Goal: Task Accomplishment & Management: Complete application form

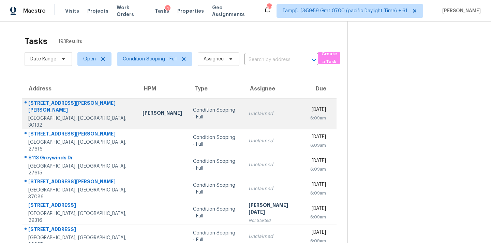
click at [262, 119] on td "Unclaimed" at bounding box center [274, 113] width 62 height 31
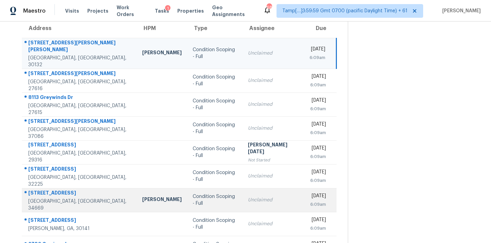
scroll to position [64, 0]
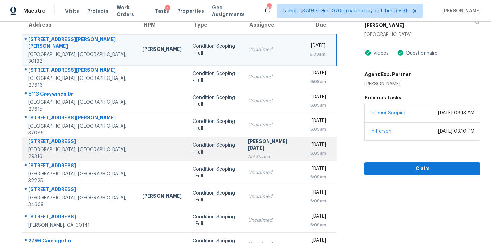
click at [248, 153] on div "Not Started" at bounding box center [273, 156] width 51 height 7
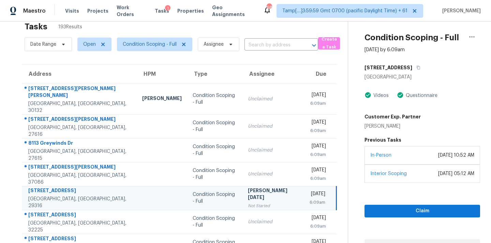
scroll to position [112, 0]
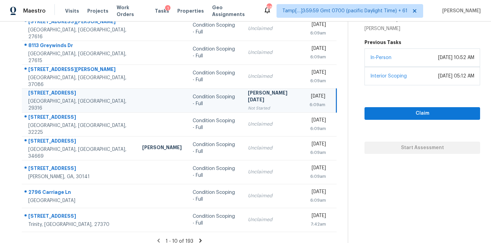
click at [199, 238] on icon at bounding box center [200, 240] width 2 height 4
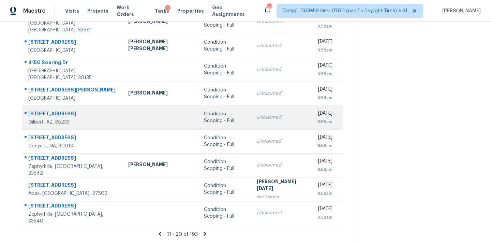
click at [257, 119] on div "Unclaimed" at bounding box center [282, 117] width 50 height 7
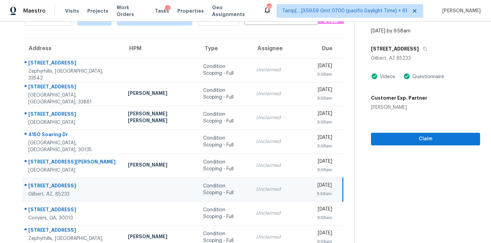
scroll to position [40, 0]
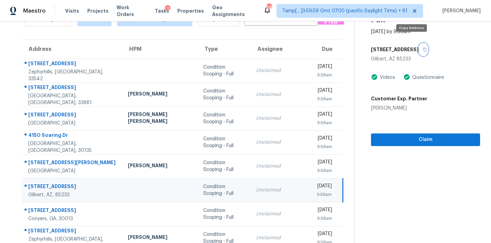
click at [418, 43] on button "button" at bounding box center [422, 49] width 9 height 12
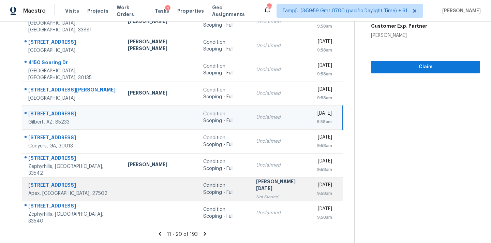
click at [263, 184] on div "[PERSON_NAME][DATE]" at bounding box center [281, 185] width 50 height 15
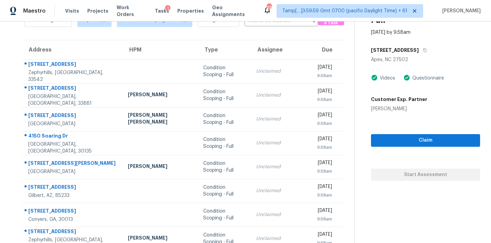
scroll to position [25, 0]
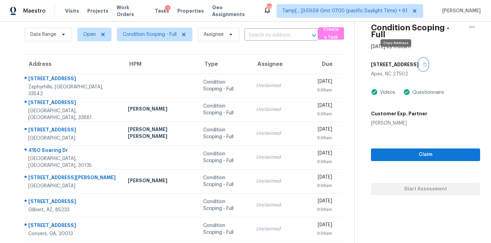
click at [422, 62] on icon "button" at bounding box center [424, 64] width 4 height 4
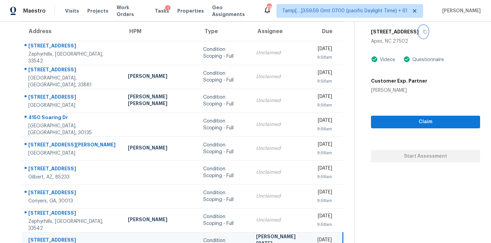
scroll to position [112, 0]
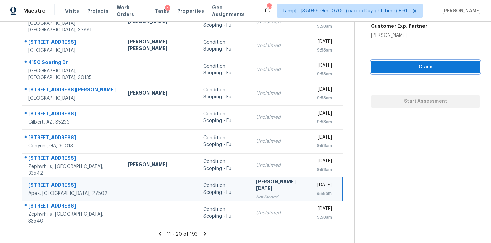
click at [407, 63] on span "Claim" at bounding box center [425, 67] width 98 height 9
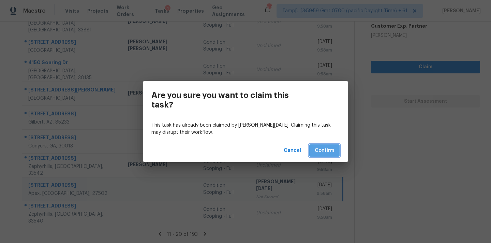
click at [334, 147] on button "Confirm" at bounding box center [324, 150] width 30 height 13
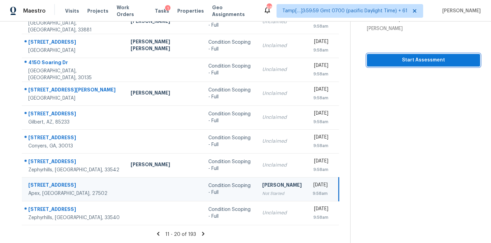
click at [416, 61] on span "Start Assessment" at bounding box center [423, 60] width 102 height 9
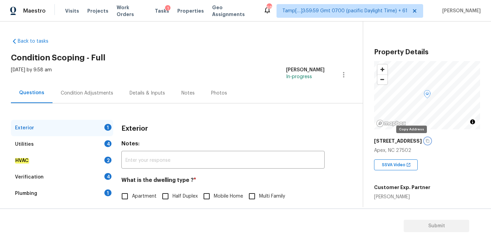
click at [425, 141] on icon "button" at bounding box center [427, 141] width 4 height 4
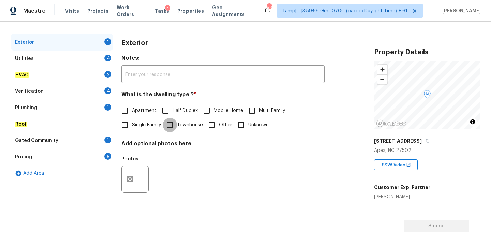
click at [173, 125] on input "Townhouse" at bounding box center [169, 125] width 14 height 14
checkbox input "true"
click at [78, 55] on div "Utilities 4" at bounding box center [62, 58] width 102 height 16
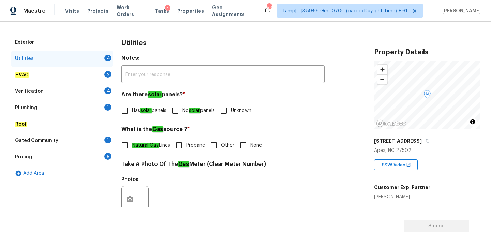
click at [185, 112] on span "No solar panels" at bounding box center [198, 110] width 32 height 7
click at [182, 112] on input "No solar panels" at bounding box center [175, 110] width 14 height 14
checkbox input "true"
click at [245, 145] on input "None" at bounding box center [243, 145] width 14 height 14
checkbox input "true"
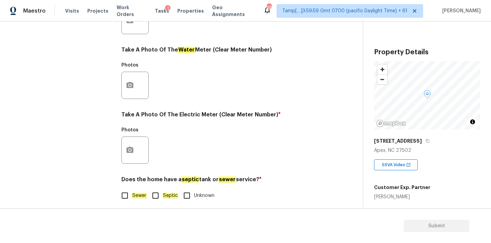
scroll to position [270, 0]
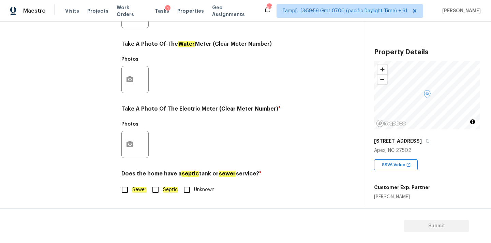
click at [134, 190] on em "Sewer" at bounding box center [139, 189] width 15 height 5
click at [132, 190] on input "Sewer" at bounding box center [125, 189] width 14 height 14
checkbox input "true"
click at [134, 144] on button "button" at bounding box center [130, 144] width 16 height 27
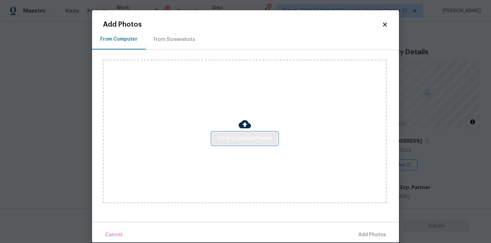
click at [233, 137] on span "Click to Upload Photos" at bounding box center [244, 138] width 55 height 9
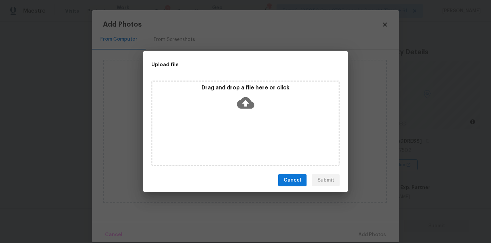
click at [243, 96] on icon at bounding box center [245, 102] width 17 height 17
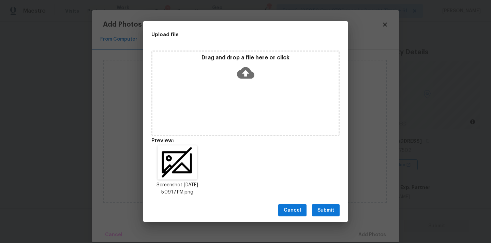
click at [319, 209] on span "Submit" at bounding box center [325, 210] width 17 height 9
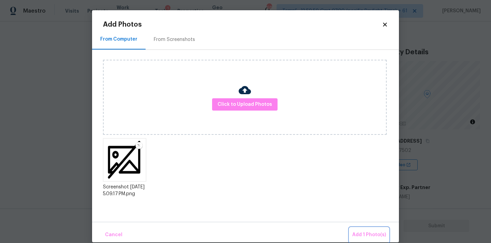
click at [363, 229] on button "Add 1 Photo(s)" at bounding box center [368, 234] width 39 height 15
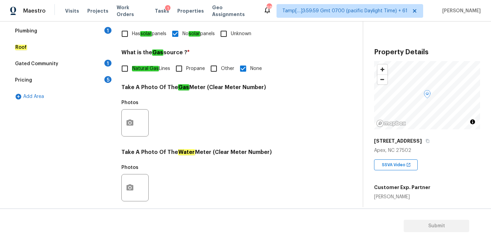
scroll to position [104, 0]
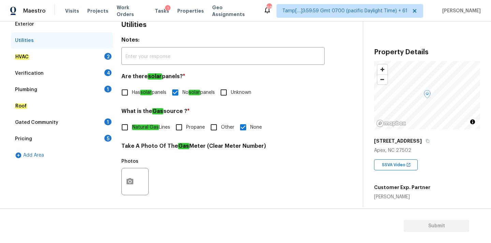
click at [72, 52] on div "HVAC 2" at bounding box center [62, 57] width 102 height 16
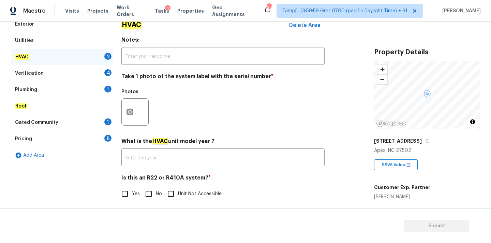
click at [145, 196] on input "No" at bounding box center [148, 193] width 14 height 14
checkbox input "true"
click at [136, 116] on button "button" at bounding box center [130, 111] width 16 height 27
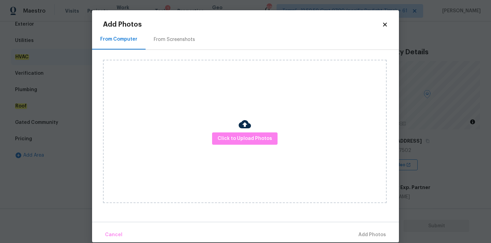
click at [221, 130] on div "Click to Upload Photos" at bounding box center [244, 131] width 283 height 143
click at [221, 138] on span "Click to Upload Photos" at bounding box center [244, 138] width 55 height 9
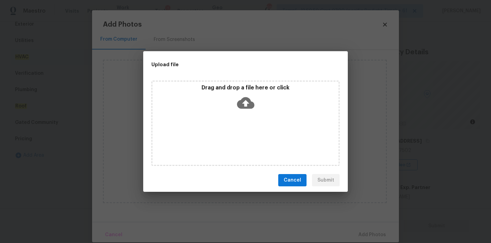
click at [246, 93] on div "Drag and drop a file here or click" at bounding box center [245, 98] width 186 height 29
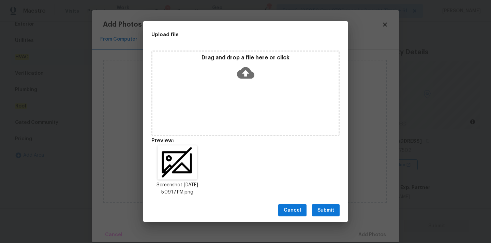
click at [327, 207] on span "Submit" at bounding box center [325, 210] width 17 height 9
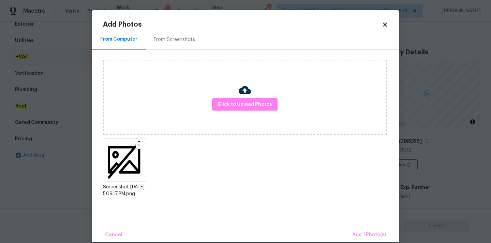
click at [354, 225] on div "Cancel Add 1 Photo(s)" at bounding box center [245, 231] width 307 height 20
click at [359, 234] on span "Add 1 Photo(s)" at bounding box center [369, 234] width 34 height 9
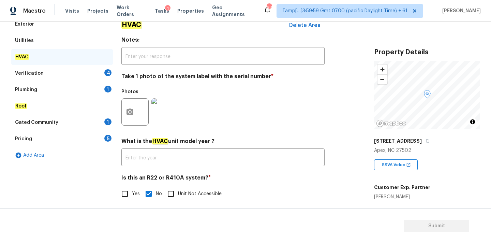
click at [102, 72] on div "Verification 4" at bounding box center [62, 73] width 102 height 16
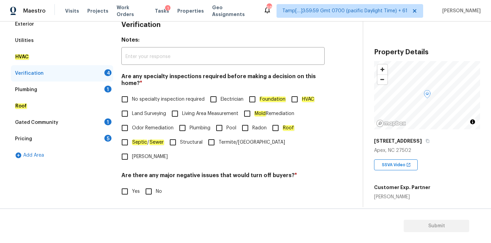
click at [134, 106] on label "No specialty inspection required" at bounding box center [161, 99] width 87 height 14
click at [132, 106] on input "No specialty inspection required" at bounding box center [125, 99] width 14 height 14
checkbox input "true"
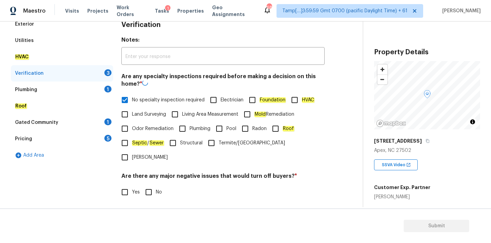
scroll to position [167, 0]
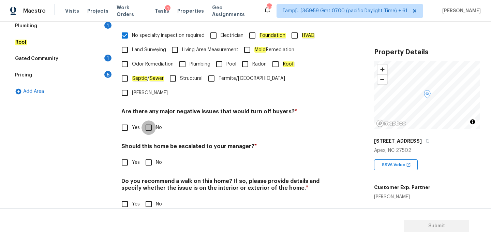
click at [152, 120] on input "No" at bounding box center [148, 127] width 14 height 14
checkbox input "true"
click at [145, 157] on div "Verification Notes: ​ Are any specialty inspections required before making a de…" at bounding box center [222, 85] width 203 height 267
click at [150, 155] on input "No" at bounding box center [148, 162] width 14 height 14
checkbox input "true"
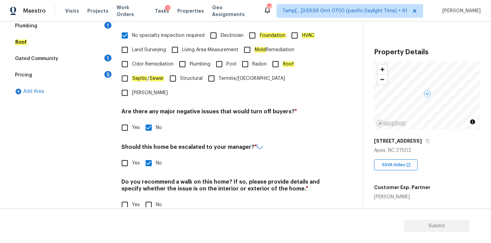
click at [150, 197] on input "No" at bounding box center [148, 204] width 14 height 14
checkbox input "true"
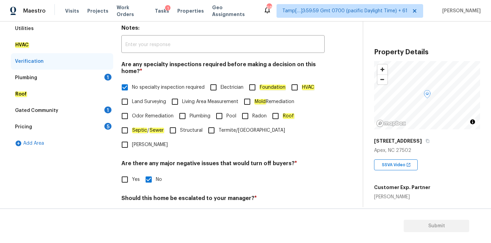
click at [65, 76] on div "Plumbing 1" at bounding box center [62, 77] width 102 height 16
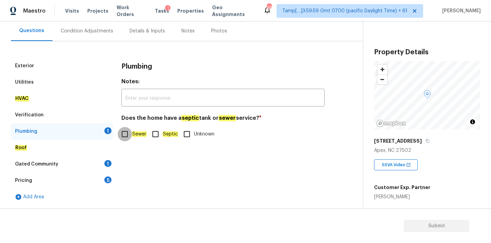
click at [125, 134] on input "Sewer" at bounding box center [125, 134] width 14 height 14
checkbox input "true"
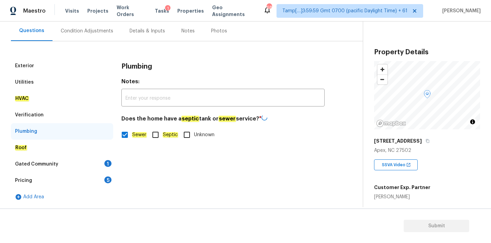
click at [91, 164] on div "Gated Community 1" at bounding box center [62, 164] width 102 height 16
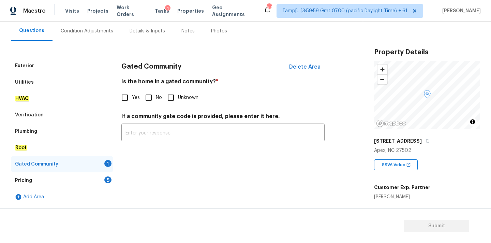
click at [151, 101] on input "No" at bounding box center [148, 97] width 14 height 14
checkbox input "true"
click at [81, 181] on div "Pricing 5" at bounding box center [62, 180] width 102 height 16
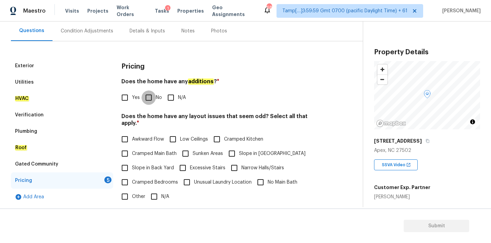
click at [149, 102] on input "No" at bounding box center [148, 97] width 14 height 14
checkbox input "true"
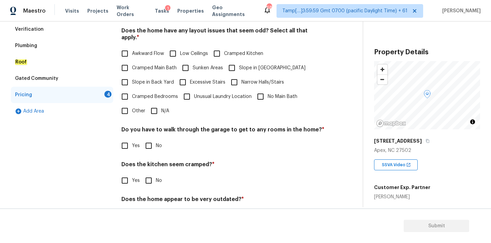
scroll to position [162, 0]
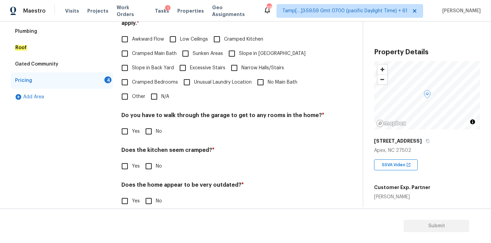
click at [161, 93] on span "N/A" at bounding box center [165, 96] width 8 height 7
click at [161, 89] on input "N/A" at bounding box center [154, 96] width 14 height 14
checkbox input "true"
click at [150, 124] on input "No" at bounding box center [148, 131] width 14 height 14
checkbox input "true"
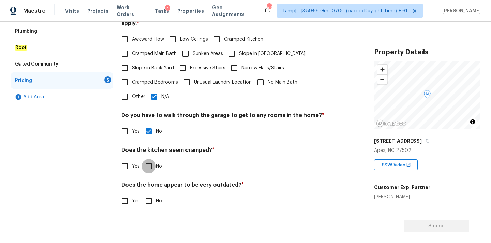
click at [148, 160] on input "No" at bounding box center [148, 166] width 14 height 14
checkbox input "true"
click at [148, 194] on input "No" at bounding box center [148, 201] width 14 height 14
checkbox input "true"
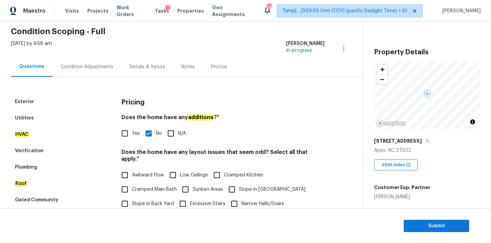
scroll to position [5, 0]
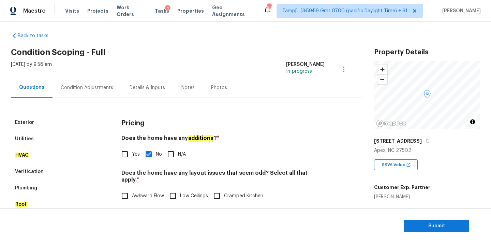
click at [88, 88] on div "Condition Adjustments" at bounding box center [87, 87] width 52 height 7
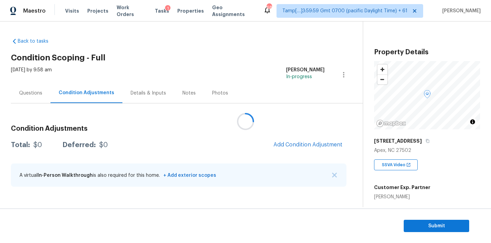
click at [302, 146] on div at bounding box center [245, 121] width 491 height 243
click at [302, 146] on span "Add Condition Adjustment" at bounding box center [307, 144] width 69 height 6
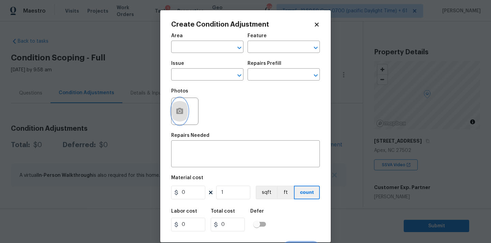
click at [177, 113] on icon "button" at bounding box center [179, 111] width 7 height 6
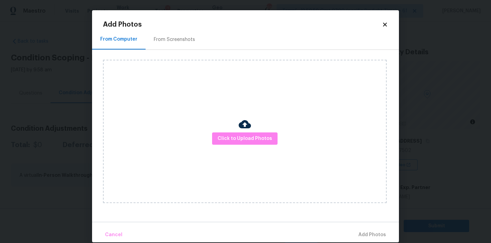
click at [164, 40] on div "From Screenshots" at bounding box center [174, 39] width 41 height 7
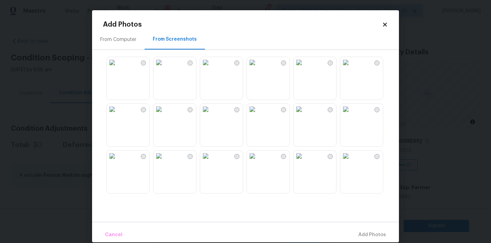
click at [118, 68] on img at bounding box center [112, 62] width 11 height 11
click at [164, 114] on img at bounding box center [158, 109] width 11 height 11
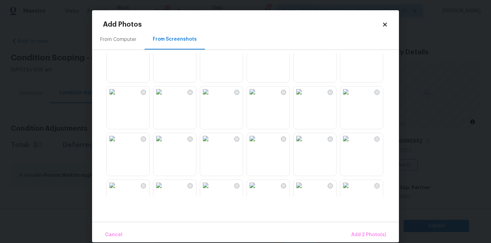
scroll to position [114, 0]
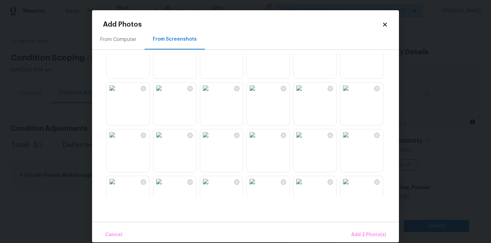
click at [118, 93] on img at bounding box center [112, 87] width 11 height 11
click at [118, 140] on img at bounding box center [112, 134] width 11 height 11
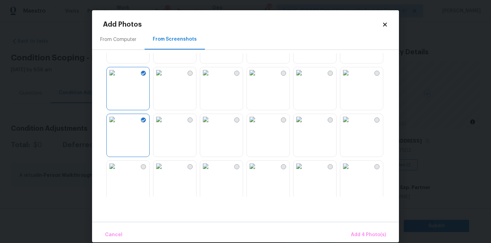
scroll to position [138, 0]
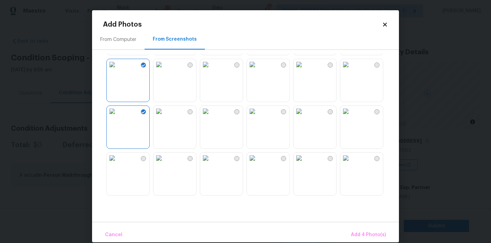
click at [211, 117] on img at bounding box center [205, 111] width 11 height 11
click at [258, 115] on img at bounding box center [252, 111] width 11 height 11
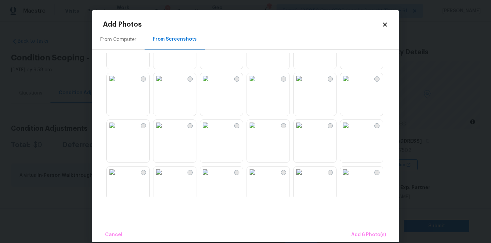
scroll to position [288, 0]
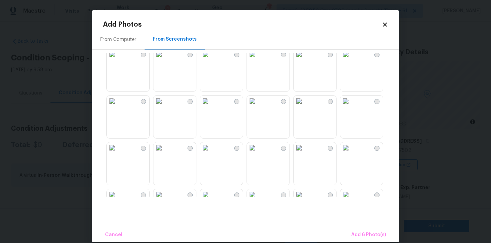
click at [258, 106] on img at bounding box center [252, 100] width 11 height 11
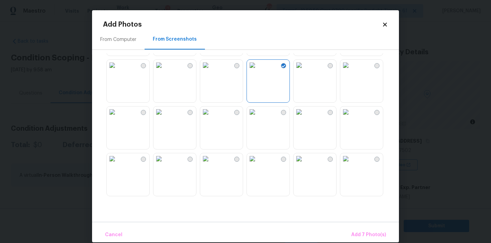
click at [211, 117] on img at bounding box center [205, 111] width 11 height 11
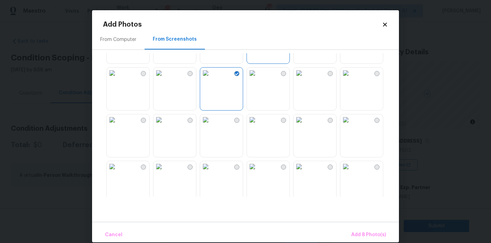
scroll to position [384, 0]
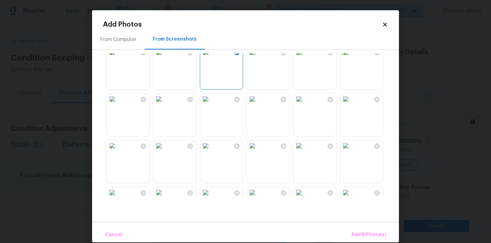
click at [304, 104] on img at bounding box center [298, 98] width 11 height 11
click at [370, 235] on span "Add 9 Photo(s)" at bounding box center [368, 234] width 35 height 9
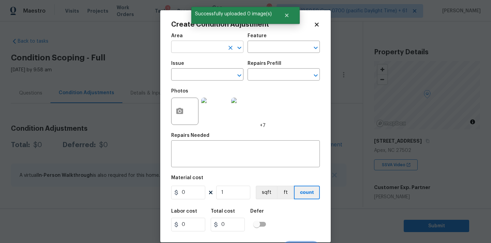
click at [196, 52] on input "text" at bounding box center [197, 47] width 53 height 11
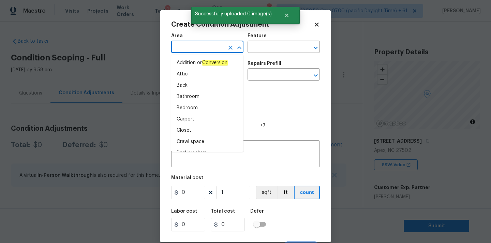
type input "n"
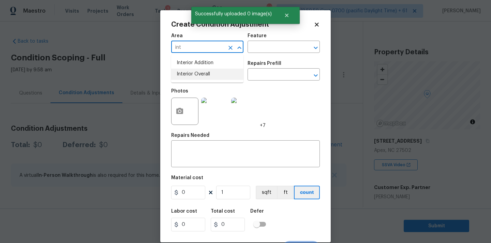
click at [193, 75] on li "Interior Overall" at bounding box center [207, 73] width 72 height 11
type input "Interior Overall"
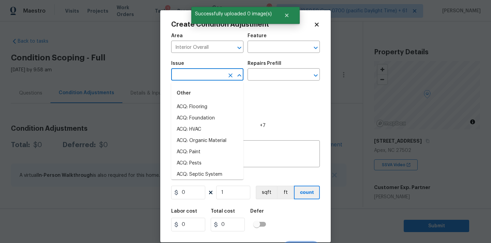
click at [193, 76] on input "text" at bounding box center [197, 75] width 53 height 11
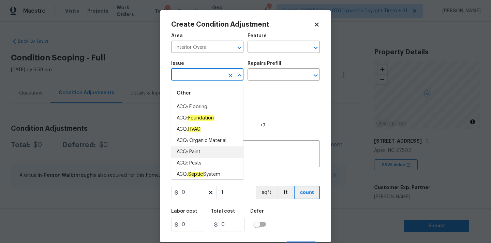
click at [199, 149] on li "ACQ: Paint" at bounding box center [207, 151] width 72 height 11
type input "ACQ: Paint"
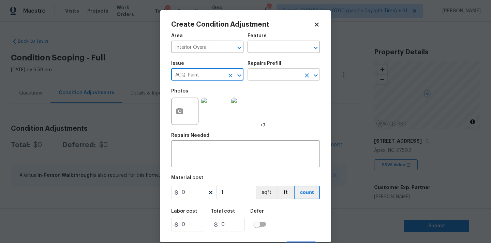
click at [276, 74] on input "text" at bounding box center [273, 75] width 53 height 11
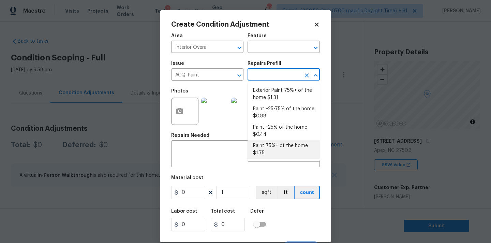
click at [275, 147] on li "Paint 75%+ of the home $1.75" at bounding box center [283, 149] width 72 height 18
type input "Acquisition"
type textarea "Acquisition Scope: 75%+ of the home will likely require interior paint"
type input "1.75"
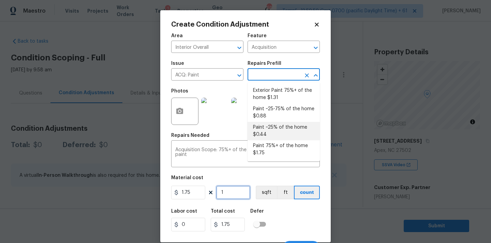
click at [227, 196] on input "1" at bounding box center [233, 192] width 34 height 14
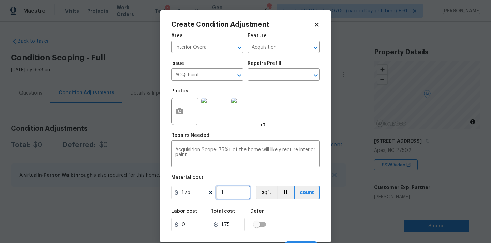
type input "11"
type input "19.25"
type input "110"
type input "192.5"
type input "1100"
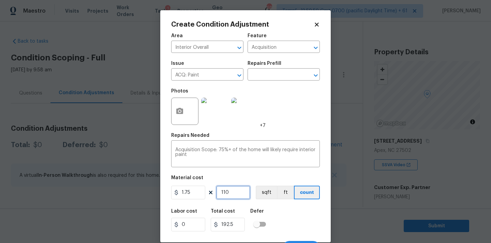
type input "1925"
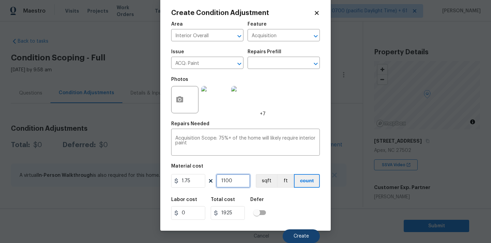
type input "1100"
click at [294, 237] on span "Create" at bounding box center [300, 235] width 15 height 5
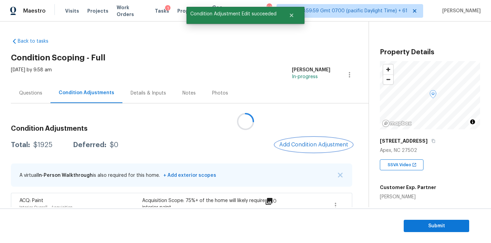
scroll to position [0, 0]
click at [299, 143] on span "Add Condition Adjustment" at bounding box center [313, 144] width 69 height 6
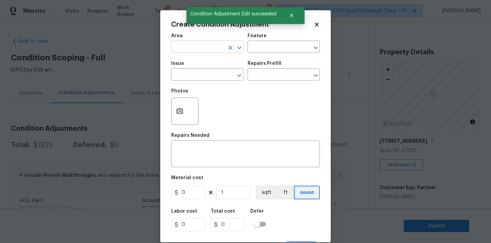
click at [179, 53] on input "text" at bounding box center [197, 47] width 53 height 11
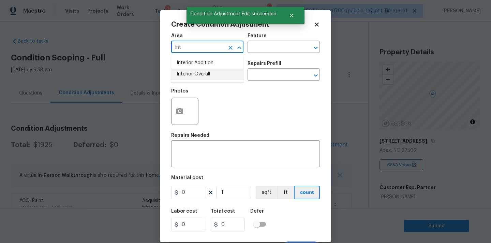
click at [182, 73] on li "Interior Overall" at bounding box center [207, 73] width 72 height 11
type input "Interior Overall"
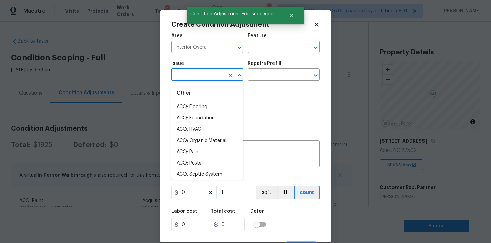
click at [194, 73] on input "text" at bounding box center [197, 75] width 53 height 11
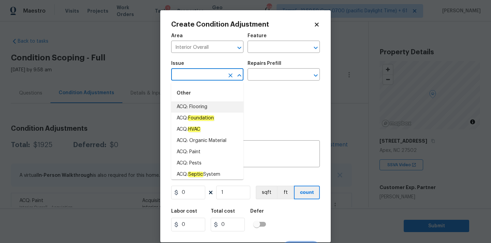
click at [204, 106] on li "ACQ: Flooring" at bounding box center [207, 106] width 72 height 11
type input "ACQ: Flooring"
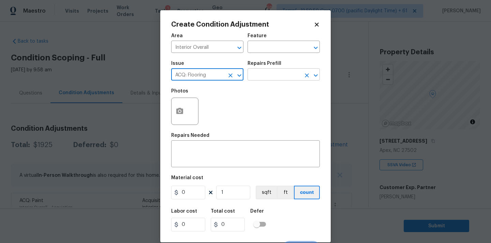
click at [268, 77] on input "text" at bounding box center [273, 75] width 53 height 11
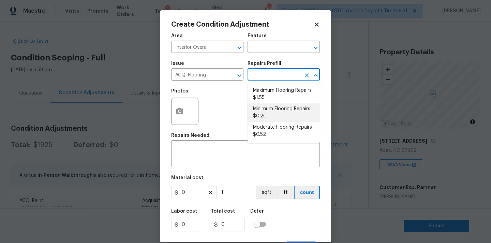
click at [268, 112] on li "Minimum Flooring Repairs $0.20" at bounding box center [283, 112] width 72 height 18
type input "Acquisition"
type textarea "Acquisition Scope: Minimum flooring repairs"
type input "0.2"
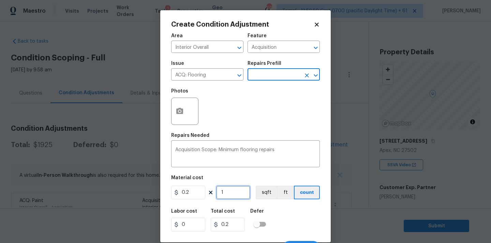
click at [236, 194] on input "1" at bounding box center [233, 192] width 34 height 14
type input "11"
type input "2.2"
type input "110"
type input "22"
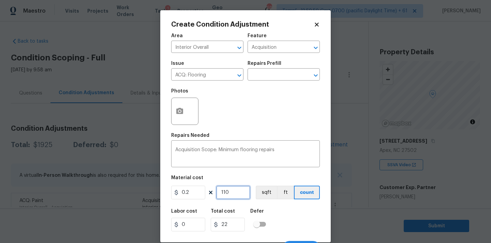
type input "1100"
type input "220"
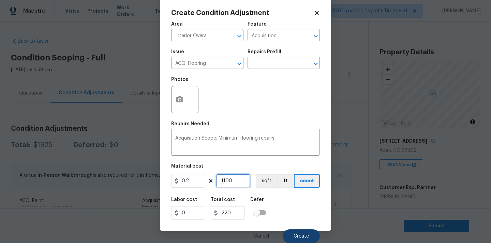
type input "1100"
click at [288, 232] on button "Create" at bounding box center [300, 236] width 37 height 14
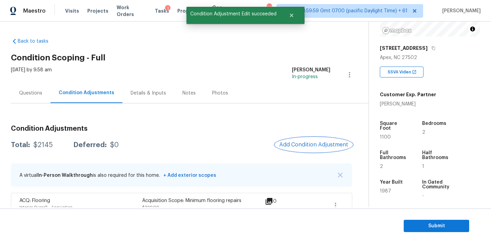
scroll to position [93, 0]
click at [299, 148] on button "Add Condition Adjustment" at bounding box center [313, 144] width 77 height 14
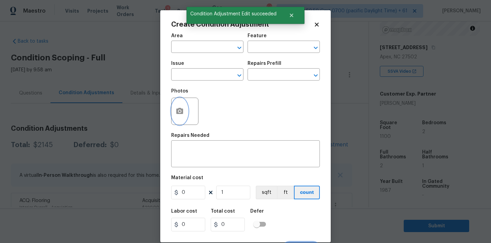
click at [180, 111] on circle "button" at bounding box center [180, 111] width 2 height 2
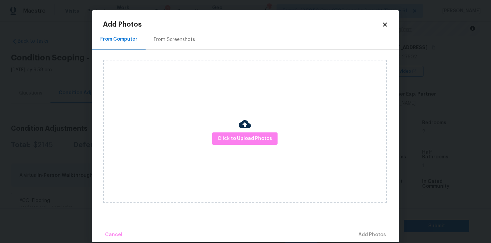
click at [387, 26] on icon at bounding box center [385, 24] width 6 height 6
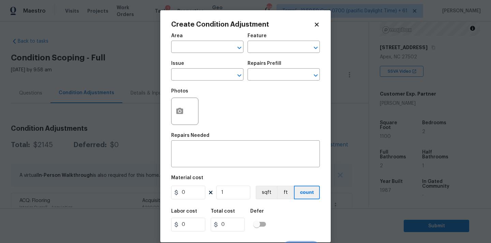
click at [195, 55] on span "Area ​" at bounding box center [207, 43] width 72 height 28
click at [201, 48] on input "text" at bounding box center [197, 47] width 53 height 11
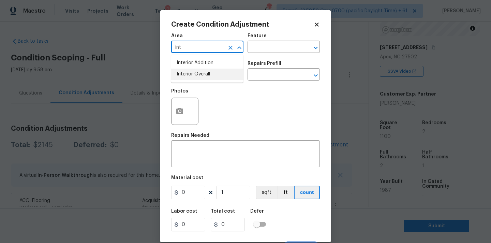
click at [200, 73] on li "Interior Overall" at bounding box center [207, 73] width 72 height 11
type input "Interior Overall"
click at [200, 79] on input "text" at bounding box center [197, 75] width 53 height 11
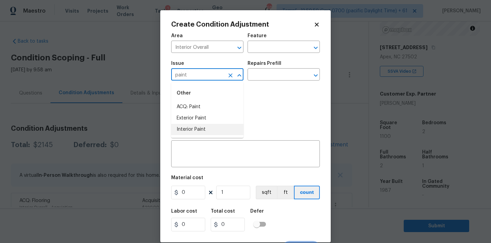
click at [194, 131] on li "Interior Paint" at bounding box center [207, 129] width 72 height 11
type input "Interior Paint"
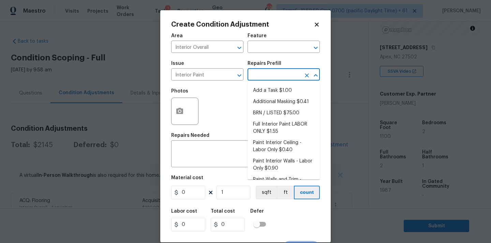
click at [273, 72] on input "text" at bounding box center [273, 75] width 53 height 11
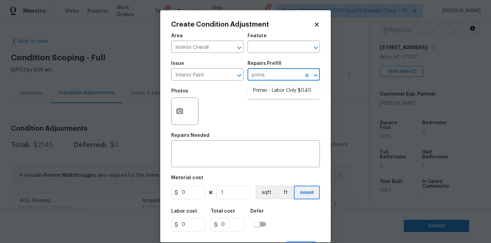
type input "primer"
click at [267, 87] on li "Primer - Labor Only $0.40" at bounding box center [283, 90] width 72 height 11
type input "Overall Paint"
type textarea "Interior primer - PRIMER PROVIDED BY OPENDOOR - All nails, screws, drywall anch…"
type input "0.4"
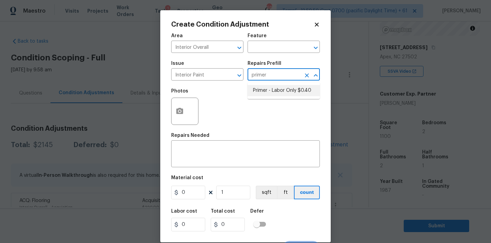
type input "0.4"
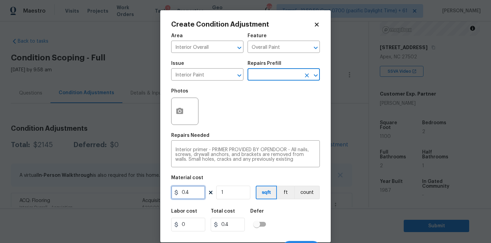
click at [189, 196] on input "0.4" at bounding box center [188, 192] width 34 height 14
type input "150"
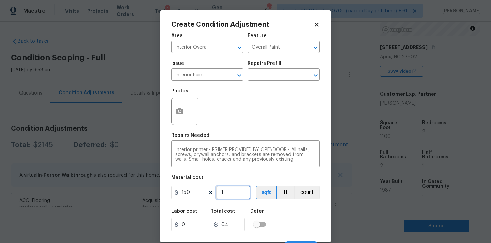
type input "150"
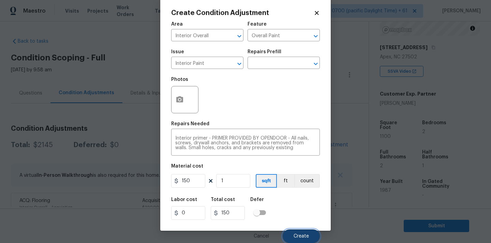
click at [298, 235] on span "Create" at bounding box center [300, 235] width 15 height 5
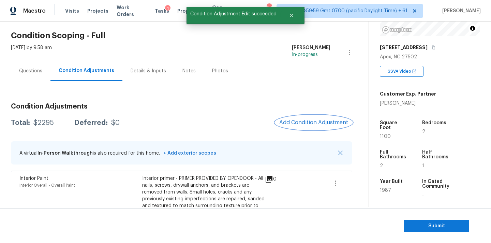
scroll to position [105, 0]
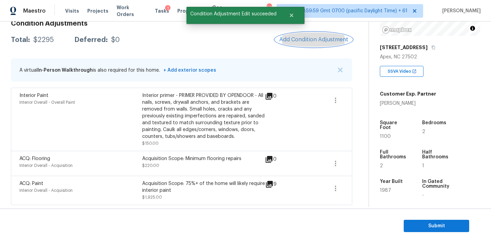
click at [307, 39] on span "Add Condition Adjustment" at bounding box center [313, 39] width 69 height 6
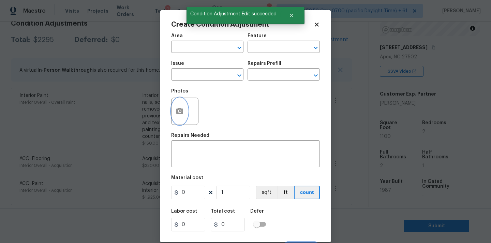
click at [180, 110] on icon "button" at bounding box center [179, 111] width 8 height 8
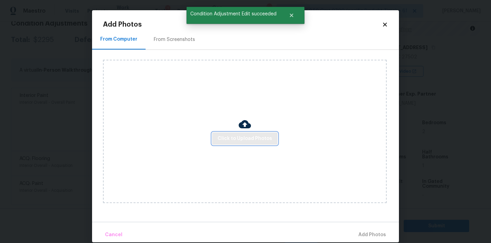
click at [236, 139] on span "Click to Upload Photos" at bounding box center [244, 138] width 55 height 9
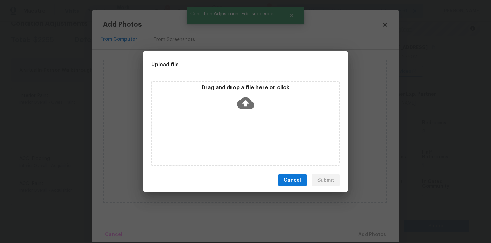
click at [237, 108] on icon at bounding box center [245, 102] width 17 height 17
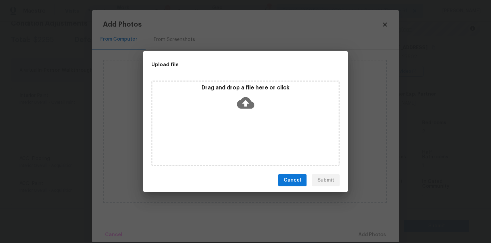
click at [301, 179] on span "Cancel" at bounding box center [291, 180] width 17 height 9
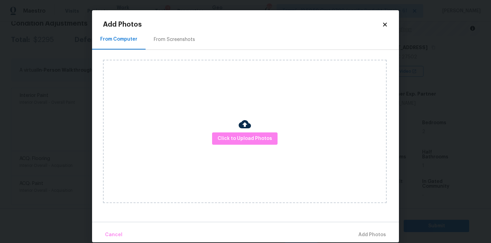
click at [385, 22] on icon at bounding box center [385, 24] width 6 height 6
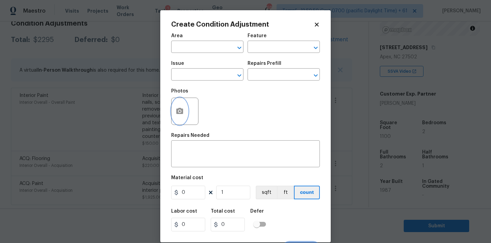
click at [182, 107] on icon "button" at bounding box center [179, 111] width 8 height 8
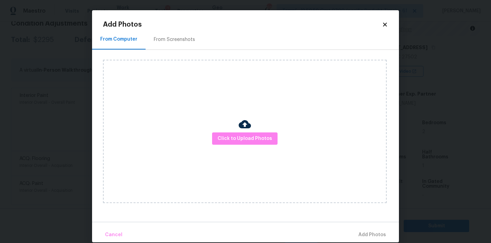
click at [185, 39] on div "From Screenshots" at bounding box center [174, 39] width 41 height 7
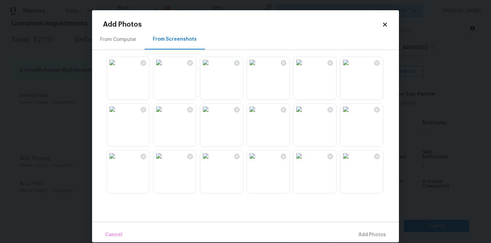
click at [258, 68] on img at bounding box center [252, 62] width 11 height 11
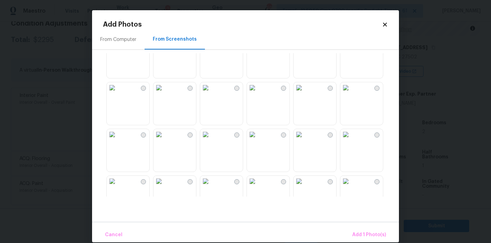
click at [258, 140] on img at bounding box center [252, 134] width 11 height 11
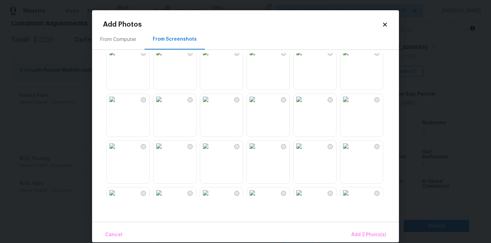
scroll to position [202, 0]
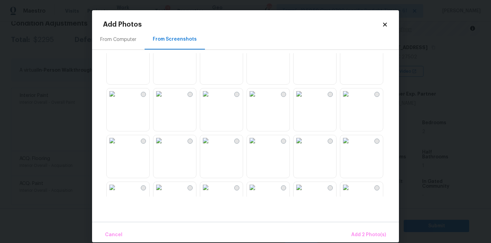
click at [118, 146] on img at bounding box center [112, 140] width 11 height 11
click at [356, 234] on span "Add 3 Photo(s)" at bounding box center [368, 234] width 34 height 9
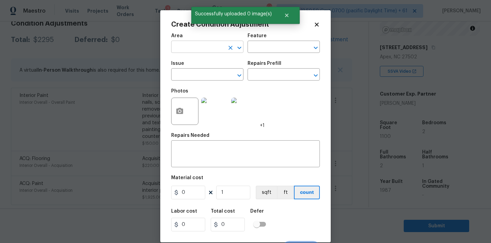
click at [204, 47] on input "text" at bounding box center [197, 47] width 53 height 11
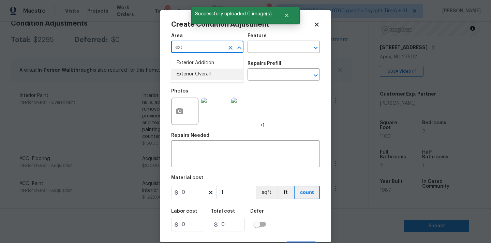
click at [204, 72] on li "Exterior Overall" at bounding box center [207, 73] width 72 height 11
type input "Exterior Overall"
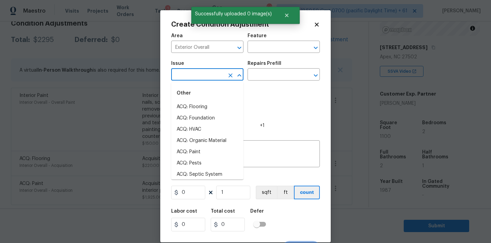
click at [204, 75] on input "text" at bounding box center [197, 75] width 53 height 11
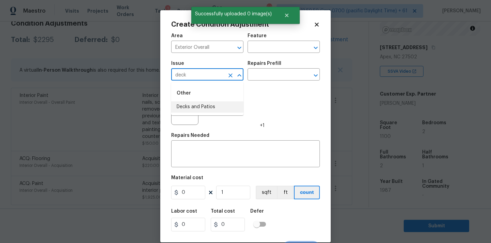
click at [196, 103] on li "Decks and Patios" at bounding box center [207, 106] width 72 height 11
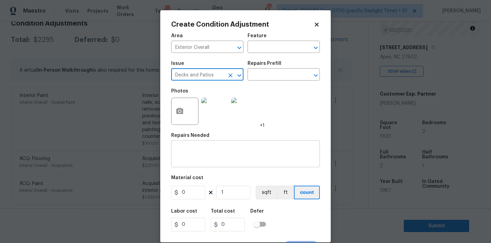
type input "Decks and Patios"
click at [204, 160] on textarea at bounding box center [245, 154] width 140 height 14
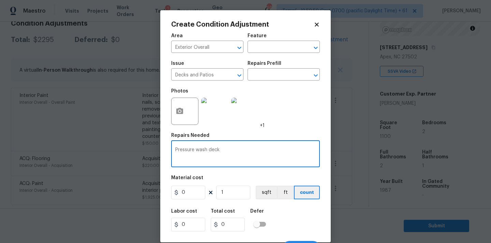
type textarea "Pressure wash deck"
click at [191, 195] on input "0" at bounding box center [188, 192] width 34 height 14
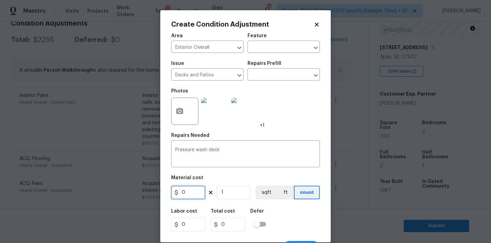
click at [191, 195] on input "0" at bounding box center [188, 192] width 34 height 14
type input "200"
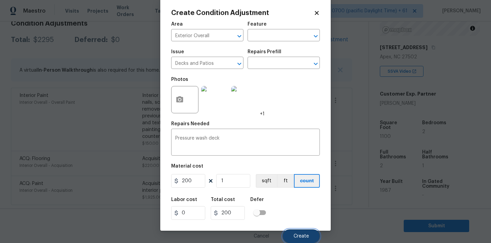
click at [305, 237] on span "Create" at bounding box center [300, 235] width 15 height 5
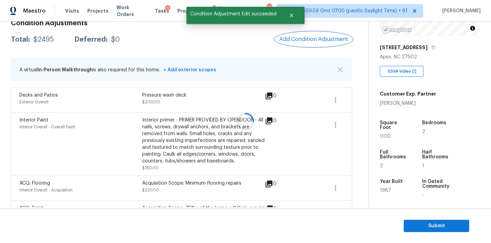
scroll to position [0, 0]
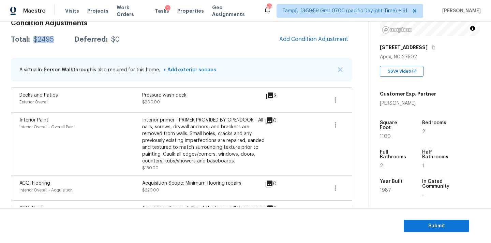
copy div "$2495"
drag, startPoint x: 33, startPoint y: 40, endPoint x: 54, endPoint y: 40, distance: 20.8
click at [54, 40] on div "Total: $2495 Deferred: $0" at bounding box center [65, 39] width 109 height 7
click at [418, 224] on span "Submit" at bounding box center [436, 225] width 55 height 9
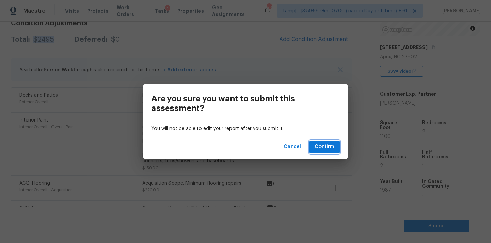
click at [334, 147] on span "Confirm" at bounding box center [323, 146] width 19 height 9
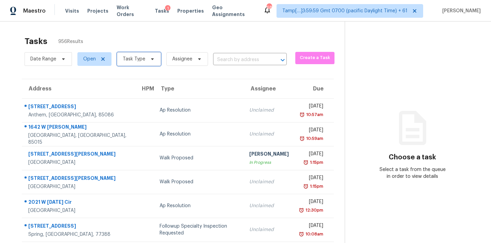
click at [136, 64] on span "Task Type" at bounding box center [139, 59] width 44 height 14
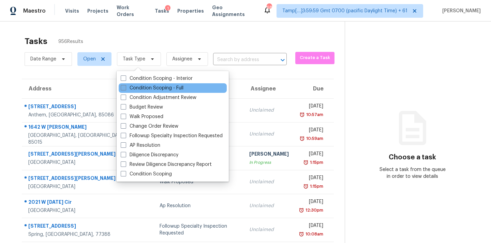
click at [140, 90] on label "Condition Scoping - Full" at bounding box center [152, 87] width 63 height 7
click at [125, 89] on input "Condition Scoping - Full" at bounding box center [123, 86] width 4 height 4
checkbox input "true"
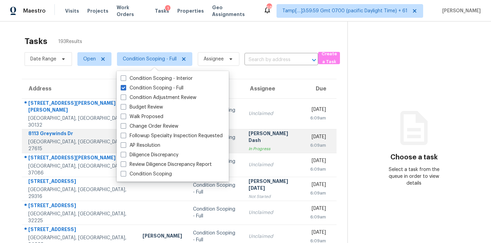
click at [310, 133] on div "[DATE]" at bounding box center [318, 137] width 16 height 9
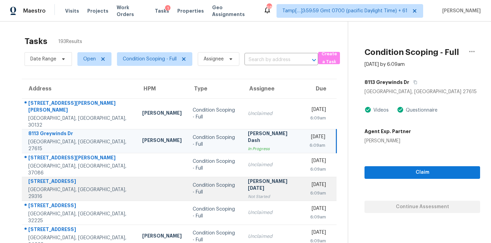
click at [248, 181] on div "[PERSON_NAME][DATE]" at bounding box center [273, 184] width 51 height 15
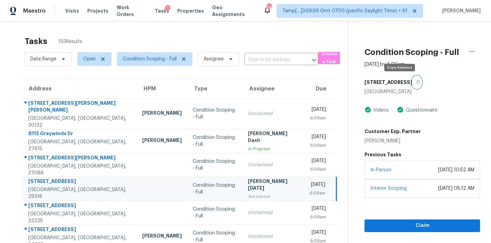
click at [416, 82] on icon "button" at bounding box center [418, 82] width 4 height 4
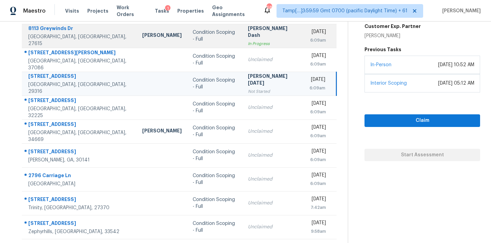
scroll to position [112, 0]
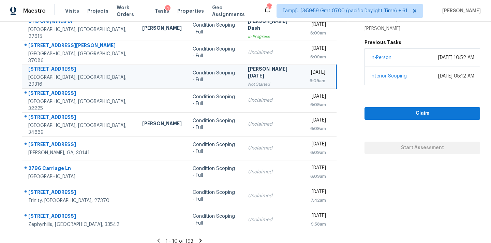
click at [198, 237] on icon at bounding box center [200, 240] width 6 height 6
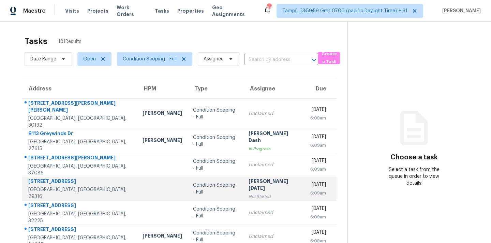
scroll to position [112, 0]
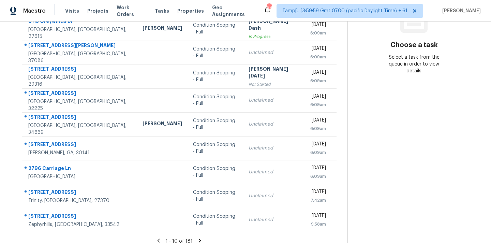
click at [199, 238] on icon at bounding box center [200, 240] width 2 height 4
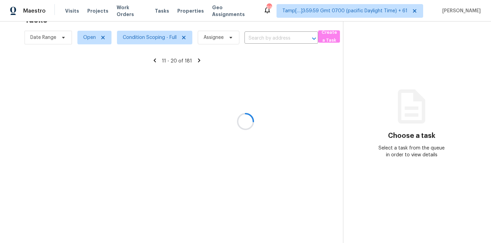
scroll to position [21, 0]
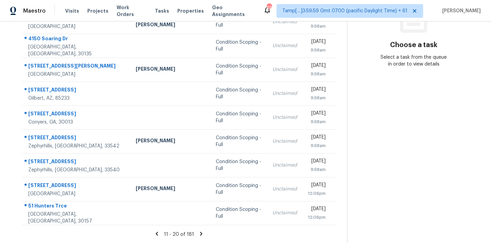
click at [200, 234] on icon at bounding box center [201, 233] width 2 height 4
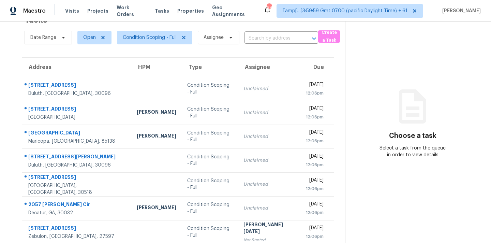
scroll to position [112, 0]
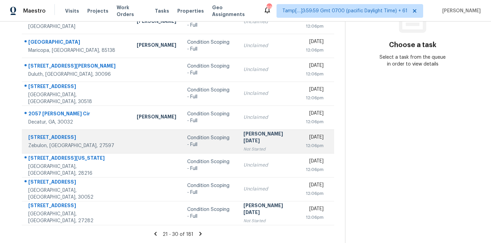
click at [251, 145] on div "Not Started" at bounding box center [268, 148] width 51 height 7
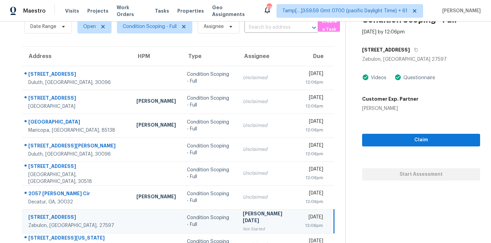
scroll to position [14, 0]
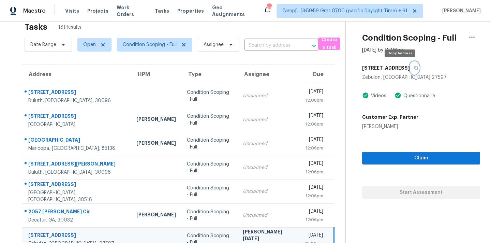
click at [414, 68] on icon "button" at bounding box center [415, 68] width 3 height 4
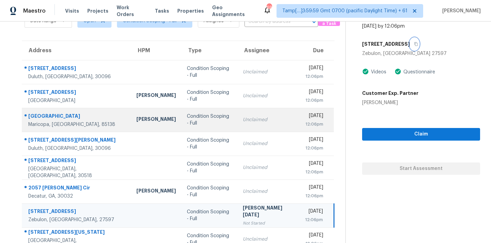
scroll to position [112, 0]
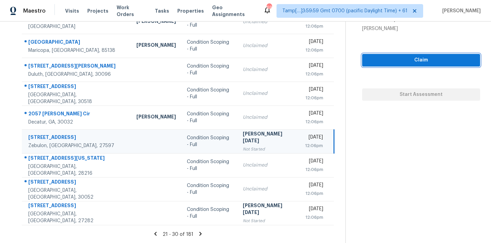
click at [395, 66] on button "Claim" at bounding box center [421, 60] width 118 height 13
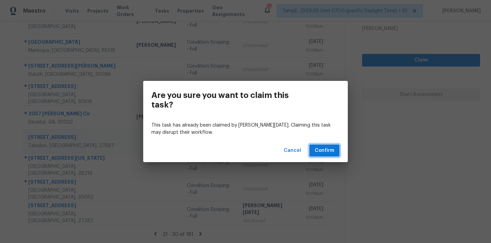
click at [319, 151] on span "Confirm" at bounding box center [323, 150] width 19 height 9
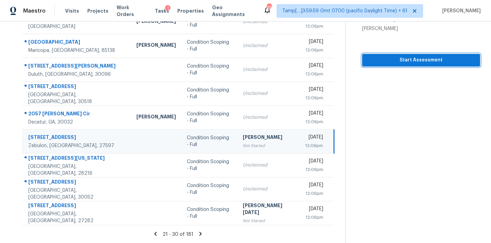
click at [383, 63] on span "Start Assessment" at bounding box center [420, 60] width 107 height 9
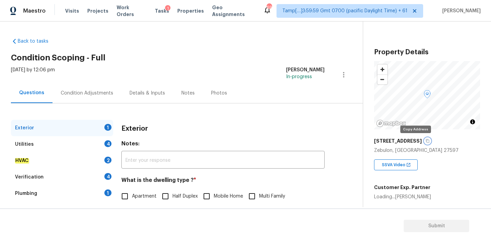
click at [425, 142] on icon "button" at bounding box center [427, 141] width 4 height 4
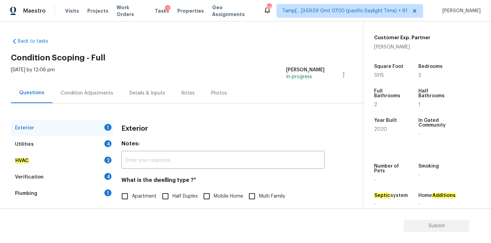
scroll to position [72, 0]
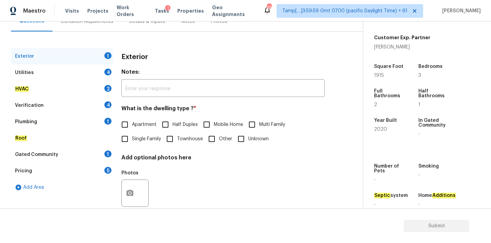
click at [146, 141] on span "Single Family" at bounding box center [146, 138] width 29 height 7
click at [132, 141] on input "Single Family" at bounding box center [125, 138] width 14 height 14
checkbox input "true"
click at [84, 73] on div "Utilities 4" at bounding box center [62, 72] width 102 height 16
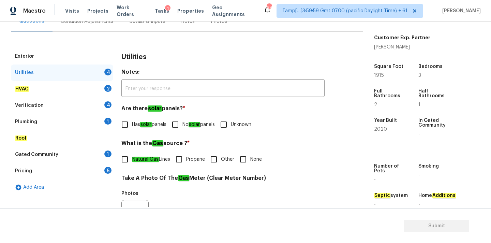
click at [188, 128] on label "No solar panels" at bounding box center [191, 124] width 47 height 14
click at [182, 128] on input "No solar panels" at bounding box center [175, 124] width 14 height 14
checkbox input "true"
click at [252, 157] on span "None" at bounding box center [256, 159] width 12 height 7
click at [250, 157] on input "None" at bounding box center [243, 159] width 14 height 14
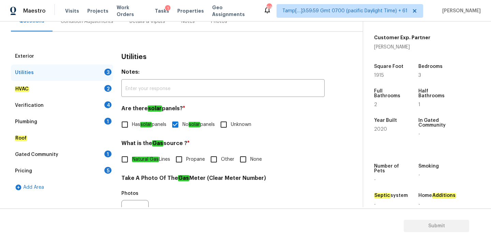
checkbox input "true"
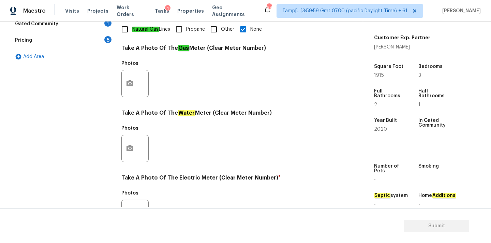
scroll to position [270, 0]
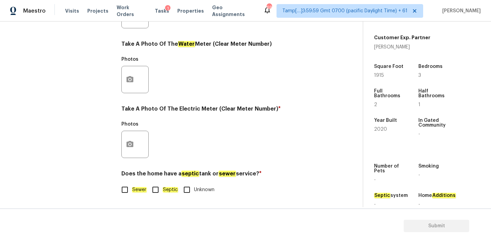
click at [132, 188] on em "Sewer" at bounding box center [139, 189] width 15 height 5
click at [132, 188] on input "Sewer" at bounding box center [125, 189] width 14 height 14
checkbox input "true"
click at [132, 147] on icon "button" at bounding box center [130, 144] width 8 height 8
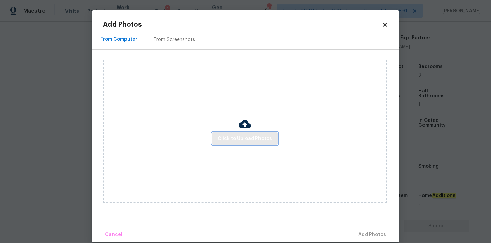
click at [244, 138] on span "Click to Upload Photos" at bounding box center [244, 138] width 55 height 9
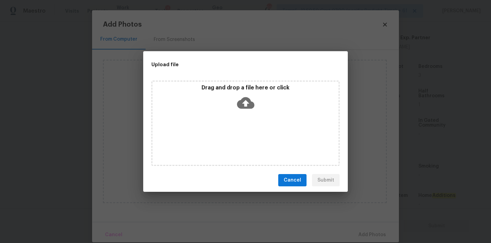
click at [244, 107] on icon at bounding box center [245, 103] width 17 height 12
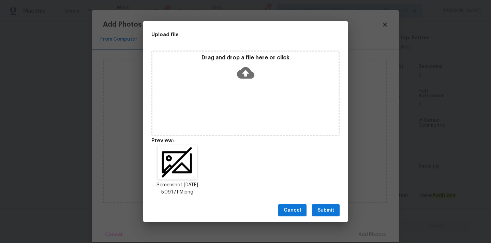
click at [330, 210] on span "Submit" at bounding box center [325, 210] width 17 height 9
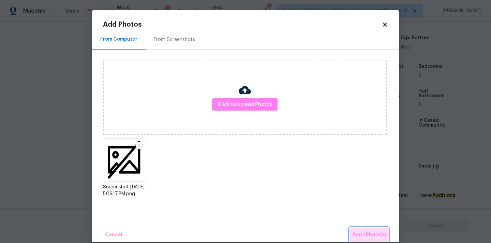
click at [361, 232] on span "Add 1 Photo(s)" at bounding box center [369, 234] width 34 height 9
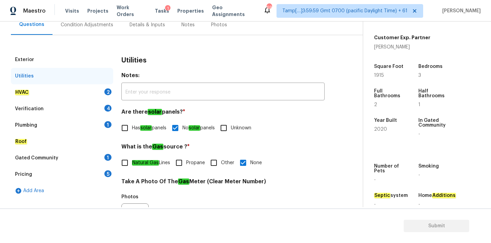
scroll to position [27, 0]
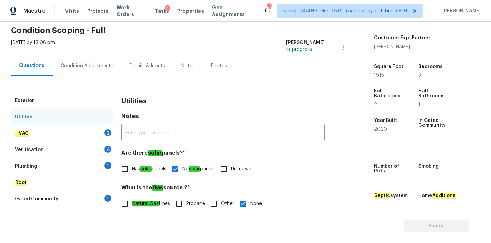
click at [80, 131] on div "HVAC 2" at bounding box center [62, 133] width 102 height 16
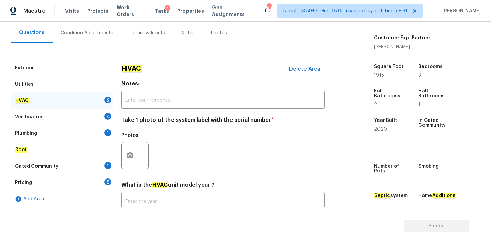
scroll to position [108, 0]
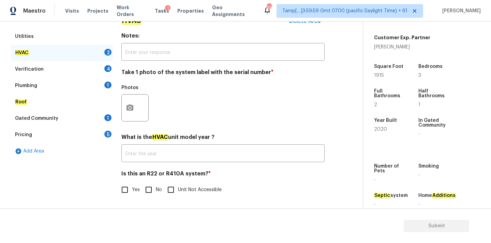
click at [156, 188] on span "No" at bounding box center [159, 189] width 6 height 7
click at [155, 188] on input "No" at bounding box center [148, 189] width 14 height 14
checkbox input "true"
click at [131, 105] on icon "button" at bounding box center [129, 107] width 7 height 6
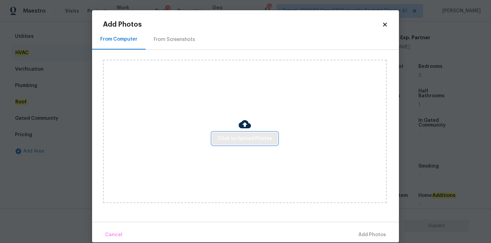
click at [241, 143] on button "Click to Upload Photos" at bounding box center [244, 138] width 65 height 13
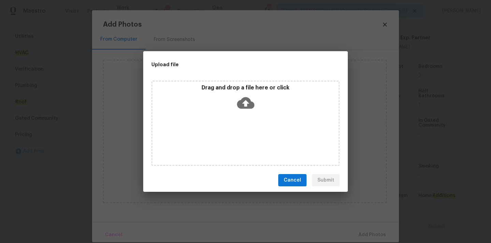
click at [241, 104] on icon at bounding box center [245, 103] width 17 height 12
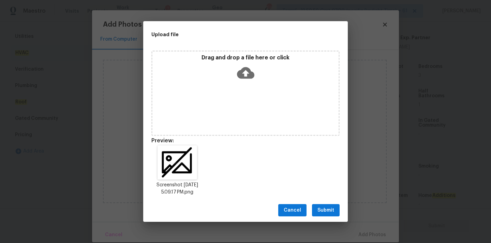
click at [330, 212] on span "Submit" at bounding box center [325, 210] width 17 height 9
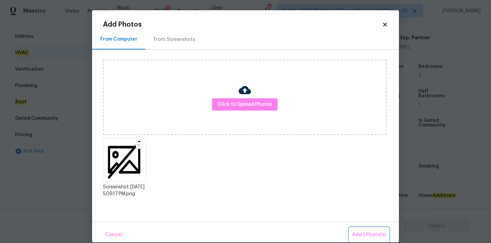
click at [372, 230] on span "Add 1 Photo(s)" at bounding box center [369, 234] width 34 height 9
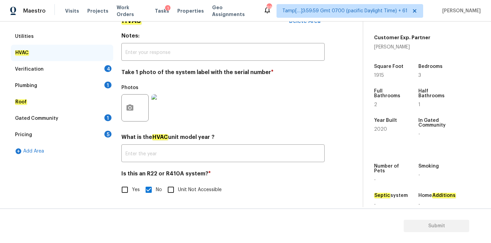
click at [99, 68] on div "Verification 4" at bounding box center [62, 69] width 102 height 16
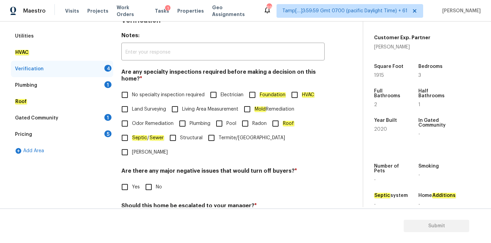
click at [155, 97] on span "No specialty inspection required" at bounding box center [168, 94] width 73 height 7
click at [132, 97] on input "No specialty inspection required" at bounding box center [125, 95] width 14 height 14
checkbox input "true"
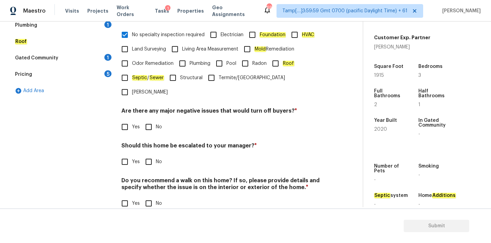
scroll to position [167, 0]
click at [154, 120] on input "No" at bounding box center [148, 127] width 14 height 14
checkbox input "true"
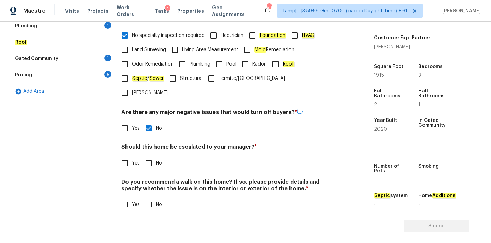
click at [155, 156] on input "No" at bounding box center [148, 163] width 14 height 14
checkbox input "true"
click at [155, 197] on input "No" at bounding box center [148, 204] width 14 height 14
checkbox input "true"
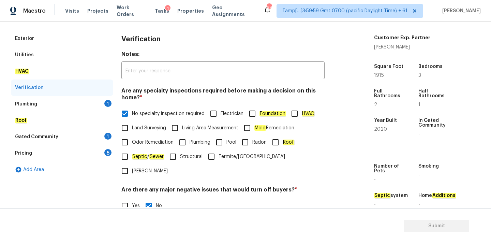
click at [88, 106] on div "Plumbing 1" at bounding box center [62, 104] width 102 height 16
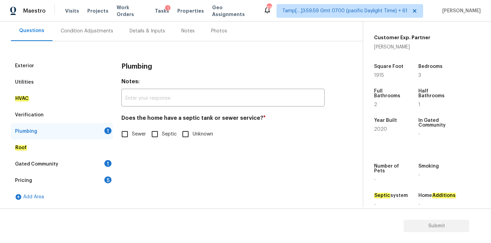
scroll to position [62, 0]
click at [126, 131] on input "Sewer" at bounding box center [125, 134] width 14 height 14
checkbox input "true"
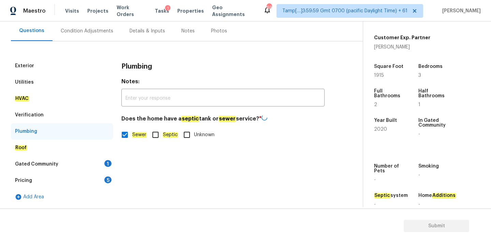
click at [113, 161] on div "Gated Community 1" at bounding box center [62, 164] width 102 height 16
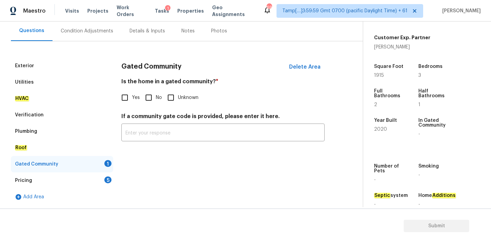
click at [107, 161] on div "1" at bounding box center [107, 163] width 7 height 7
click at [148, 95] on input "No" at bounding box center [148, 97] width 14 height 14
checkbox input "true"
click at [106, 176] on div "Pricing 5" at bounding box center [62, 180] width 102 height 16
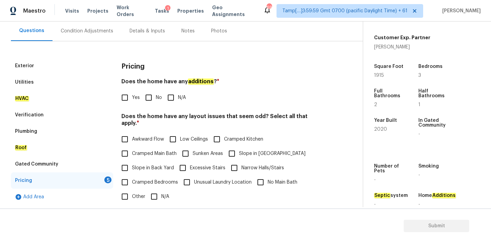
click at [148, 101] on input "No" at bounding box center [148, 97] width 14 height 14
checkbox input "true"
click at [152, 189] on input "N/A" at bounding box center [154, 196] width 14 height 14
checkbox input "true"
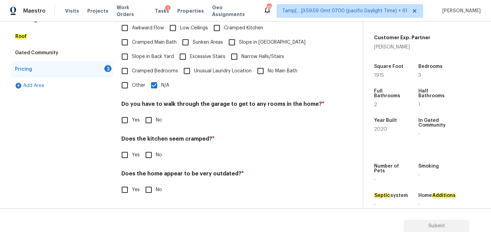
scroll to position [166, 0]
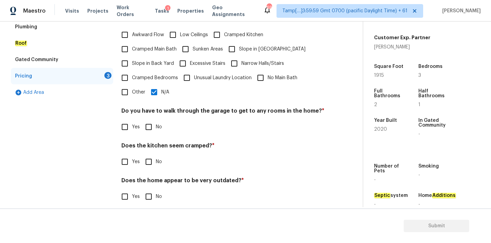
click at [150, 120] on input "No" at bounding box center [148, 127] width 14 height 14
checkbox input "true"
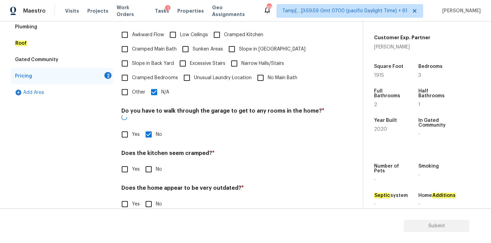
click at [150, 162] on input "No" at bounding box center [148, 169] width 14 height 14
checkbox input "true"
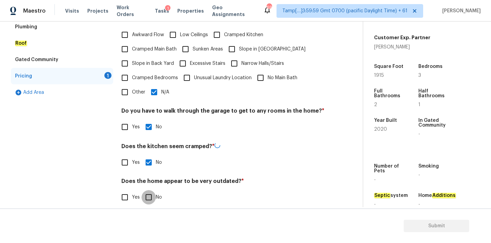
click at [150, 190] on input "No" at bounding box center [148, 197] width 14 height 14
checkbox input "true"
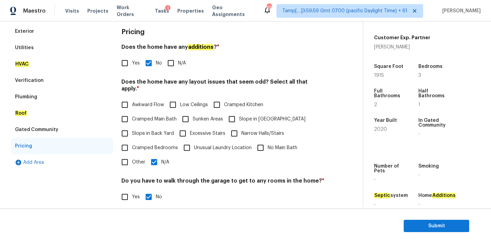
scroll to position [55, 0]
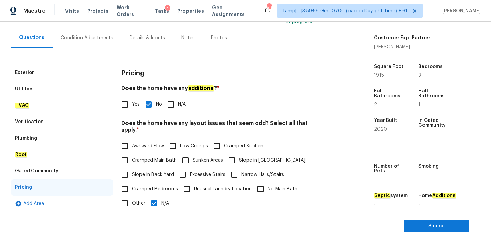
click at [73, 35] on div "Condition Adjustments" at bounding box center [87, 37] width 52 height 7
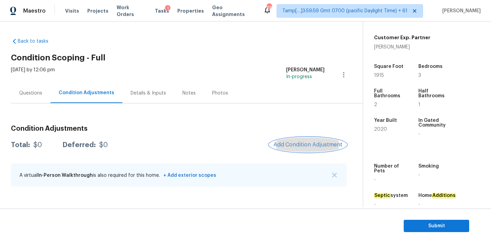
click at [296, 150] on button "Add Condition Adjustment" at bounding box center [307, 144] width 77 height 14
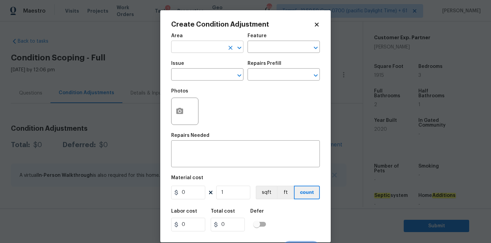
click at [190, 46] on input "text" at bounding box center [197, 47] width 53 height 11
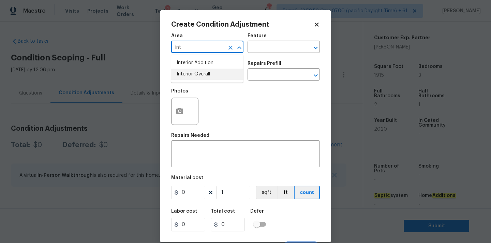
click at [187, 72] on li "Interior Overall" at bounding box center [207, 73] width 72 height 11
type input "Interior Overall"
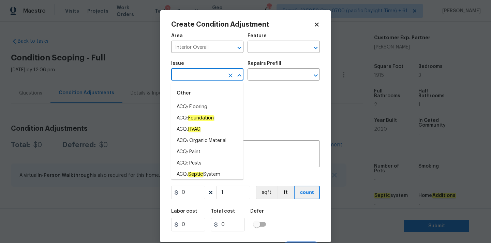
click at [187, 74] on input "text" at bounding box center [197, 75] width 53 height 11
click at [200, 149] on li "ACQ: Paint" at bounding box center [207, 151] width 72 height 11
type input "ACQ: Paint"
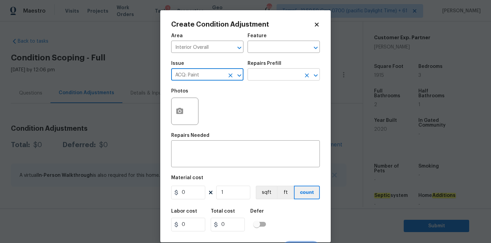
click at [269, 72] on input "text" at bounding box center [273, 75] width 53 height 11
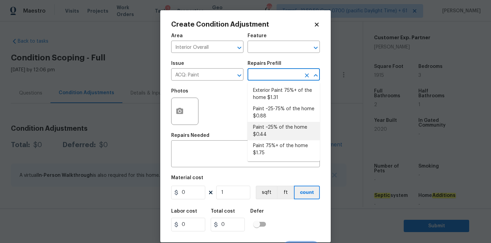
click at [267, 125] on li "Paint ~25% of the home $0.44" at bounding box center [283, 131] width 72 height 18
type input "Acquisition"
type textarea "Acquisition Scope: ~25% of the home needs interior paint"
type input "0.44"
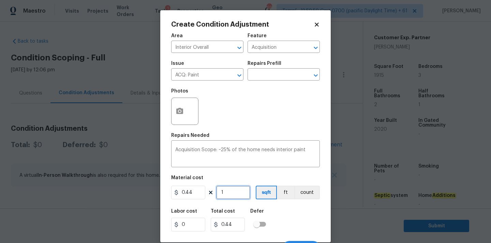
click at [235, 193] on input "1" at bounding box center [233, 192] width 34 height 14
type input "19"
type input "8.36"
type input "191"
type input "84.04"
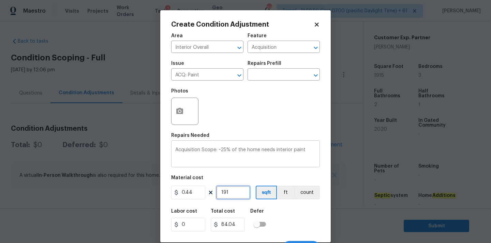
type input "1915"
type input "842.6"
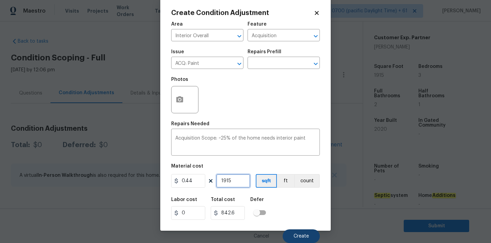
type input "1915"
click at [300, 232] on button "Create" at bounding box center [300, 236] width 37 height 14
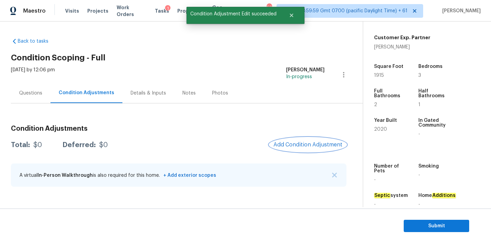
scroll to position [0, 0]
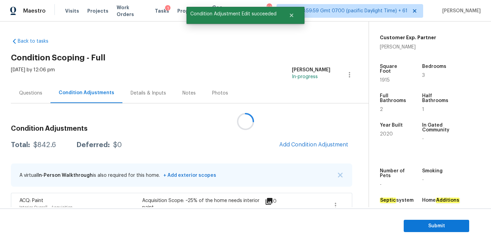
click at [296, 148] on div at bounding box center [245, 121] width 491 height 243
click at [297, 145] on span "Add Condition Adjustment" at bounding box center [313, 144] width 69 height 6
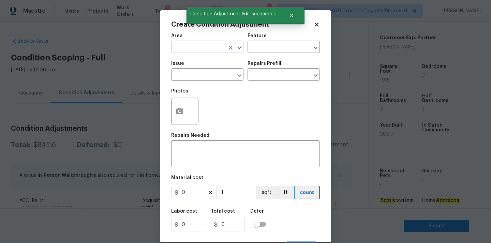
click at [189, 51] on input "text" at bounding box center [197, 47] width 53 height 11
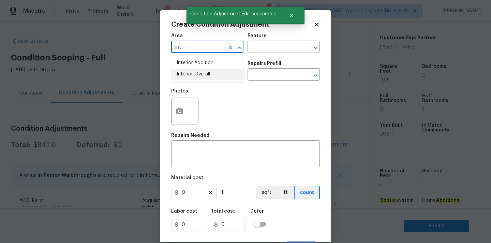
click at [192, 73] on li "Interior Overall" at bounding box center [207, 73] width 72 height 11
type input "Interior Overall"
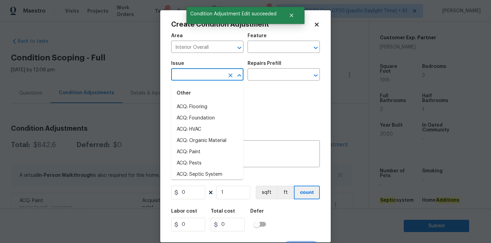
click at [192, 75] on input "text" at bounding box center [197, 75] width 53 height 11
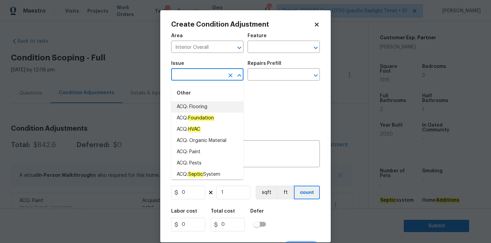
click at [199, 106] on li "ACQ: Flooring" at bounding box center [207, 106] width 72 height 11
type input "ACQ: Flooring"
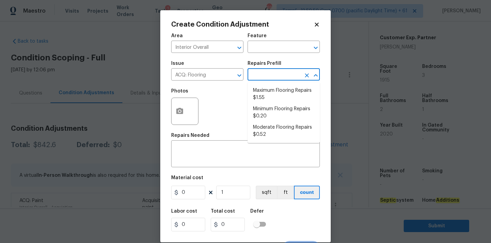
click at [261, 79] on input "text" at bounding box center [273, 75] width 53 height 11
click at [266, 115] on li "Minimum Flooring Repairs $0.20" at bounding box center [283, 112] width 72 height 18
type input "Acquisition"
type textarea "Acquisition Scope: Minimum flooring repairs"
type input "0.2"
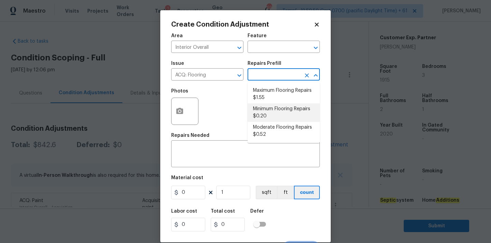
type input "0.2"
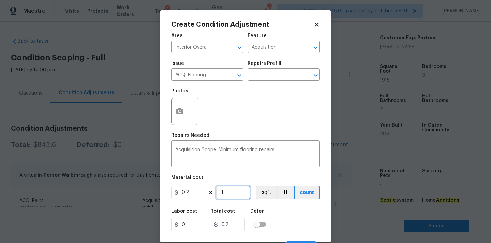
click at [232, 192] on input "1" at bounding box center [233, 192] width 34 height 14
type input "19"
type input "3.8"
type input "191"
type input "38.2"
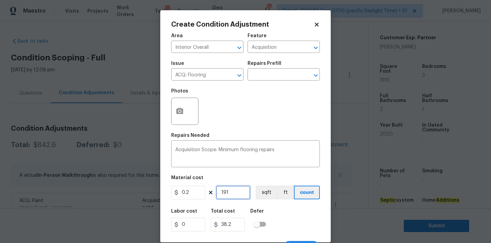
type input "1915"
type input "383"
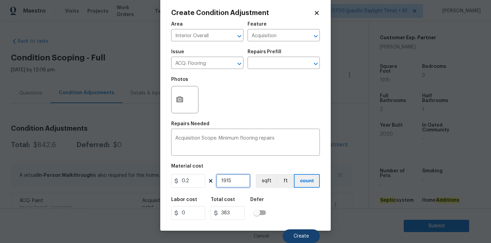
type input "1915"
click at [297, 230] on button "Create" at bounding box center [300, 236] width 37 height 14
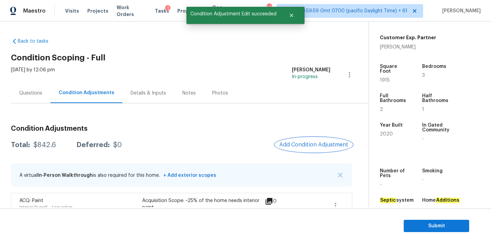
scroll to position [0, 0]
click at [306, 148] on button "Add Condition Adjustment" at bounding box center [313, 144] width 77 height 14
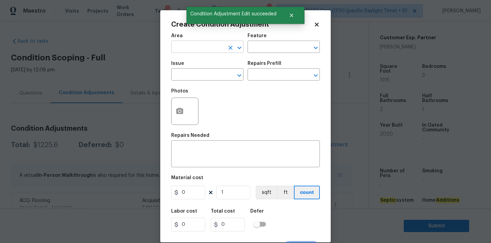
click at [197, 51] on input "text" at bounding box center [197, 47] width 53 height 11
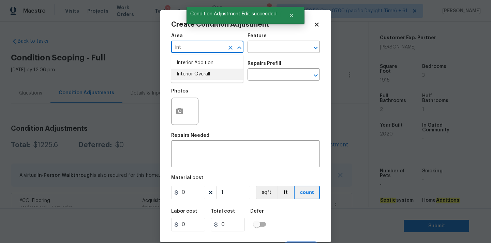
click at [195, 75] on li "Interior Overall" at bounding box center [207, 73] width 72 height 11
click at [180, 116] on button "button" at bounding box center [179, 111] width 16 height 27
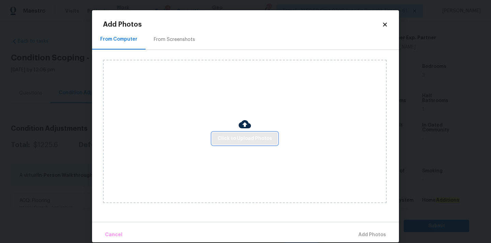
click at [236, 140] on span "Click to Upload Photos" at bounding box center [244, 138] width 55 height 9
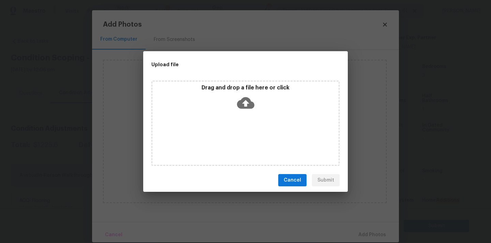
click at [239, 99] on icon at bounding box center [245, 102] width 17 height 17
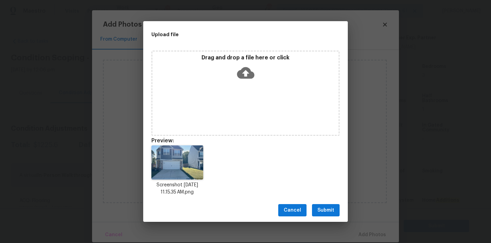
click at [326, 208] on span "Submit" at bounding box center [325, 210] width 17 height 9
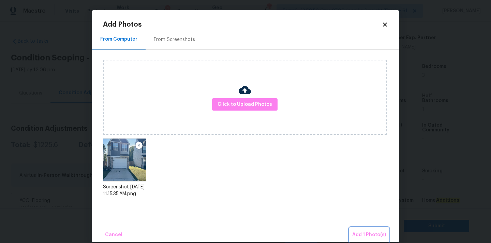
click at [374, 229] on button "Add 1 Photo(s)" at bounding box center [368, 234] width 39 height 15
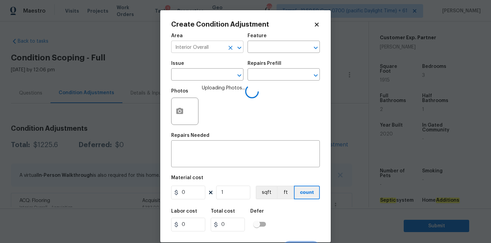
click at [208, 51] on input "Interior Overall" at bounding box center [197, 47] width 53 height 11
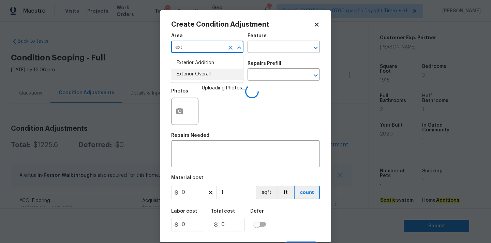
click at [205, 77] on li "Exterior Overall" at bounding box center [207, 73] width 72 height 11
type input "Exterior Overall"
click at [205, 75] on input "text" at bounding box center [197, 75] width 53 height 11
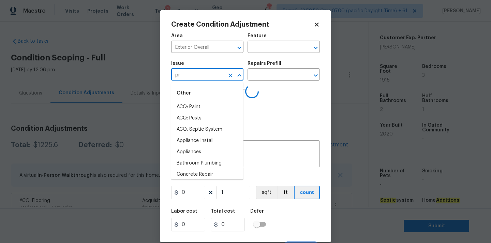
type input "pre"
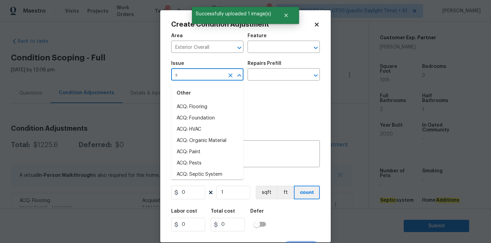
type input "ss"
click at [204, 137] on li "ACQ: Organic Material" at bounding box center [207, 140] width 72 height 11
type input "ACQ: Organic Material"
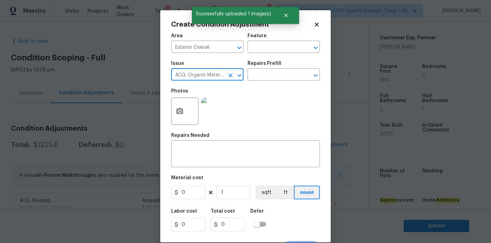
click at [232, 74] on icon "Clear" at bounding box center [230, 75] width 4 height 4
click at [204, 74] on input "text" at bounding box center [197, 75] width 53 height 11
click at [202, 104] on li "Pressure Washing" at bounding box center [207, 106] width 72 height 11
type input "Pressure Washing"
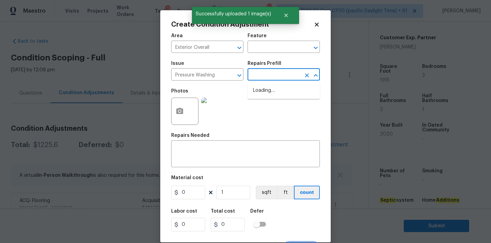
click at [273, 74] on input "text" at bounding box center [273, 75] width 53 height 11
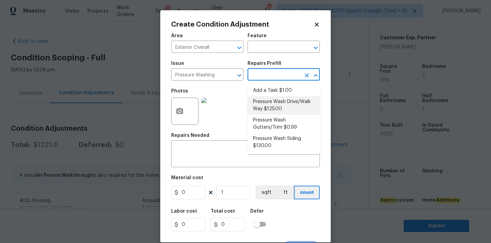
click at [270, 109] on li "Pressure Wash Drive/Walk Way $125.00" at bounding box center [283, 105] width 72 height 18
type input "Siding"
type textarea "Pressure wash the driveways/walkways as directed by the PM. Ensure that all deb…"
type input "125"
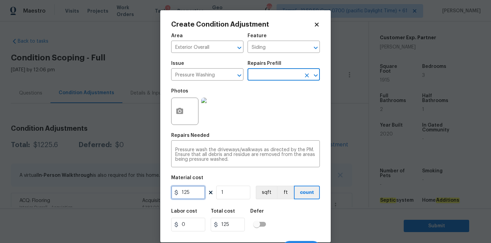
click at [183, 191] on input "125" at bounding box center [188, 192] width 34 height 14
type input "200"
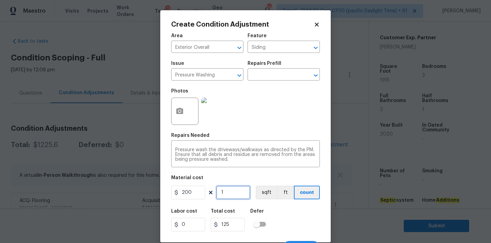
type input "200"
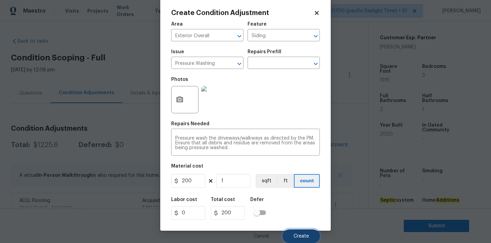
click at [301, 233] on span "Create" at bounding box center [300, 235] width 15 height 5
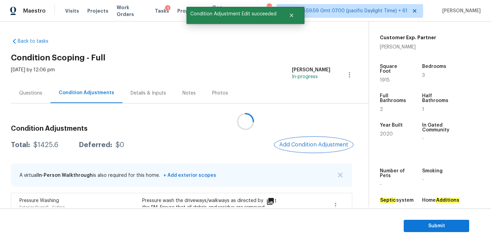
scroll to position [0, 0]
click at [295, 145] on span "Add Condition Adjustment" at bounding box center [313, 144] width 69 height 6
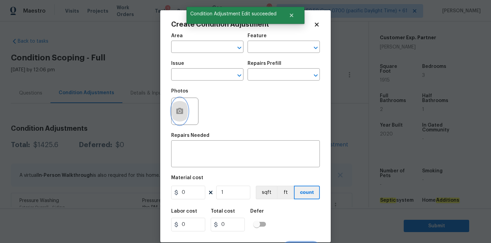
click at [175, 108] on button "button" at bounding box center [179, 111] width 16 height 27
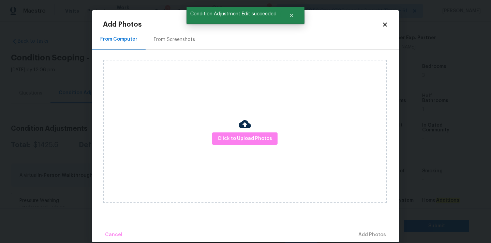
click at [158, 37] on div "From Screenshots" at bounding box center [174, 39] width 41 height 7
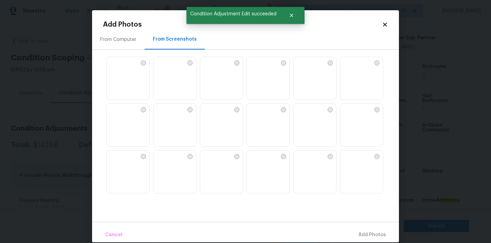
click at [211, 114] on img at bounding box center [205, 109] width 11 height 11
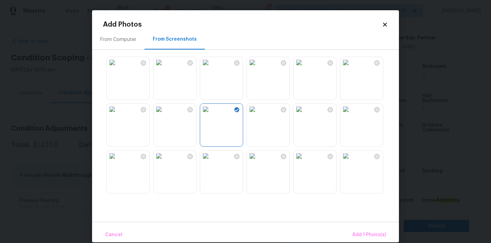
click at [118, 114] on img at bounding box center [112, 109] width 11 height 11
click at [304, 68] on img at bounding box center [298, 62] width 11 height 11
click at [258, 68] on img at bounding box center [252, 62] width 11 height 11
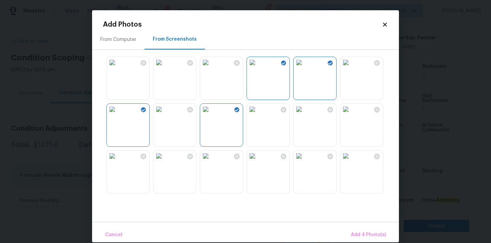
click at [349, 161] on img at bounding box center [345, 155] width 11 height 11
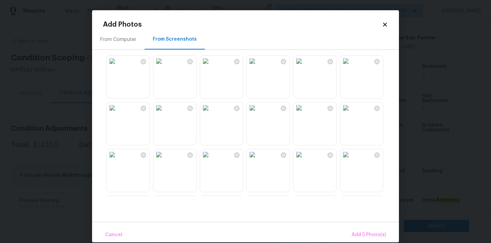
scroll to position [651, 0]
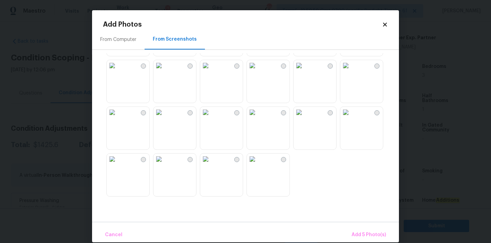
click at [164, 164] on img at bounding box center [158, 158] width 11 height 11
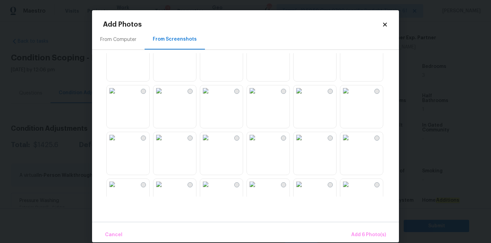
scroll to position [378, 0]
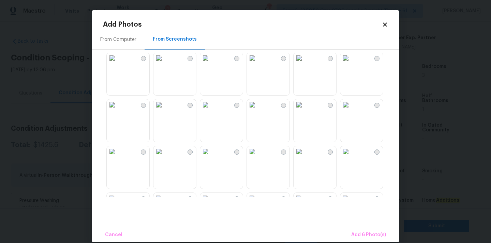
click at [258, 157] on img at bounding box center [252, 151] width 11 height 11
click at [341, 227] on div "Cancel Add 7 Photo(s)" at bounding box center [245, 231] width 307 height 20
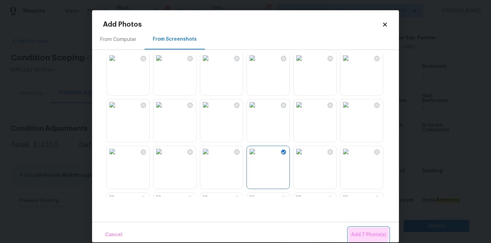
click at [355, 228] on button "Add 7 Photo(s)" at bounding box center [368, 234] width 40 height 15
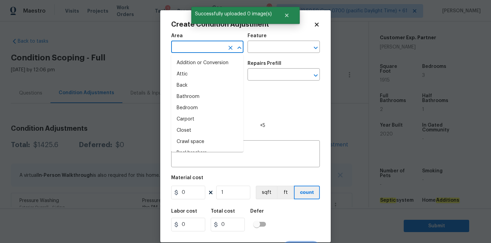
click at [199, 51] on input "text" at bounding box center [197, 47] width 53 height 11
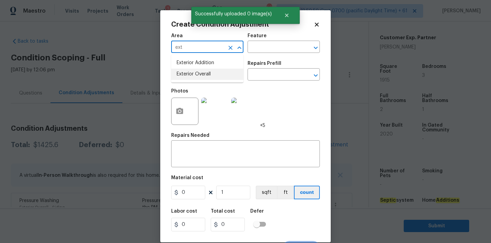
click at [201, 78] on li "Exterior Overall" at bounding box center [207, 73] width 72 height 11
type input "Exterior Overall"
click at [201, 78] on input "text" at bounding box center [197, 75] width 53 height 11
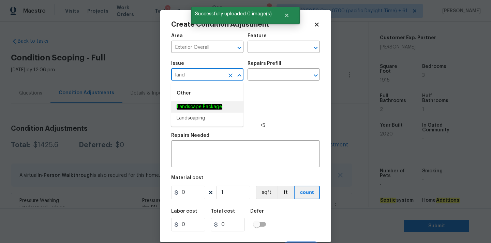
click at [203, 102] on li "Landscape Package" at bounding box center [207, 106] width 72 height 11
type input "Landscape Package"
click at [266, 73] on input "text" at bounding box center [273, 75] width 53 height 11
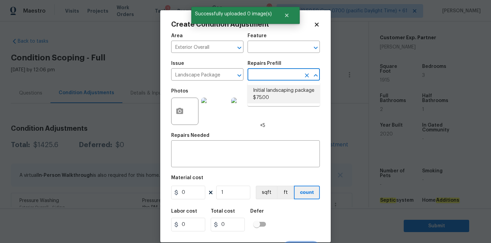
click at [266, 90] on li "Initial landscaping package $75.00" at bounding box center [283, 94] width 72 height 18
type input "Home Readiness Packages"
type textarea "Mowing of grass up to 6" in height. Mow, edge along driveways & sidewalks, trim…"
type input "75"
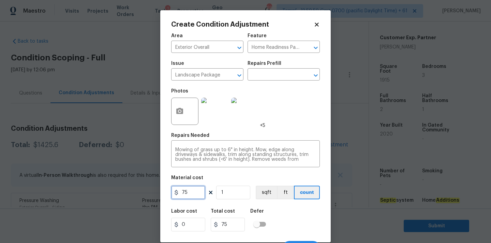
click at [187, 194] on input "75" at bounding box center [188, 192] width 34 height 14
type input "200"
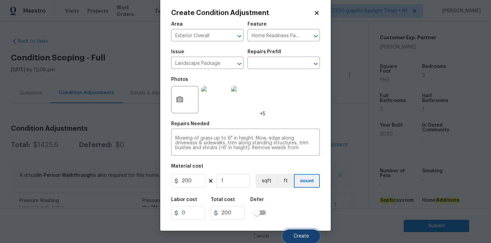
click at [295, 237] on span "Create" at bounding box center [300, 235] width 15 height 5
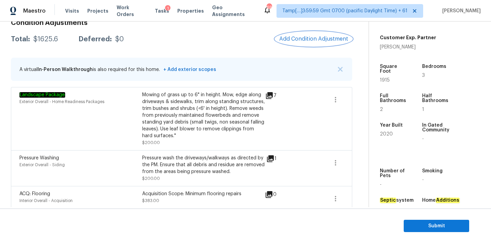
scroll to position [53, 0]
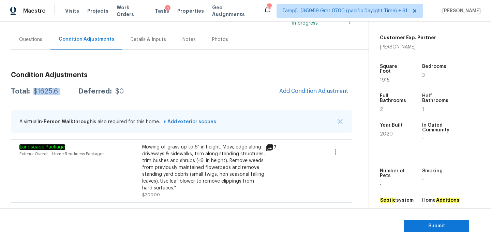
drag, startPoint x: 32, startPoint y: 91, endPoint x: 68, endPoint y: 91, distance: 36.5
click at [68, 91] on div "Total: $1625.6 Deferred: $0" at bounding box center [67, 91] width 113 height 7
copy div "$1625.6"
click at [420, 229] on span "Submit" at bounding box center [436, 225] width 55 height 9
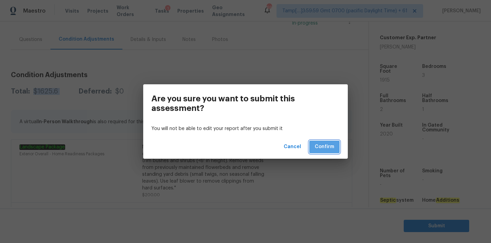
click at [328, 148] on span "Confirm" at bounding box center [323, 146] width 19 height 9
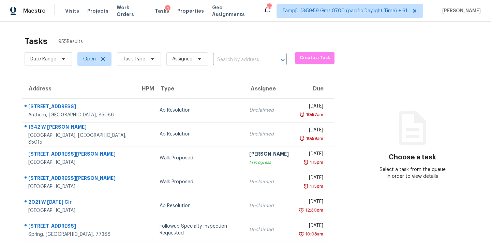
click at [139, 67] on span "Task Type" at bounding box center [135, 59] width 49 height 18
click at [145, 62] on span "Task Type" at bounding box center [139, 59] width 44 height 14
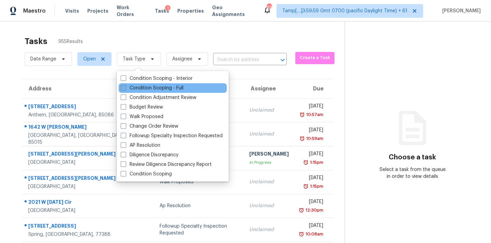
click at [152, 87] on label "Condition Scoping - Full" at bounding box center [152, 87] width 63 height 7
click at [125, 87] on input "Condition Scoping - Full" at bounding box center [123, 86] width 4 height 4
checkbox input "true"
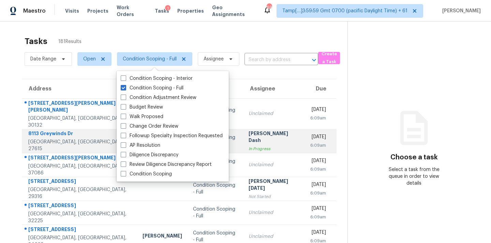
click at [248, 131] on div "Soumya Ranjan Dash" at bounding box center [273, 137] width 51 height 15
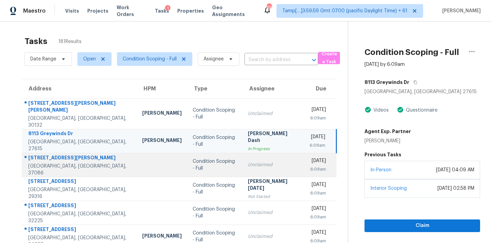
click at [242, 168] on td "Unclaimed" at bounding box center [273, 165] width 62 height 24
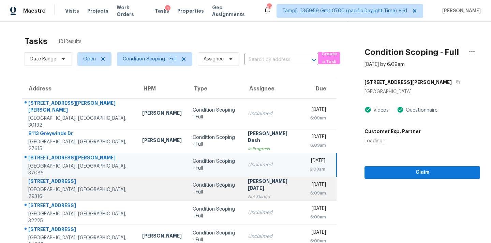
click at [248, 182] on div "[PERSON_NAME][DATE]" at bounding box center [273, 184] width 51 height 15
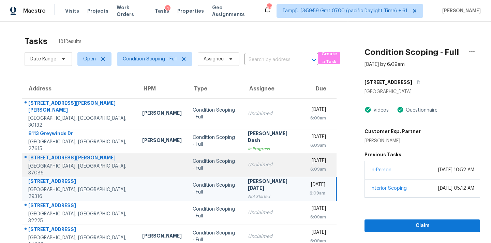
scroll to position [112, 0]
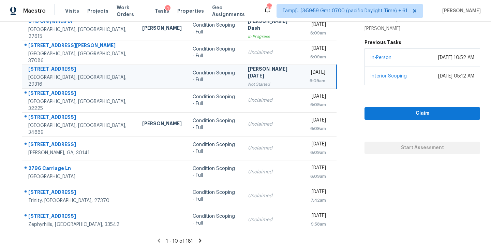
click at [197, 237] on icon at bounding box center [200, 240] width 6 height 6
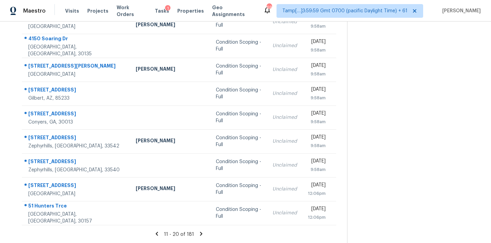
click at [197, 236] on div "11 - 20 of 181" at bounding box center [179, 233] width 336 height 7
click at [198, 231] on icon at bounding box center [201, 233] width 6 height 6
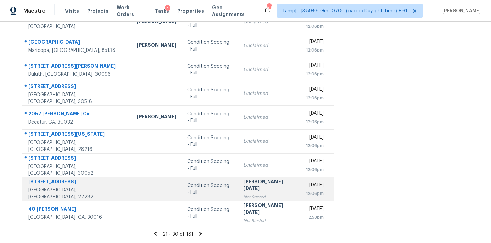
click at [214, 186] on div "Condition Scoping - Full" at bounding box center [209, 189] width 45 height 14
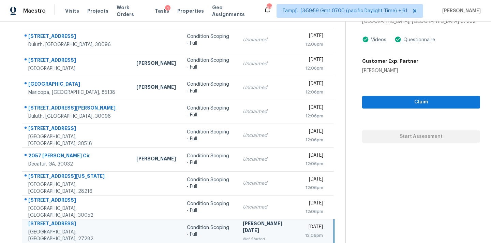
scroll to position [37, 0]
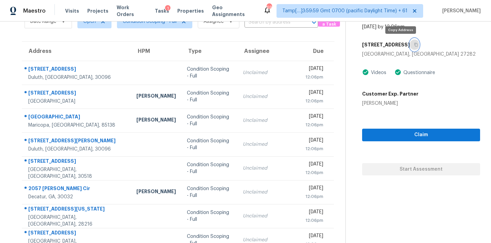
click at [414, 46] on icon "button" at bounding box center [415, 45] width 3 height 4
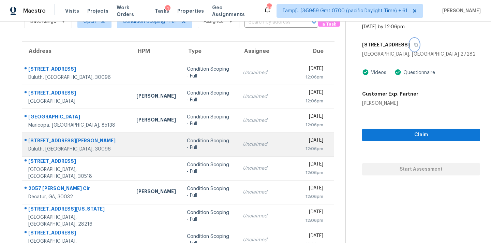
scroll to position [112, 0]
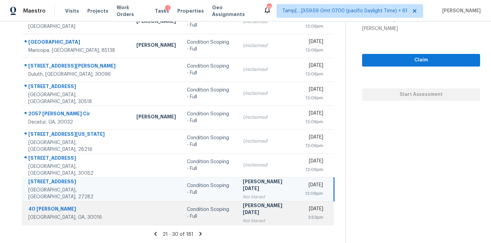
click at [246, 210] on div "[PERSON_NAME][DATE]" at bounding box center [268, 209] width 51 height 15
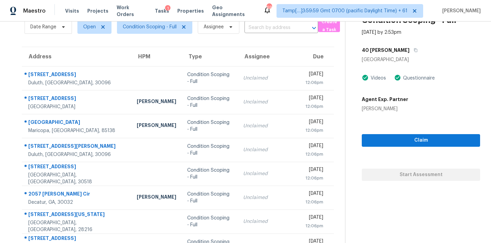
scroll to position [16, 0]
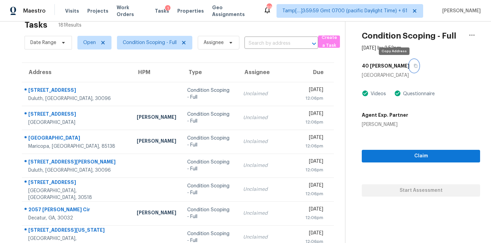
click at [413, 65] on icon "button" at bounding box center [415, 66] width 4 height 4
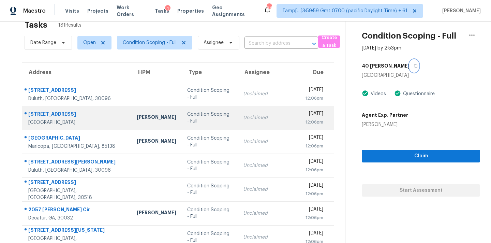
scroll to position [112, 0]
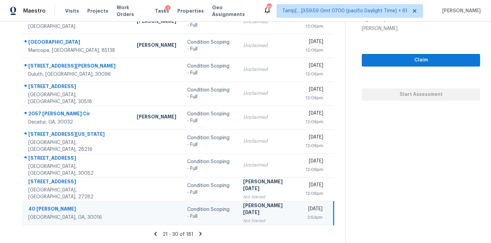
click at [197, 233] on icon at bounding box center [200, 233] width 6 height 6
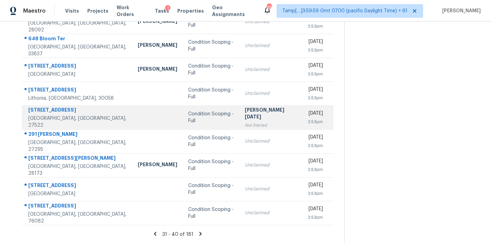
click at [245, 122] on div "Not Started" at bounding box center [271, 125] width 52 height 7
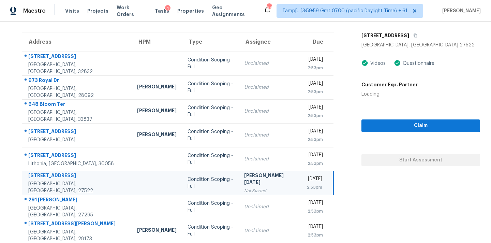
scroll to position [8, 0]
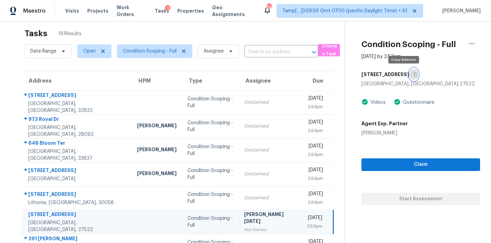
click at [413, 75] on icon "button" at bounding box center [414, 75] width 3 height 4
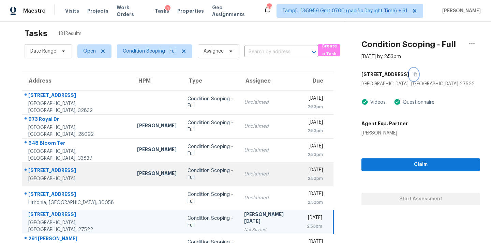
scroll to position [112, 0]
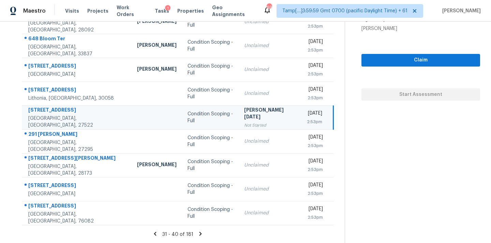
click at [200, 235] on icon at bounding box center [200, 233] width 6 height 6
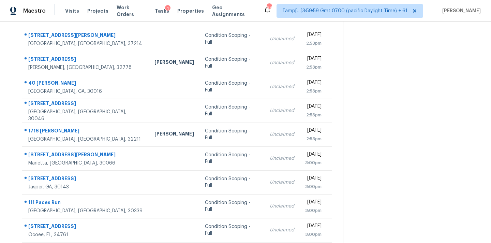
scroll to position [4, 0]
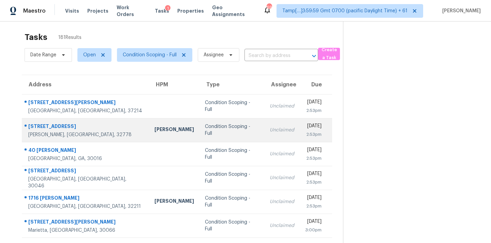
click at [199, 118] on td "Condition Scoping - Full" at bounding box center [231, 130] width 65 height 24
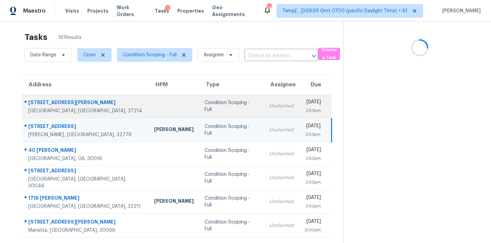
click at [204, 107] on div "Condition Scoping - Full" at bounding box center [230, 106] width 53 height 14
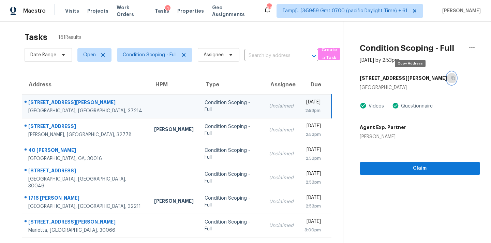
click at [451, 79] on icon "button" at bounding box center [453, 78] width 4 height 4
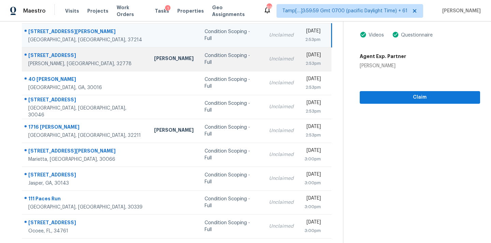
scroll to position [112, 0]
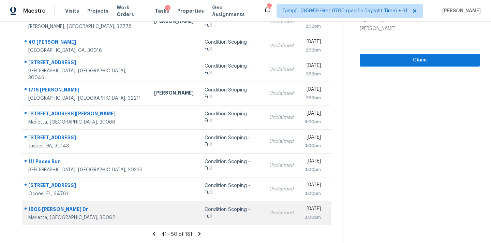
click at [263, 211] on td "Unclaimed" at bounding box center [280, 213] width 35 height 24
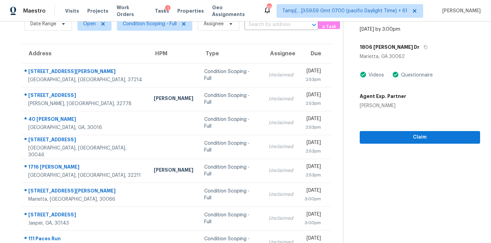
scroll to position [0, 0]
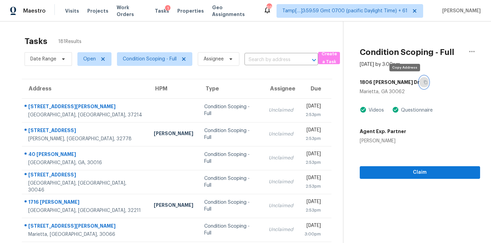
click at [423, 84] on icon "button" at bounding box center [424, 82] width 3 height 4
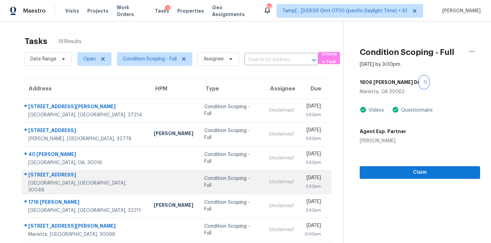
scroll to position [112, 0]
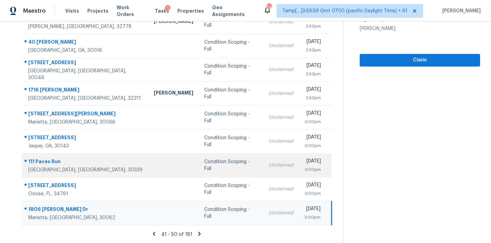
click at [268, 166] on div "Unclaimed" at bounding box center [280, 164] width 25 height 7
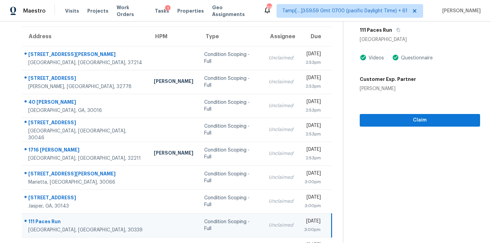
scroll to position [0, 0]
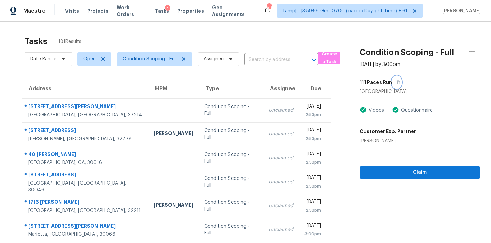
click at [398, 83] on icon "button" at bounding box center [398, 82] width 4 height 4
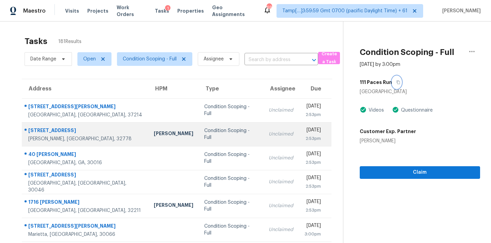
scroll to position [112, 0]
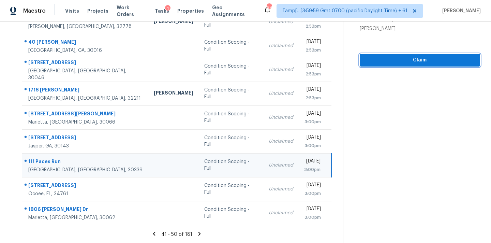
click at [385, 57] on span "Claim" at bounding box center [419, 60] width 109 height 9
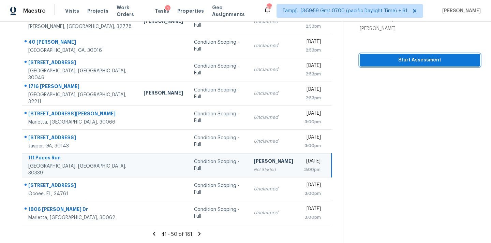
click at [392, 60] on span "Start Assessment" at bounding box center [419, 60] width 109 height 9
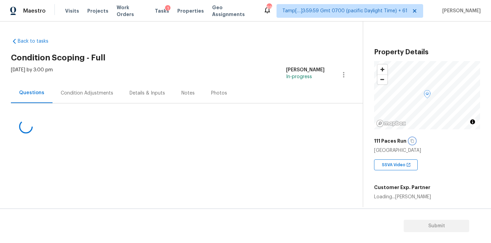
click at [412, 141] on icon "button" at bounding box center [411, 141] width 3 height 4
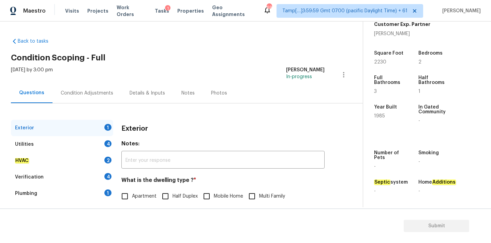
scroll to position [168, 0]
click at [256, 151] on div "Notes: ​" at bounding box center [222, 154] width 203 height 28
click at [256, 164] on input "text" at bounding box center [222, 160] width 203 height 16
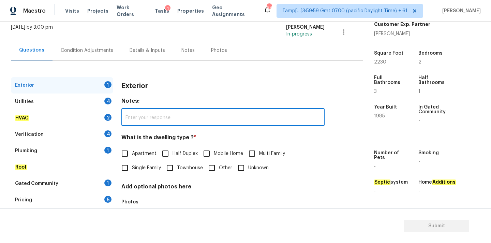
scroll to position [64, 0]
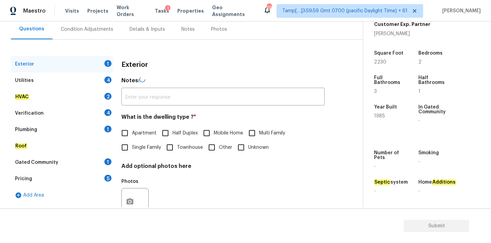
click at [144, 136] on span "Apartment" at bounding box center [144, 132] width 25 height 7
click at [132, 136] on input "Apartment" at bounding box center [125, 133] width 14 height 14
checkbox input "true"
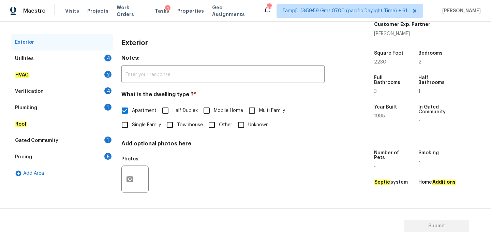
click at [106, 56] on div "4" at bounding box center [107, 58] width 7 height 7
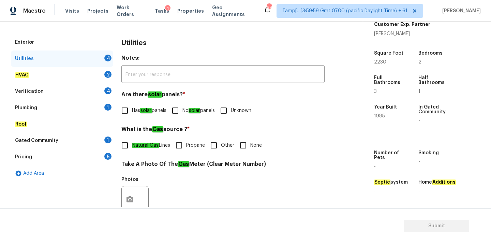
click at [188, 114] on span "No solar panels" at bounding box center [198, 110] width 32 height 7
click at [182, 114] on input "No solar panels" at bounding box center [175, 110] width 14 height 14
checkbox input "true"
click at [245, 148] on input "None" at bounding box center [243, 145] width 14 height 14
checkbox input "true"
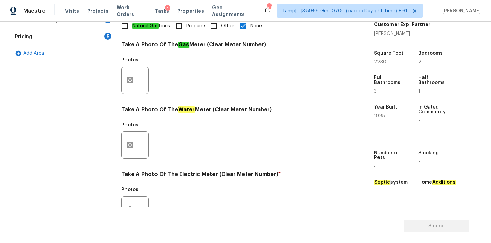
scroll to position [270, 0]
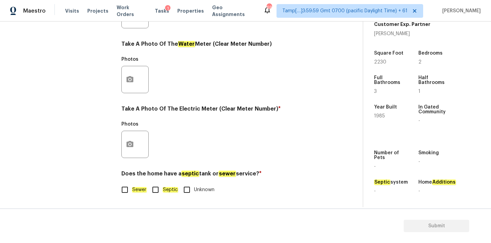
click at [131, 190] on input "Sewer" at bounding box center [125, 189] width 14 height 14
checkbox input "true"
click at [134, 137] on button "button" at bounding box center [130, 144] width 16 height 27
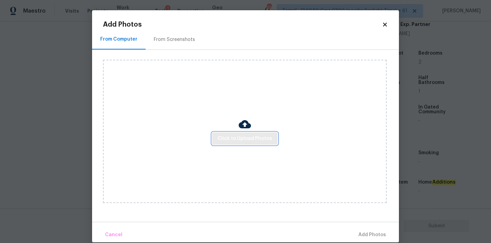
click at [248, 138] on span "Click to Upload Photos" at bounding box center [244, 138] width 55 height 9
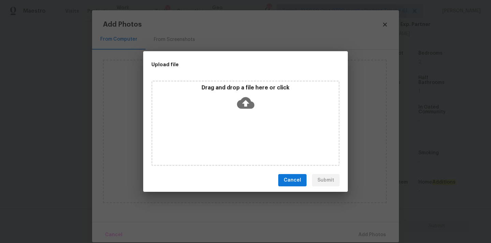
click at [248, 105] on icon at bounding box center [245, 103] width 17 height 12
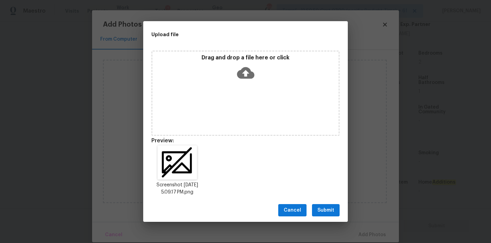
click at [323, 206] on span "Submit" at bounding box center [325, 210] width 17 height 9
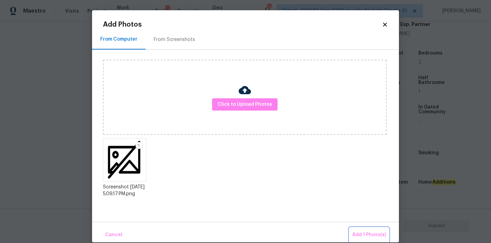
click at [368, 229] on button "Add 1 Photo(s)" at bounding box center [368, 234] width 39 height 15
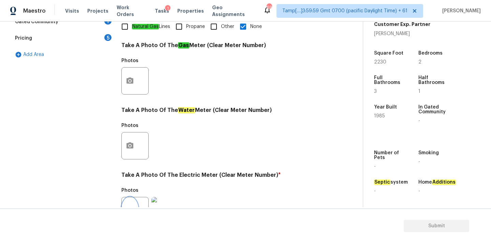
scroll to position [102, 0]
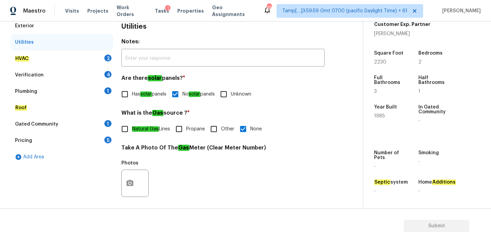
click at [36, 56] on div "HVAC 2" at bounding box center [62, 58] width 102 height 16
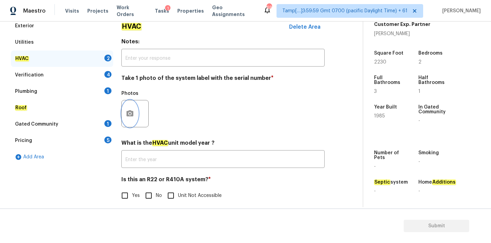
click at [127, 119] on button "button" at bounding box center [130, 113] width 16 height 27
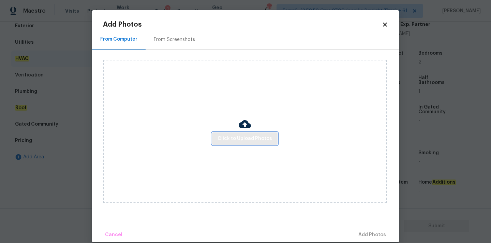
click at [229, 140] on span "Click to Upload Photos" at bounding box center [244, 138] width 55 height 9
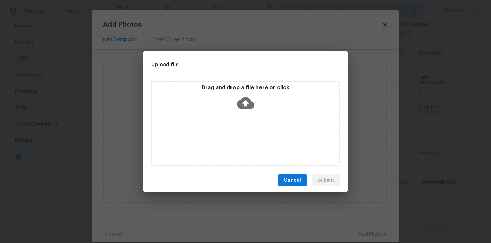
click at [243, 93] on div "Drag and drop a file here or click" at bounding box center [245, 98] width 186 height 29
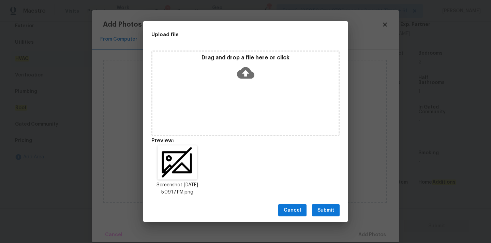
click at [321, 209] on span "Submit" at bounding box center [325, 210] width 17 height 9
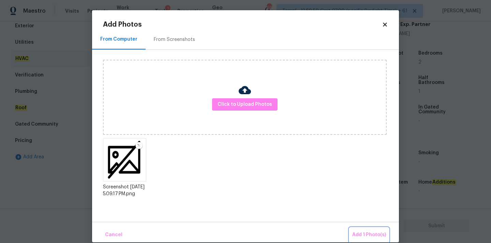
click at [364, 233] on span "Add 1 Photo(s)" at bounding box center [369, 234] width 34 height 9
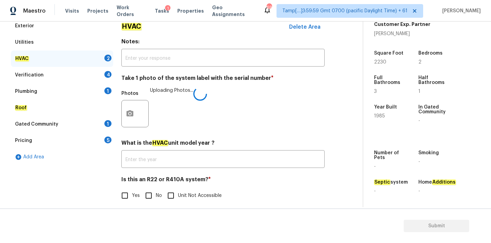
click at [152, 198] on input "No" at bounding box center [148, 195] width 14 height 14
checkbox input "true"
click at [72, 75] on div "Verification 4" at bounding box center [62, 75] width 102 height 16
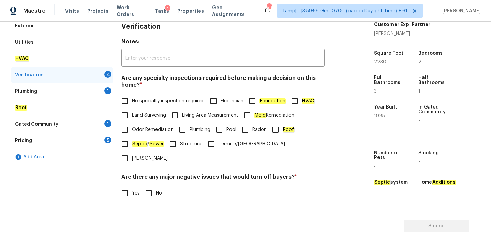
click at [137, 100] on span "No specialty inspection required" at bounding box center [168, 100] width 73 height 7
click at [132, 100] on input "No specialty inspection required" at bounding box center [125, 101] width 14 height 14
checkbox input "true"
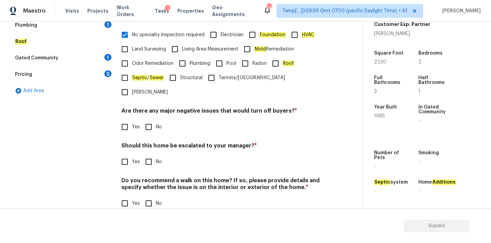
scroll to position [167, 0]
click at [145, 120] on input "No" at bounding box center [148, 127] width 14 height 14
checkbox input "true"
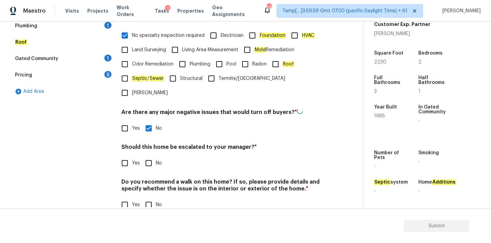
click at [152, 156] on input "No" at bounding box center [148, 163] width 14 height 14
checkbox input "true"
click at [155, 197] on input "No" at bounding box center [148, 204] width 14 height 14
checkbox input "true"
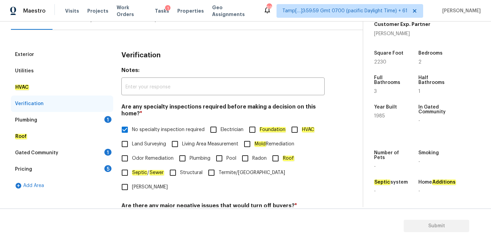
click at [81, 117] on div "Plumbing 1" at bounding box center [62, 120] width 102 height 16
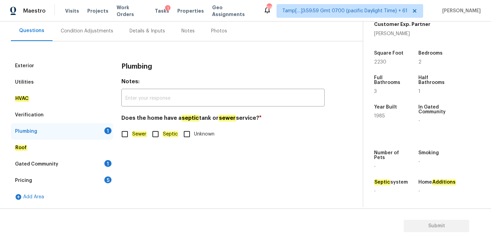
click at [135, 134] on em "Sewer" at bounding box center [139, 133] width 15 height 5
click at [132, 134] on input "Sewer" at bounding box center [125, 134] width 14 height 14
checkbox input "true"
click at [97, 163] on div "Gated Community 1" at bounding box center [62, 164] width 102 height 16
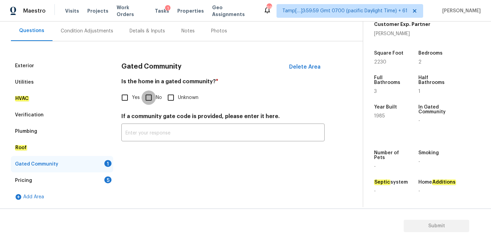
click at [147, 95] on input "No" at bounding box center [148, 97] width 14 height 14
checkbox input "true"
click at [102, 178] on div "Pricing 5" at bounding box center [62, 180] width 102 height 16
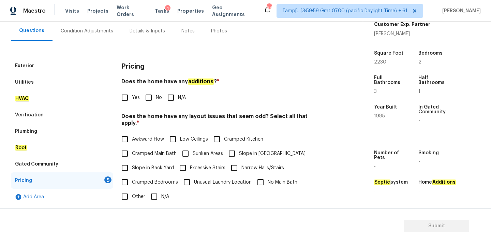
click at [146, 105] on div "Pricing Does the home have any additions ? * Yes No N/A Does the home have any …" at bounding box center [222, 187] width 203 height 258
click at [150, 98] on input "No" at bounding box center [148, 97] width 14 height 14
checkbox input "true"
click at [152, 190] on input "N/A" at bounding box center [154, 197] width 14 height 14
checkbox input "true"
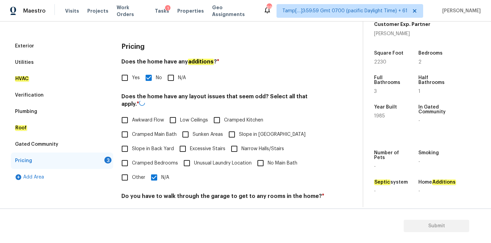
scroll to position [166, 0]
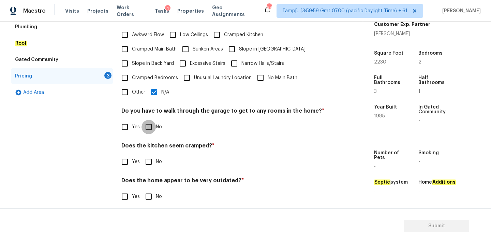
click at [150, 120] on input "No" at bounding box center [148, 127] width 14 height 14
checkbox input "true"
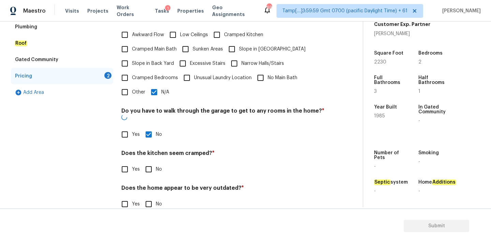
click at [150, 162] on input "No" at bounding box center [148, 169] width 14 height 14
checkbox input "true"
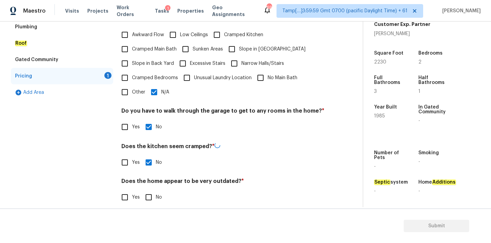
click at [150, 195] on input "No" at bounding box center [148, 197] width 14 height 14
checkbox input "true"
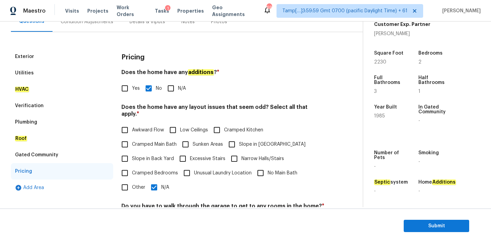
scroll to position [0, 0]
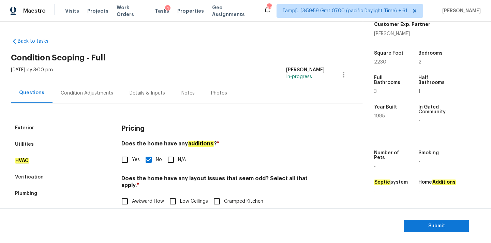
click at [85, 95] on div "Condition Adjustments" at bounding box center [87, 93] width 52 height 7
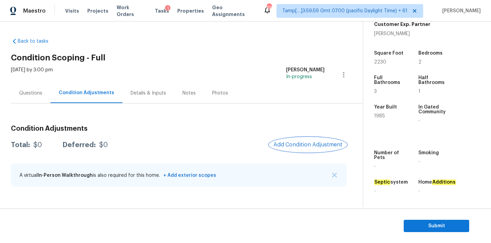
click at [291, 148] on button "Add Condition Adjustment" at bounding box center [307, 144] width 77 height 14
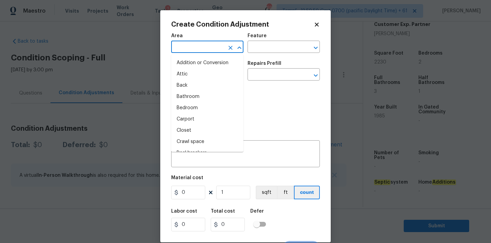
click at [203, 46] on input "text" at bounding box center [197, 47] width 53 height 11
type input "i"
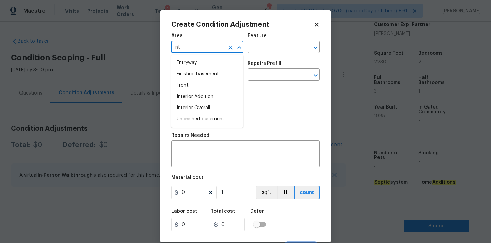
type input "n"
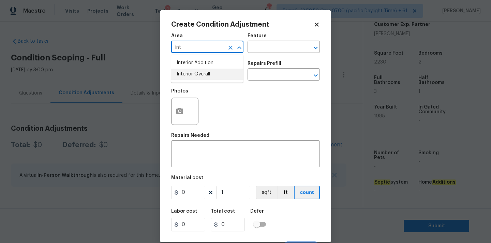
click at [200, 72] on li "Interior Overall" at bounding box center [207, 73] width 72 height 11
type input "Interior Overall"
click at [200, 75] on input "text" at bounding box center [197, 75] width 53 height 11
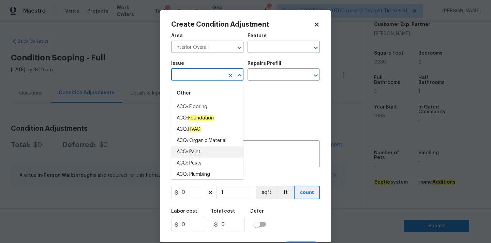
click at [202, 153] on li "ACQ: Paint" at bounding box center [207, 151] width 72 height 11
type input "ACQ: Paint"
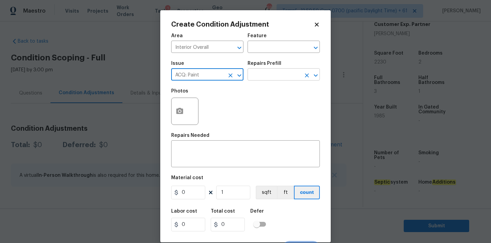
click at [272, 72] on input "text" at bounding box center [273, 75] width 53 height 11
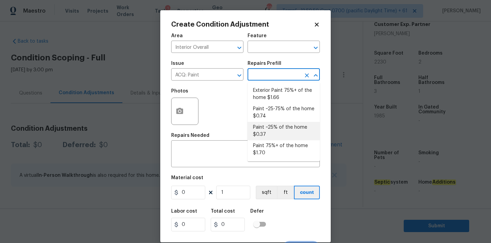
click at [269, 132] on li "Paint ~25% of the home $0.37" at bounding box center [283, 131] width 72 height 18
type input "Acquisition"
type textarea "Acquisition Scope: ~25% of the home needs interior paint"
type input "0.37"
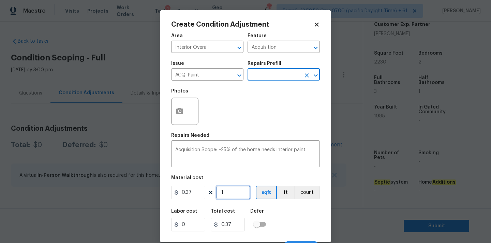
click at [235, 190] on input "1" at bounding box center [233, 192] width 34 height 14
type input "2"
type input "0.74"
type input "22"
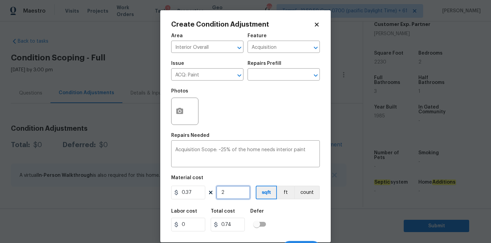
type input "8.14"
type input "223"
type input "82.51"
type input "2230"
type input "825.1"
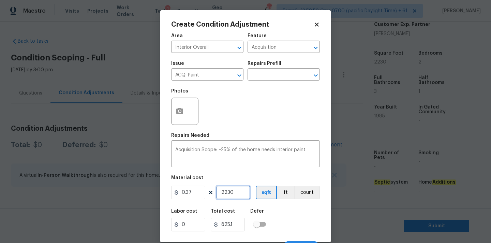
scroll to position [12, 0]
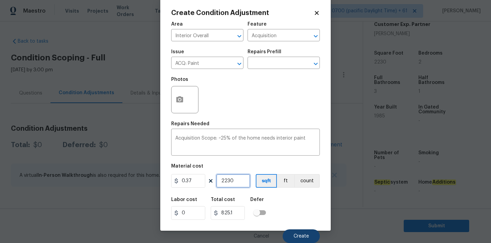
type input "2230"
click at [299, 231] on button "Create" at bounding box center [300, 236] width 37 height 14
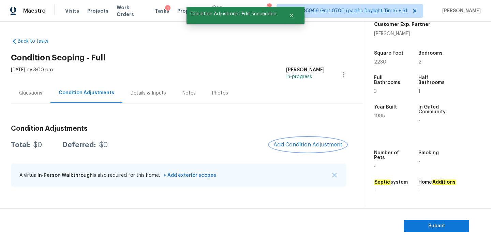
scroll to position [0, 0]
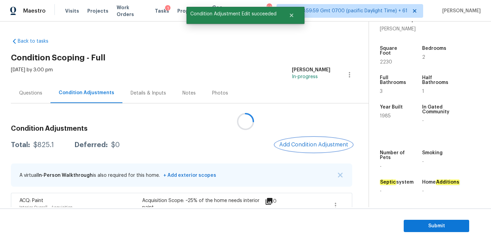
click at [294, 147] on span "Add Condition Adjustment" at bounding box center [313, 144] width 69 height 6
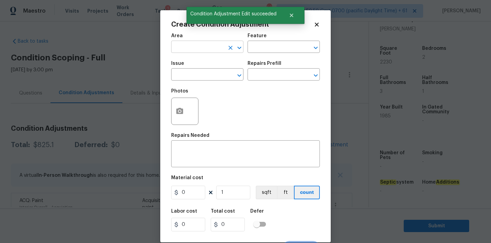
click at [206, 51] on input "text" at bounding box center [197, 47] width 53 height 11
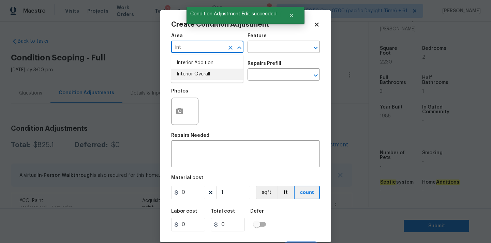
click at [203, 70] on li "Interior Overall" at bounding box center [207, 73] width 72 height 11
type input "Interior Overall"
click at [203, 74] on input "text" at bounding box center [197, 75] width 53 height 11
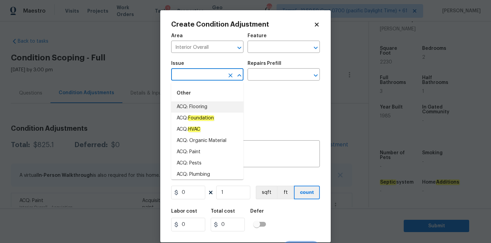
click at [208, 105] on li "ACQ: Flooring" at bounding box center [207, 106] width 72 height 11
type input "ACQ: Flooring"
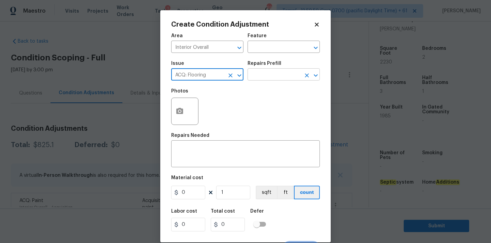
click at [271, 76] on input "text" at bounding box center [273, 75] width 53 height 11
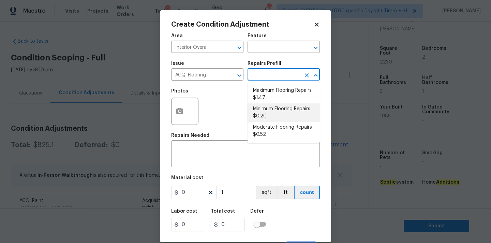
click at [272, 108] on li "Minimum Flooring Repairs $0.20" at bounding box center [283, 112] width 72 height 18
type input "Acquisition"
type textarea "Acquisition Scope: Minimum flooring repairs"
type input "0.2"
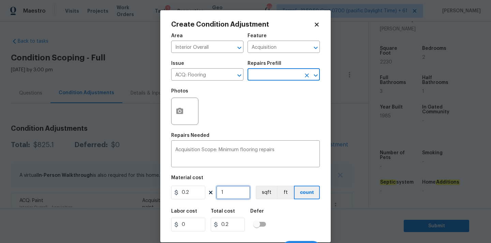
click at [230, 191] on input "1" at bounding box center [233, 192] width 34 height 14
type input "2"
type input "0.4"
type input "22"
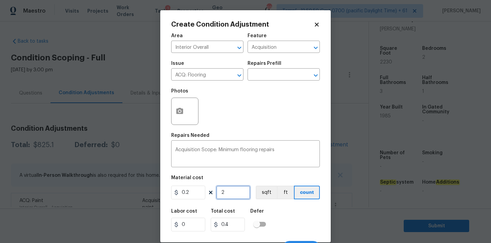
type input "4.4"
type input "223"
type input "44.6"
type input "2230"
type input "446"
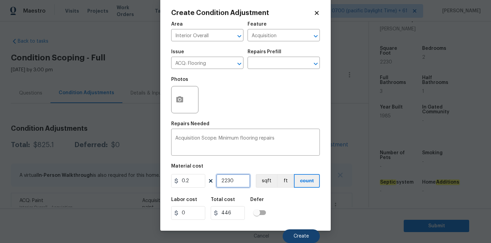
type input "2230"
click at [297, 236] on span "Create" at bounding box center [300, 235] width 15 height 5
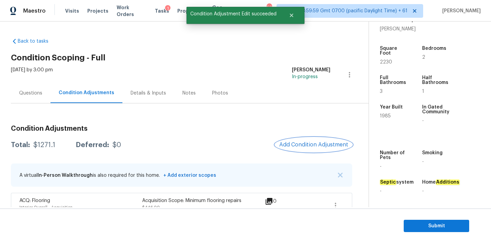
click at [292, 145] on span "Add Condition Adjustment" at bounding box center [313, 144] width 69 height 6
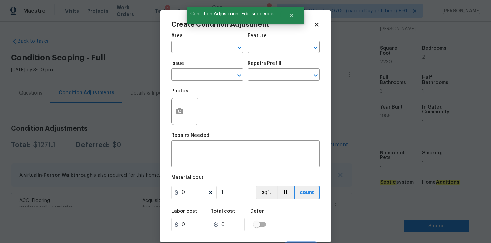
click at [316, 25] on icon at bounding box center [316, 24] width 4 height 4
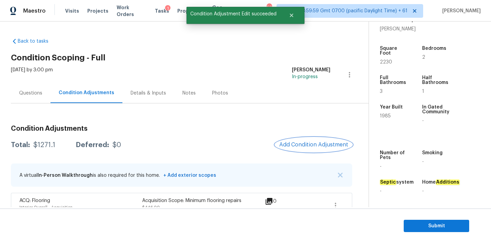
scroll to position [42, 0]
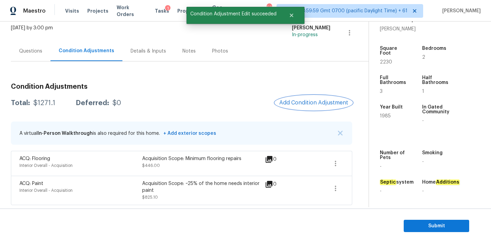
click at [294, 105] on span "Add Condition Adjustment" at bounding box center [313, 102] width 69 height 6
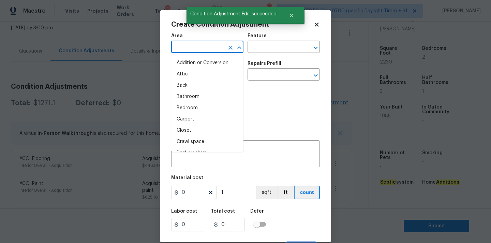
click at [176, 46] on input "text" at bounding box center [197, 47] width 53 height 11
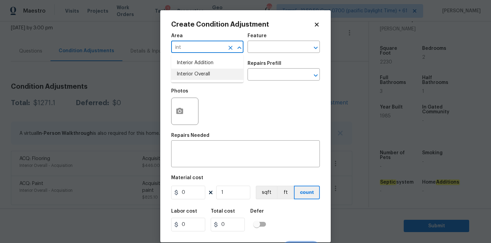
click at [178, 73] on li "Interior Overall" at bounding box center [207, 73] width 72 height 11
type input "Interior Overall"
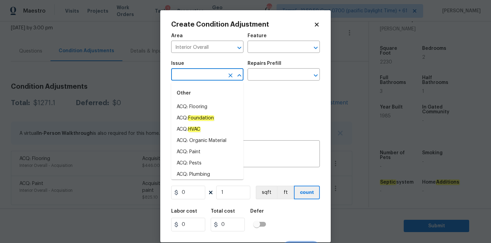
click at [186, 75] on input "text" at bounding box center [197, 75] width 53 height 11
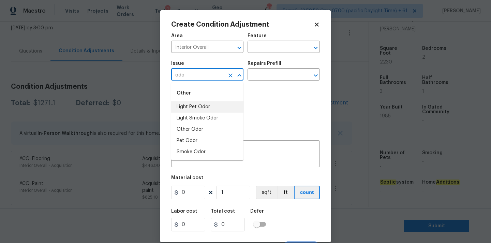
click at [193, 108] on li "Light Pet Odor" at bounding box center [207, 106] width 72 height 11
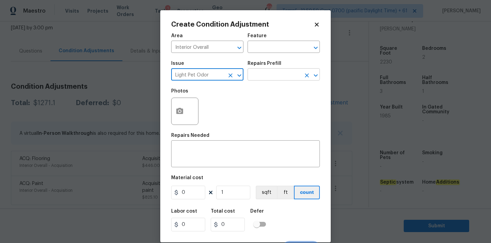
type input "Light Pet Odor"
click at [268, 80] on input "text" at bounding box center [273, 75] width 53 height 11
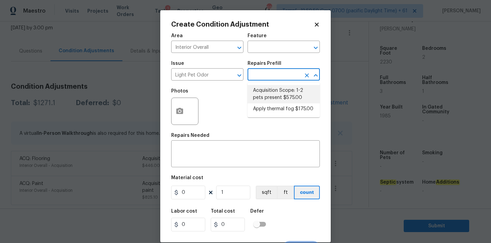
click at [272, 93] on li "Acquisition Scope: 1-2 pets present $575.00" at bounding box center [283, 94] width 72 height 18
type textarea "Acquisition Scope: 1-2 pets present"
type input "575"
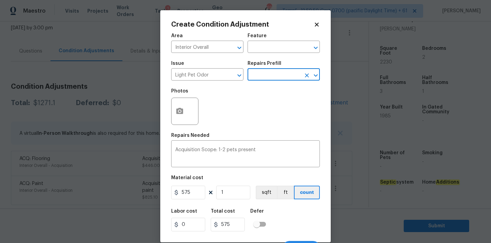
scroll to position [12, 0]
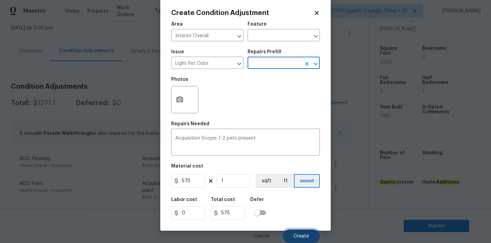
click at [299, 235] on span "Create" at bounding box center [300, 235] width 15 height 5
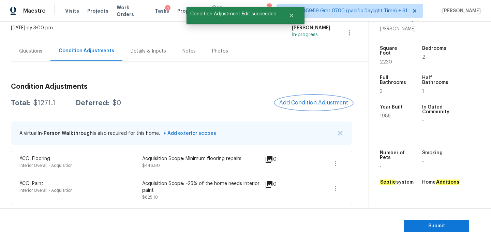
scroll to position [0, 0]
click at [47, 103] on div "$1846.1" at bounding box center [45, 102] width 24 height 7
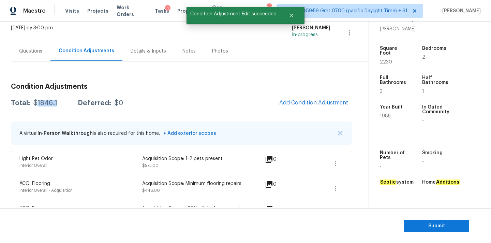
click at [47, 103] on div "$1846.1" at bounding box center [45, 102] width 24 height 7
copy div "$1846.1"
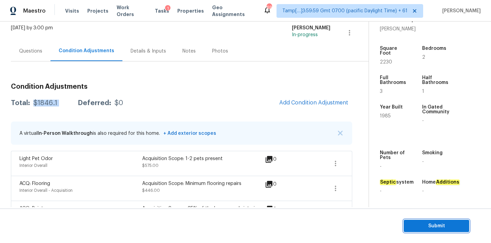
click at [404, 222] on button "Submit" at bounding box center [435, 225] width 65 height 13
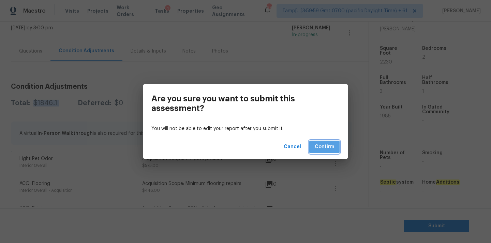
click at [324, 145] on span "Confirm" at bounding box center [323, 146] width 19 height 9
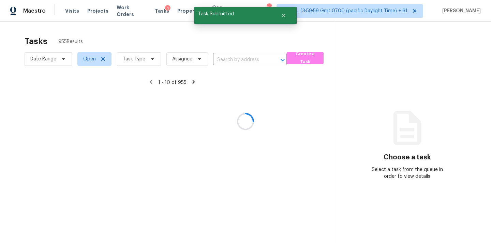
click at [125, 61] on div at bounding box center [245, 121] width 491 height 243
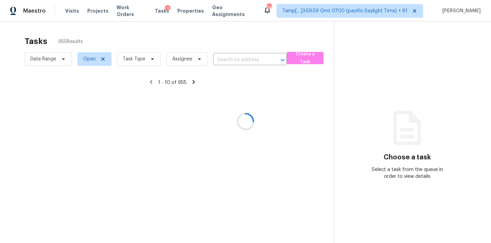
click at [131, 61] on div at bounding box center [245, 121] width 491 height 243
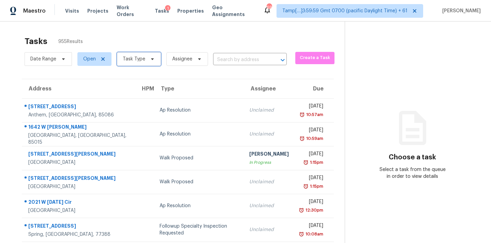
click at [131, 61] on span "Task Type" at bounding box center [134, 59] width 22 height 7
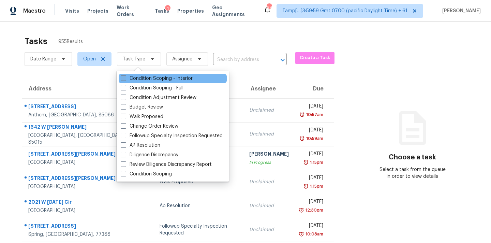
click at [165, 81] on label "Condition Scoping - Interior" at bounding box center [157, 78] width 72 height 7
click at [125, 79] on input "Condition Scoping - Interior" at bounding box center [123, 77] width 4 height 4
checkbox input "true"
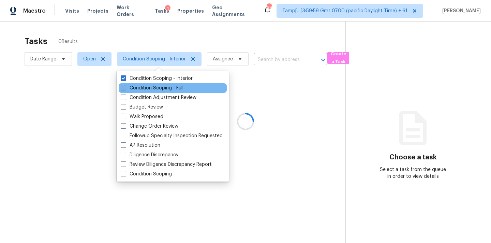
click at [167, 86] on label "Condition Scoping - Full" at bounding box center [152, 87] width 63 height 7
click at [125, 86] on input "Condition Scoping - Full" at bounding box center [123, 86] width 4 height 4
checkbox input "true"
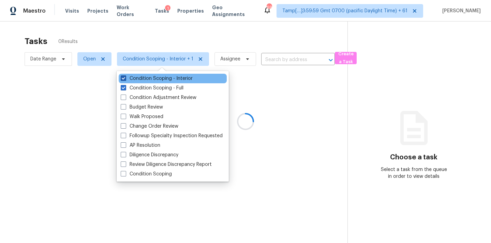
click at [172, 78] on label "Condition Scoping - Interior" at bounding box center [157, 78] width 72 height 7
click at [125, 78] on input "Condition Scoping - Interior" at bounding box center [123, 77] width 4 height 4
checkbox input "false"
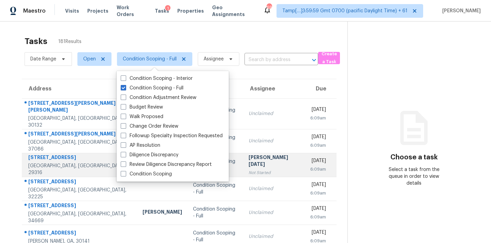
click at [254, 157] on div "[PERSON_NAME][DATE]" at bounding box center [273, 161] width 51 height 15
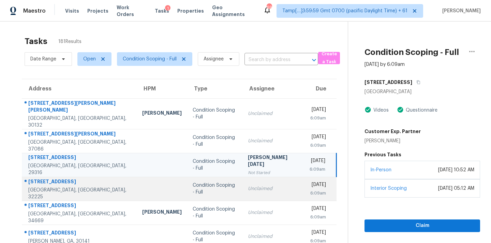
scroll to position [112, 0]
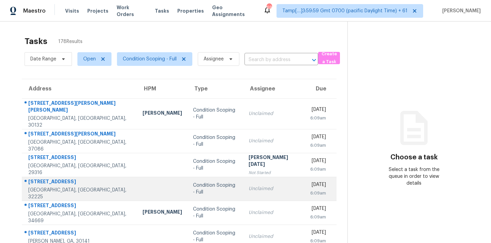
scroll to position [112, 0]
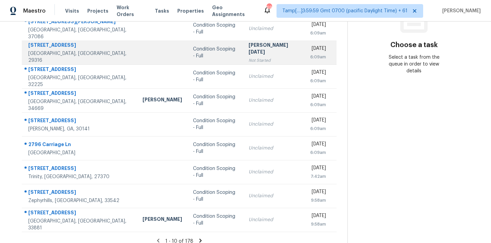
click at [256, 57] on div "Not Started" at bounding box center [273, 60] width 51 height 7
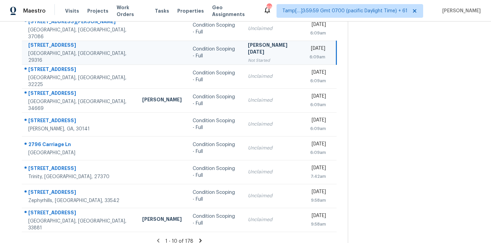
click at [197, 237] on icon at bounding box center [200, 240] width 6 height 6
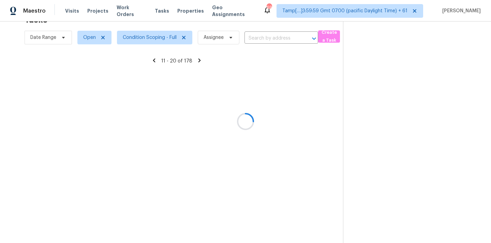
click at [196, 232] on div at bounding box center [245, 121] width 491 height 243
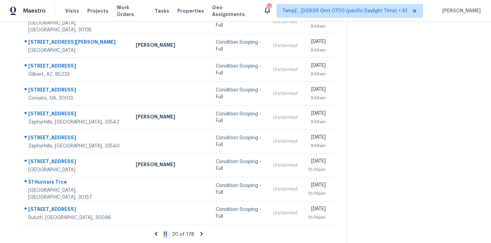
click at [198, 232] on icon at bounding box center [201, 233] width 6 height 6
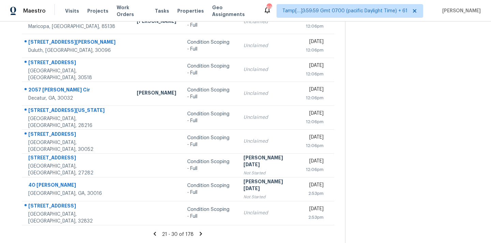
click at [200, 232] on icon at bounding box center [201, 233] width 2 height 4
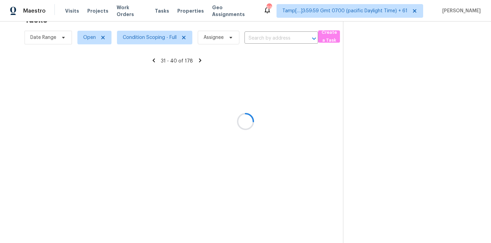
scroll to position [21, 0]
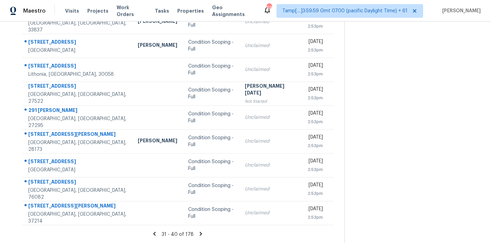
click at [198, 232] on icon at bounding box center [201, 233] width 6 height 6
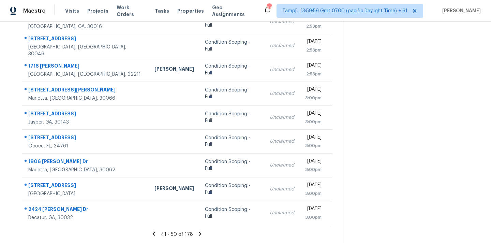
click at [199, 232] on icon at bounding box center [200, 233] width 2 height 4
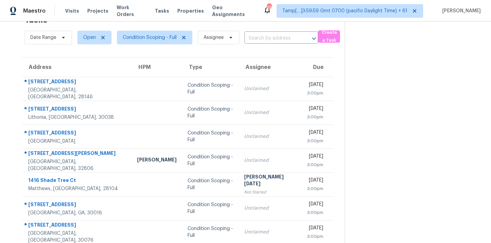
scroll to position [112, 0]
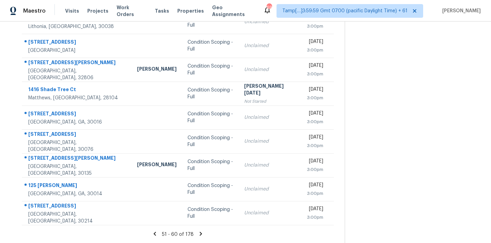
click at [200, 232] on icon at bounding box center [201, 233] width 6 height 6
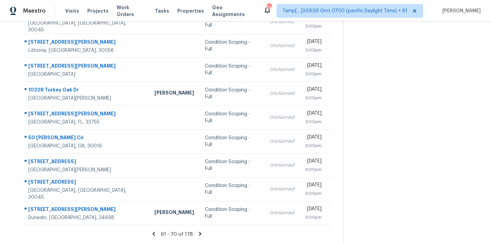
click at [200, 232] on icon at bounding box center [200, 233] width 6 height 6
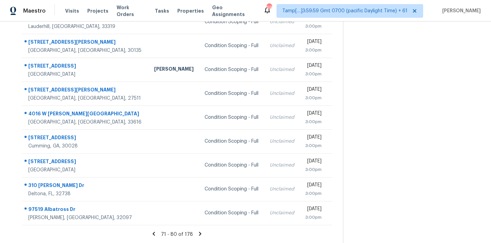
click at [200, 232] on icon at bounding box center [200, 233] width 6 height 6
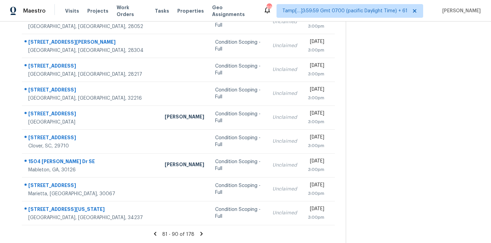
click at [200, 232] on icon at bounding box center [201, 233] width 6 height 6
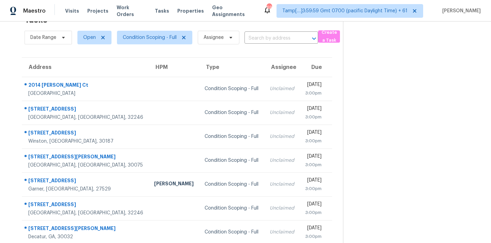
scroll to position [112, 0]
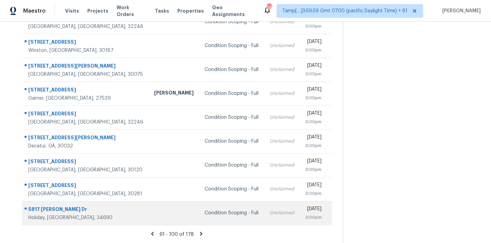
click at [269, 209] on div "Unclaimed" at bounding box center [281, 212] width 25 height 7
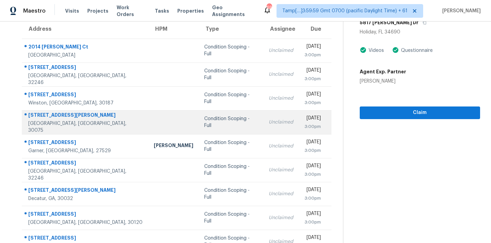
scroll to position [1, 0]
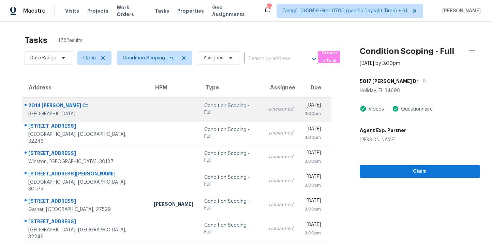
click at [263, 114] on td "Unclaimed" at bounding box center [280, 109] width 35 height 24
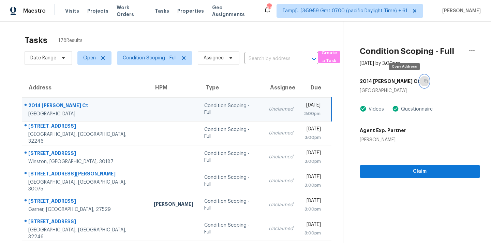
click at [419, 83] on button "button" at bounding box center [423, 81] width 9 height 12
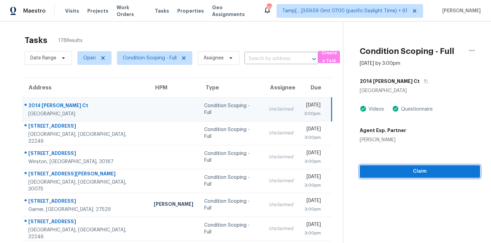
click at [374, 173] on span "Claim" at bounding box center [419, 171] width 109 height 9
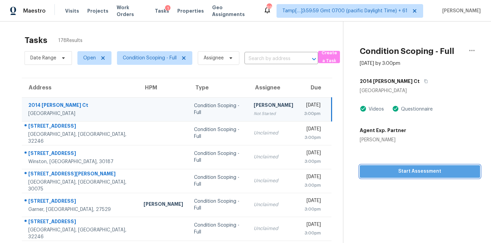
click at [374, 173] on span "Start Assessment" at bounding box center [419, 171] width 109 height 9
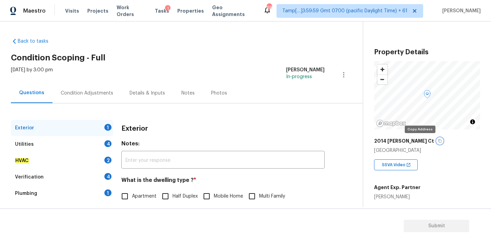
click at [437, 141] on icon "button" at bounding box center [439, 141] width 4 height 4
click at [261, 166] on input "text" at bounding box center [222, 160] width 203 height 16
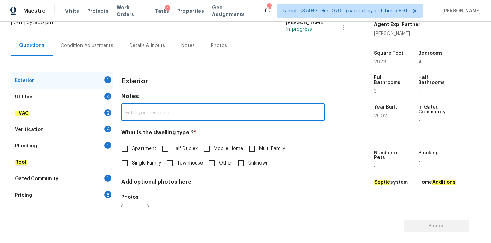
scroll to position [53, 0]
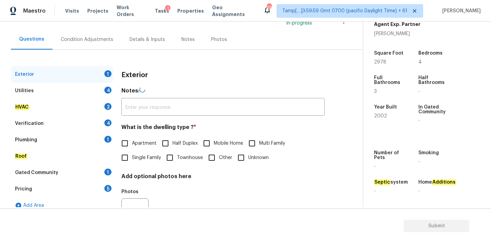
click at [137, 156] on span "Single Family" at bounding box center [146, 157] width 29 height 7
click at [132, 156] on input "Single Family" at bounding box center [125, 157] width 14 height 14
checkbox input "true"
click at [101, 37] on div "Condition Adjustments" at bounding box center [87, 39] width 52 height 7
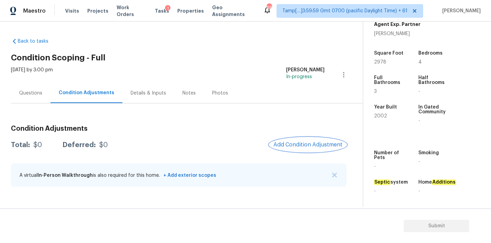
click at [301, 141] on button "Add Condition Adjustment" at bounding box center [307, 144] width 77 height 14
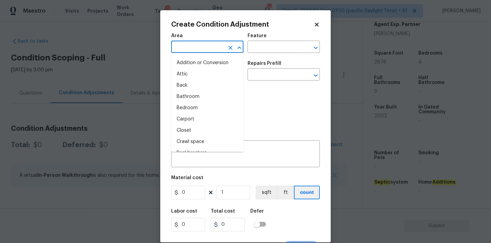
click at [198, 46] on input "text" at bounding box center [197, 47] width 53 height 11
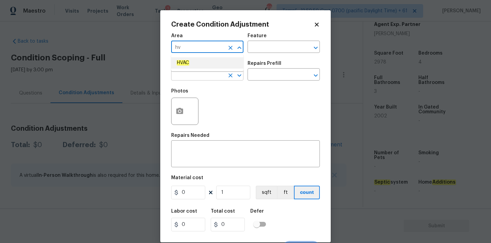
drag, startPoint x: 191, startPoint y: 63, endPoint x: 191, endPoint y: 74, distance: 10.9
click at [191, 63] on li "HVAC" at bounding box center [207, 62] width 72 height 11
type input "HVAC"
click at [191, 78] on input "text" at bounding box center [197, 75] width 53 height 11
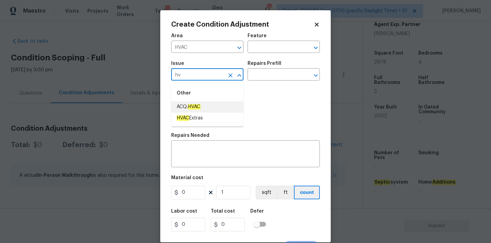
click at [197, 106] on em "HVAC" at bounding box center [194, 106] width 13 height 5
type input "ACQ: HVAC"
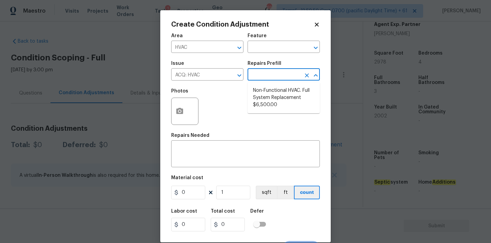
click at [274, 71] on input "text" at bounding box center [273, 75] width 53 height 11
click at [271, 90] on span "Non-Functional HVAC . Full System Replacement $6,500.00" at bounding box center [283, 97] width 61 height 21
type input "Acquisition"
type textarea "Acquisition Scope: Full System Replacement"
type input "6500"
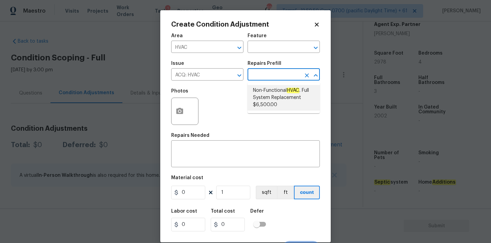
type input "6500"
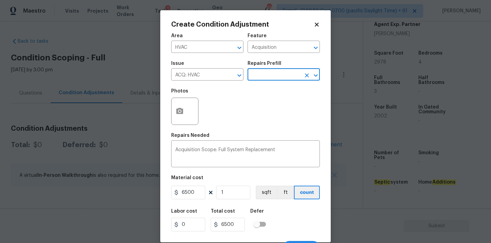
scroll to position [12, 0]
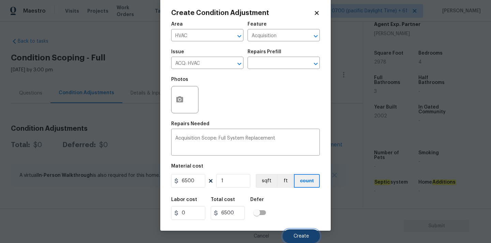
click at [296, 231] on button "Create" at bounding box center [300, 236] width 37 height 14
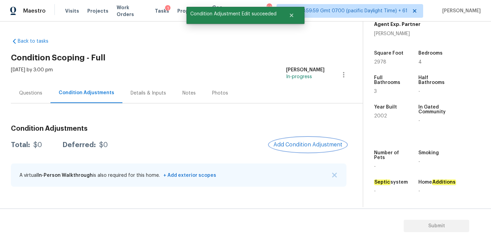
scroll to position [0, 0]
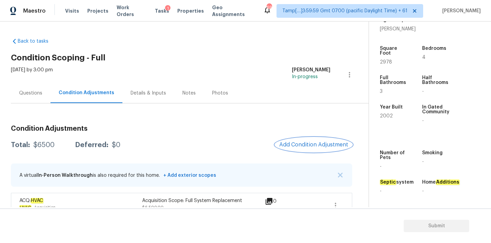
click at [312, 146] on span "Add Condition Adjustment" at bounding box center [313, 144] width 69 height 6
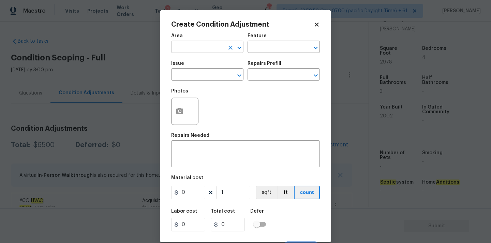
click at [195, 43] on input "text" at bounding box center [197, 47] width 53 height 11
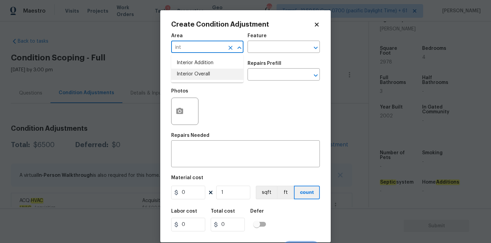
click at [189, 76] on li "Interior Overall" at bounding box center [207, 73] width 72 height 11
type input "Interior Overall"
click at [189, 76] on input "text" at bounding box center [197, 75] width 53 height 11
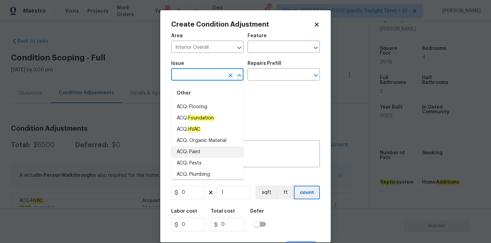
click at [198, 154] on li "ACQ: Paint" at bounding box center [207, 151] width 72 height 11
type input "ACQ: Paint"
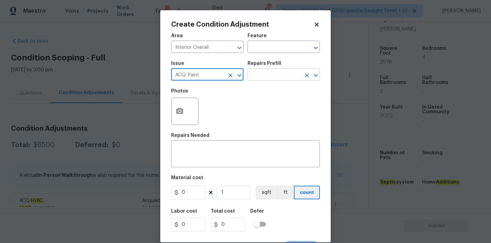
click at [265, 73] on input "text" at bounding box center [273, 75] width 53 height 11
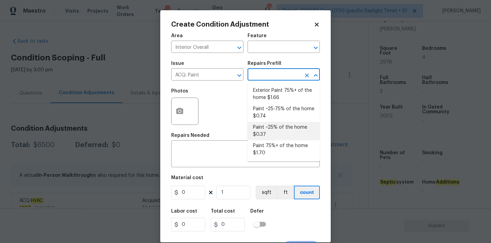
click at [267, 129] on li "Paint ~25% of the home $0.37" at bounding box center [283, 131] width 72 height 18
type input "Acquisition"
type textarea "Acquisition Scope: ~25% of the home needs interior paint"
type input "0.37"
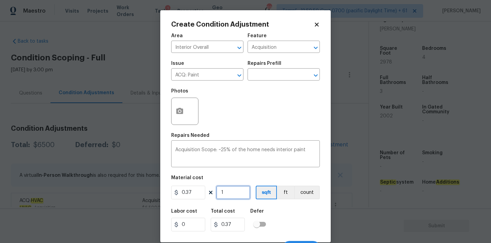
click at [230, 192] on input "1" at bounding box center [233, 192] width 34 height 14
type input "2"
type input "0.74"
type input "29"
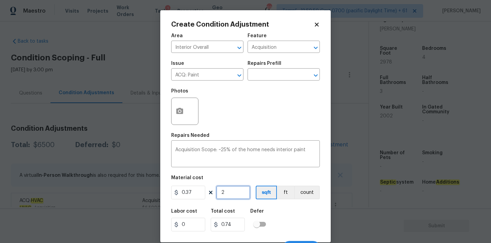
type input "10.73"
type input "297"
type input "109.89"
type input "2978"
type input "1101.86"
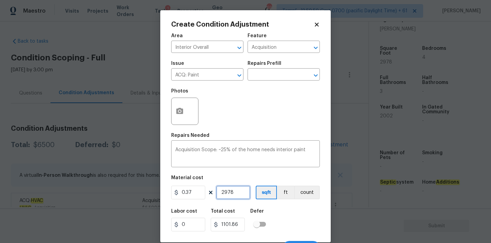
scroll to position [12, 0]
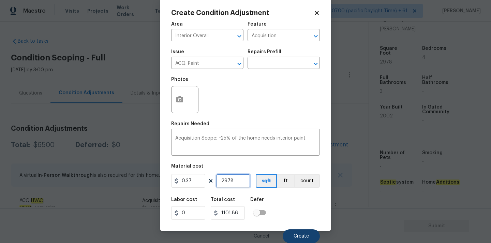
type input "2978"
click at [296, 238] on span "Create" at bounding box center [300, 235] width 15 height 5
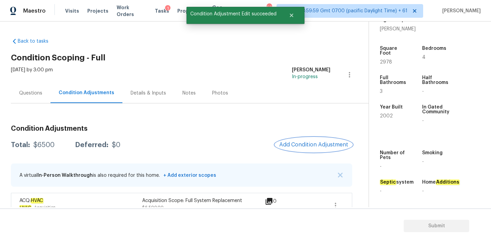
scroll to position [0, 0]
click at [318, 147] on span "Add Condition Adjustment" at bounding box center [313, 144] width 69 height 6
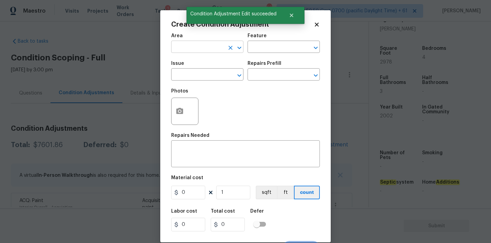
click at [189, 46] on input "text" at bounding box center [197, 47] width 53 height 11
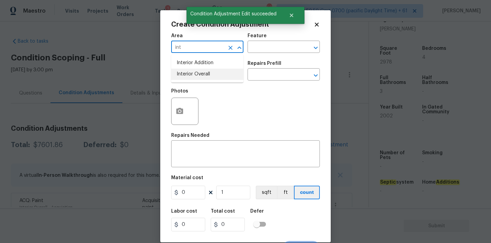
click at [191, 72] on li "Interior Overall" at bounding box center [207, 73] width 72 height 11
type input "Interior Overall"
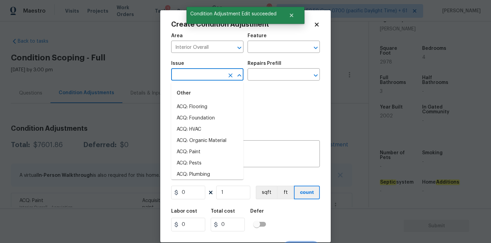
click at [191, 72] on input "text" at bounding box center [197, 75] width 53 height 11
click at [200, 103] on li "ACQ: Flooring" at bounding box center [207, 106] width 72 height 11
type input "ACQ: Flooring"
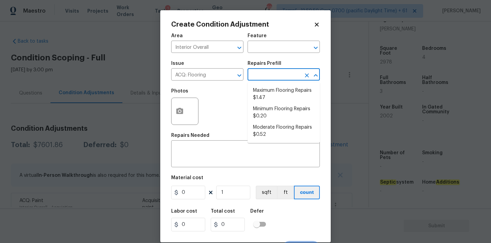
click at [271, 75] on input "text" at bounding box center [273, 75] width 53 height 11
click at [269, 119] on li "Minimum Flooring Repairs $0.20" at bounding box center [283, 112] width 72 height 18
type input "Acquisition"
type textarea "Acquisition Scope: Minimum flooring repairs"
type input "0.2"
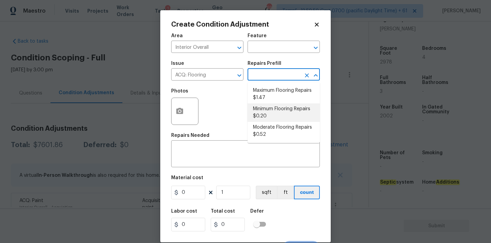
type input "0.2"
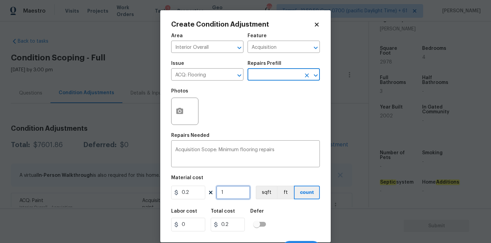
click at [233, 191] on input "1" at bounding box center [233, 192] width 34 height 14
type input "2"
type input "0.4"
type input "29"
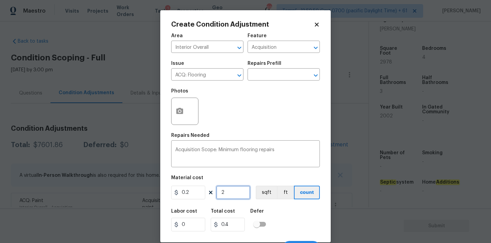
type input "5.8"
type input "297"
type input "59.4"
type input "2978"
type input "595.6"
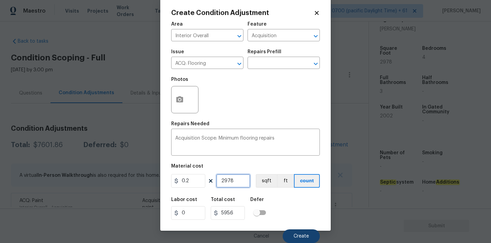
type input "2978"
click at [298, 235] on span "Create" at bounding box center [300, 235] width 15 height 5
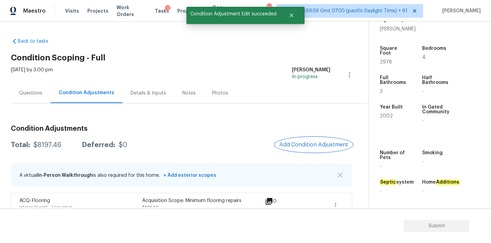
click at [296, 145] on span "Add Condition Adjustment" at bounding box center [313, 144] width 69 height 6
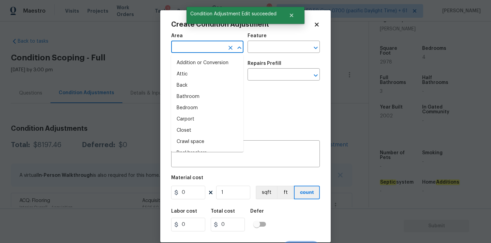
click at [186, 48] on input "text" at bounding box center [197, 47] width 53 height 11
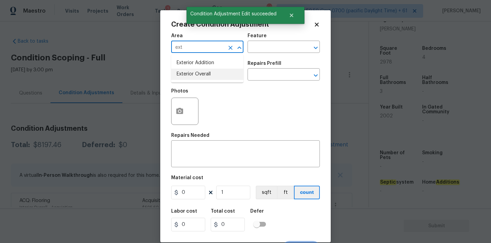
click at [189, 73] on li "Exterior Overall" at bounding box center [207, 73] width 72 height 11
type input "Exterior Overall"
click at [189, 75] on input "text" at bounding box center [197, 75] width 53 height 11
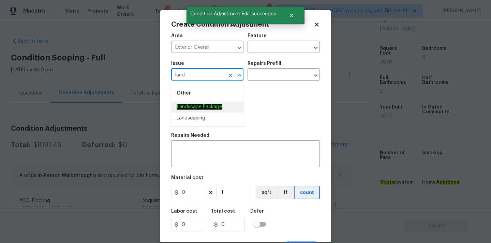
click at [204, 104] on em "Landscape Package" at bounding box center [199, 106] width 46 height 5
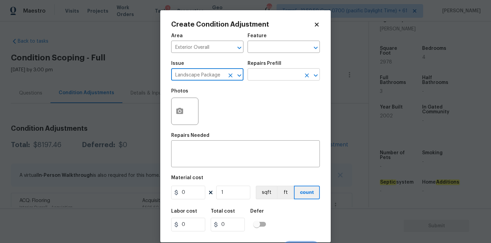
type input "Landscape Package"
click at [265, 79] on input "text" at bounding box center [273, 75] width 53 height 11
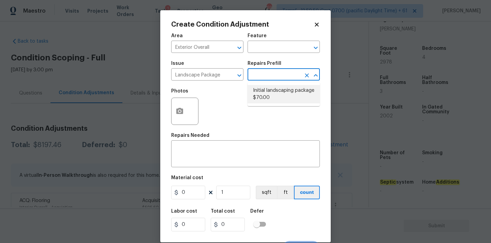
click at [269, 96] on li "Initial landscaping package $70.00" at bounding box center [283, 94] width 72 height 18
type input "Home Readiness Packages"
type textarea "Mowing of grass up to 6" in height. Mow, edge along driveways & sidewalks, trim…"
type input "70"
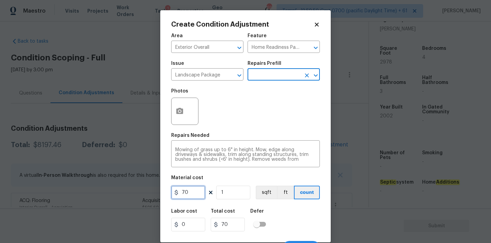
click at [194, 197] on input "70" at bounding box center [188, 192] width 34 height 14
type input "300"
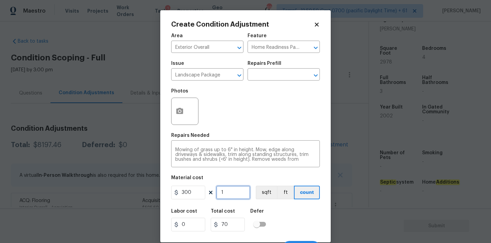
type input "300"
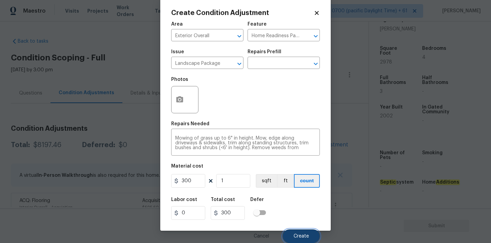
click at [301, 234] on span "Create" at bounding box center [300, 235] width 15 height 5
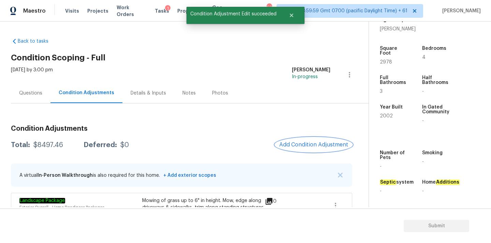
click at [293, 144] on span "Add Condition Adjustment" at bounding box center [313, 144] width 69 height 6
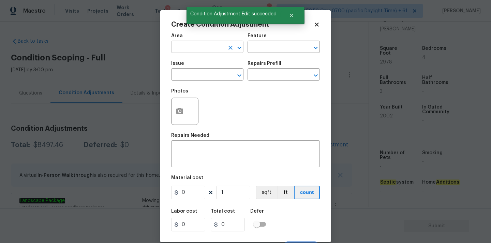
click at [186, 48] on input "text" at bounding box center [197, 47] width 53 height 11
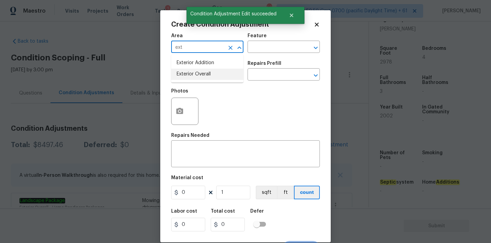
click at [190, 72] on li "Exterior Overall" at bounding box center [207, 73] width 72 height 11
type input "Exterior Overall"
click at [190, 75] on input "text" at bounding box center [197, 75] width 53 height 11
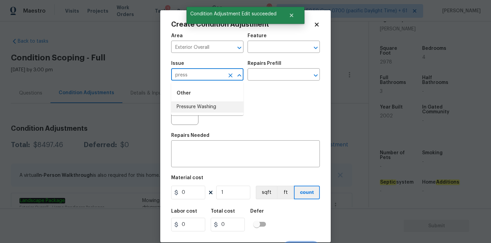
click at [194, 105] on li "Pressure Washing" at bounding box center [207, 106] width 72 height 11
type input "Pressure Washing"
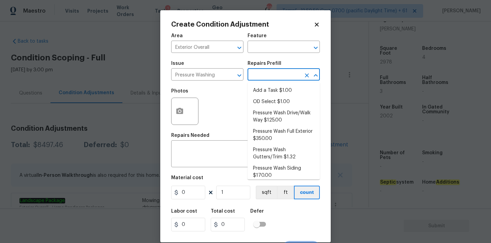
click at [265, 80] on body "Maestro Visits Projects Work Orders Tasks 1 Properties Geo Assignments 691 Tamp…" at bounding box center [245, 121] width 491 height 243
click at [269, 117] on li "Pressure Wash Drive/Walk Way $125.00" at bounding box center [283, 116] width 72 height 18
type input "Siding"
type textarea "Pressure wash the driveways/walkways as directed by the PM. Ensure that all deb…"
type input "125"
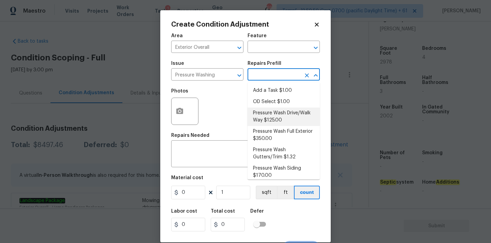
type input "125"
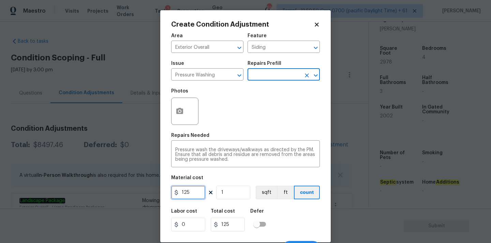
click at [192, 189] on input "125" at bounding box center [188, 192] width 34 height 14
type input "200"
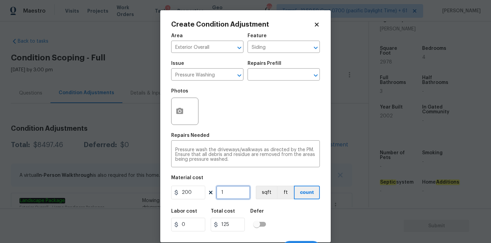
type input "200"
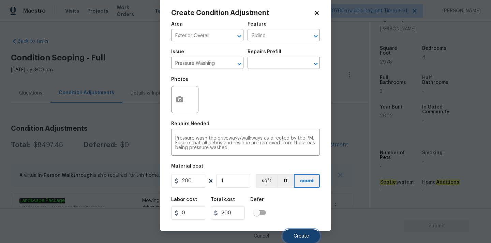
click at [304, 237] on span "Create" at bounding box center [300, 235] width 15 height 5
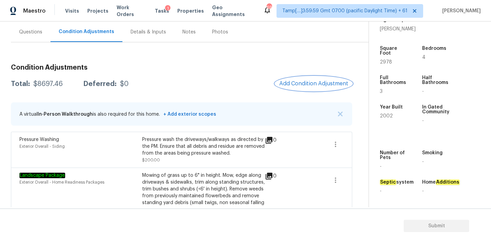
scroll to position [0, 0]
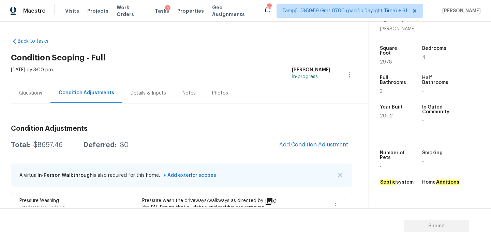
click at [30, 91] on div "Questions" at bounding box center [30, 93] width 23 height 7
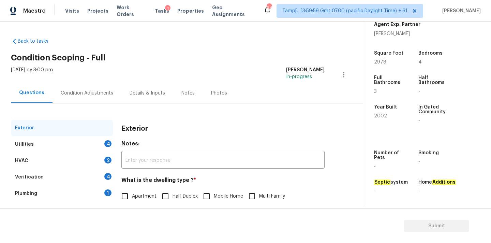
scroll to position [86, 0]
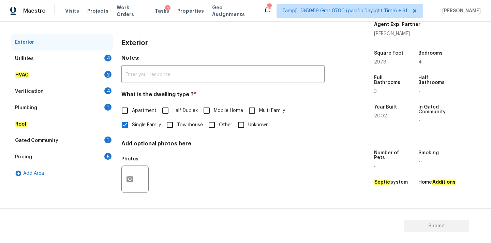
click at [56, 159] on div "Pricing 5" at bounding box center [62, 157] width 102 height 16
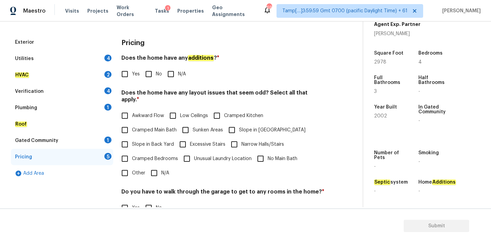
click at [252, 126] on span "Slope in [GEOGRAPHIC_DATA]" at bounding box center [272, 129] width 66 height 7
click at [239, 124] on input "Slope in [GEOGRAPHIC_DATA]" at bounding box center [232, 130] width 14 height 14
checkbox input "true"
click at [149, 72] on input "No" at bounding box center [148, 74] width 14 height 14
checkbox input "true"
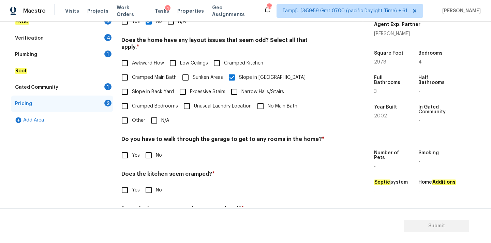
scroll to position [166, 0]
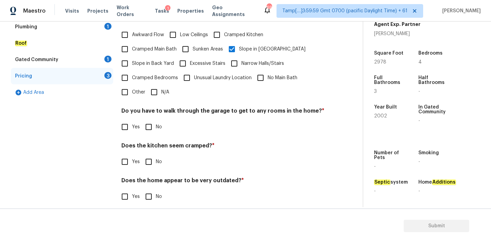
click at [152, 120] on input "No" at bounding box center [148, 127] width 14 height 14
checkbox input "true"
click at [152, 156] on input "No" at bounding box center [148, 161] width 14 height 14
checkbox input "true"
click at [152, 189] on input "No" at bounding box center [148, 196] width 14 height 14
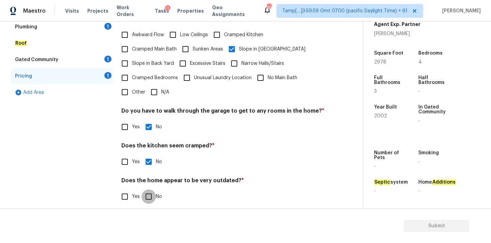
checkbox input "true"
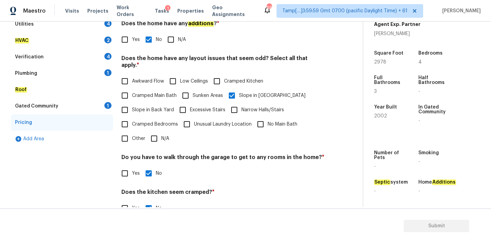
click at [61, 107] on div "Gated Community 1" at bounding box center [62, 106] width 102 height 16
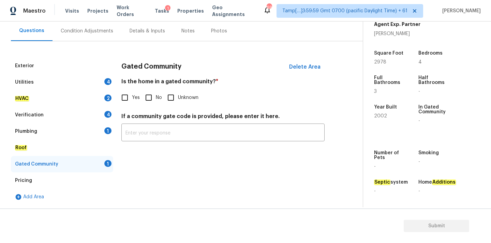
scroll to position [62, 0]
click at [149, 97] on input "No" at bounding box center [148, 97] width 14 height 14
checkbox input "true"
click at [82, 136] on div "Plumbing 1" at bounding box center [62, 131] width 102 height 16
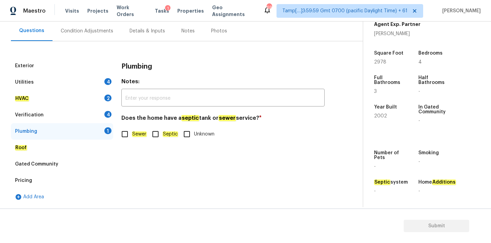
click at [137, 131] on span "Sewer" at bounding box center [139, 133] width 15 height 7
click at [132, 131] on input "Sewer" at bounding box center [125, 134] width 14 height 14
checkbox input "true"
click at [73, 114] on div "Verification 4" at bounding box center [62, 115] width 102 height 16
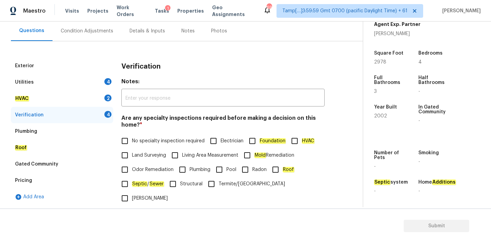
click at [133, 135] on label "No specialty inspection required" at bounding box center [161, 141] width 87 height 14
click at [132, 135] on input "No specialty inspection required" at bounding box center [125, 141] width 14 height 14
checkbox input "true"
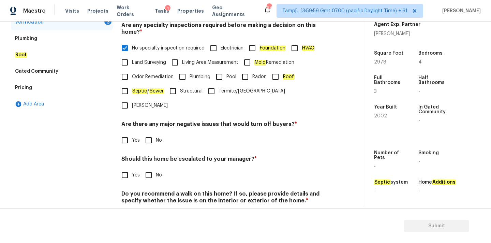
scroll to position [167, 0]
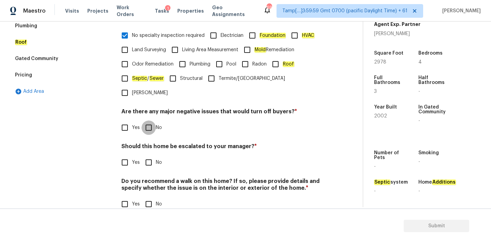
click at [151, 120] on input "No" at bounding box center [148, 127] width 14 height 14
checkbox input "true"
click at [151, 156] on input "No" at bounding box center [148, 163] width 14 height 14
checkbox input "true"
click at [151, 197] on input "No" at bounding box center [148, 204] width 14 height 14
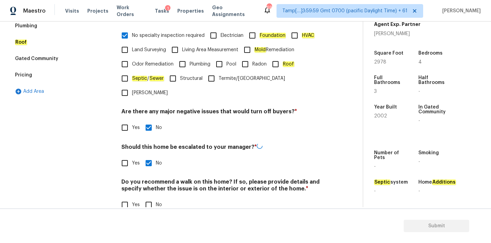
checkbox input "true"
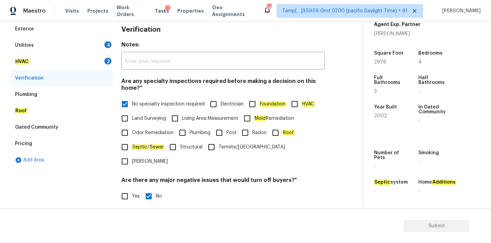
scroll to position [65, 0]
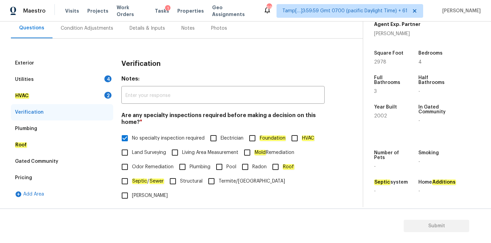
click at [61, 93] on div "HVAC 2" at bounding box center [62, 96] width 102 height 16
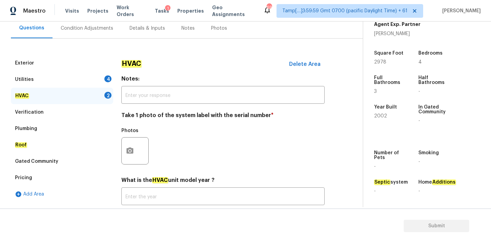
scroll to position [108, 0]
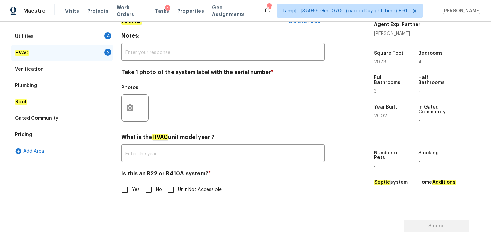
click at [150, 187] on input "No" at bounding box center [148, 189] width 14 height 14
checkbox input "true"
click at [131, 105] on icon "button" at bounding box center [129, 107] width 7 height 6
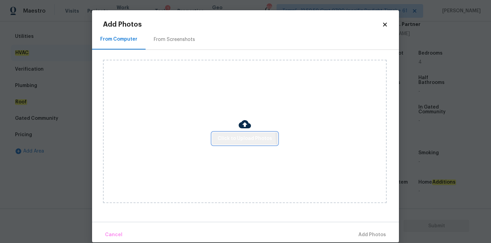
click at [225, 142] on span "Click to Upload Photos" at bounding box center [244, 138] width 55 height 9
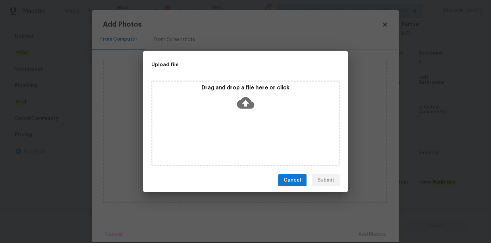
click at [248, 107] on icon at bounding box center [245, 103] width 17 height 12
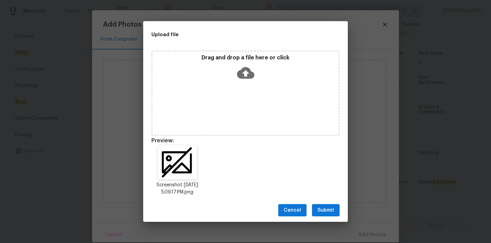
click at [324, 208] on span "Submit" at bounding box center [325, 210] width 17 height 9
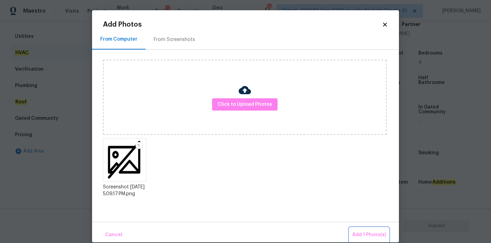
click at [365, 229] on button "Add 1 Photo(s)" at bounding box center [368, 234] width 39 height 15
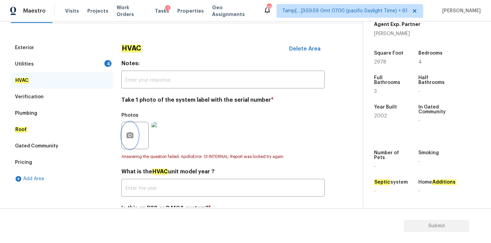
scroll to position [66, 0]
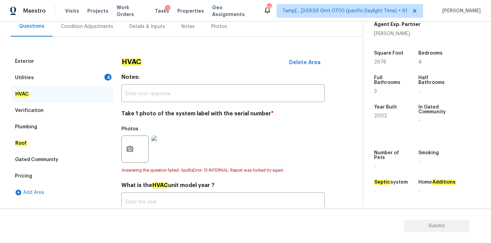
click at [66, 78] on div "Utilities 4" at bounding box center [62, 77] width 102 height 16
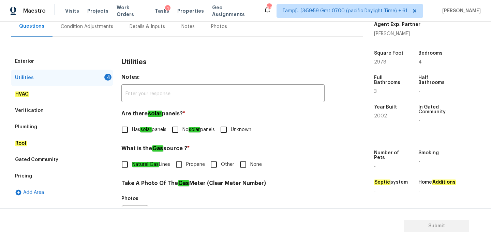
click at [193, 129] on em "solar" at bounding box center [194, 129] width 12 height 5
click at [182, 129] on input "No solar panels" at bounding box center [175, 129] width 14 height 14
checkbox input "true"
click at [253, 162] on span "None" at bounding box center [256, 164] width 12 height 7
click at [250, 162] on input "None" at bounding box center [243, 164] width 14 height 14
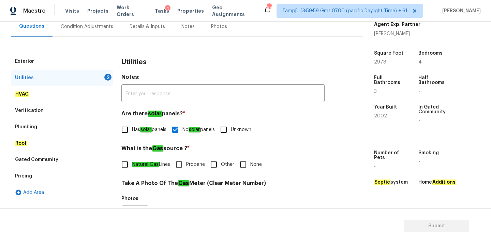
checkbox input "true"
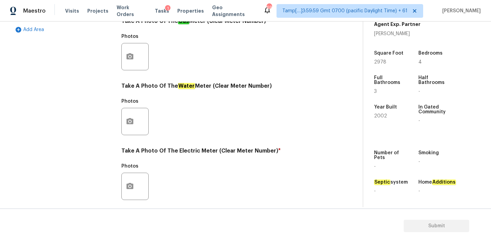
scroll to position [270, 0]
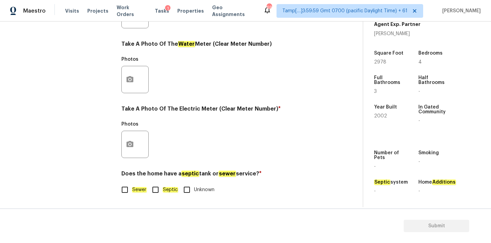
click at [136, 189] on em "Sewer" at bounding box center [139, 189] width 15 height 5
click at [132, 189] on input "Sewer" at bounding box center [125, 189] width 14 height 14
checkbox input "true"
click at [132, 143] on icon "button" at bounding box center [129, 144] width 7 height 6
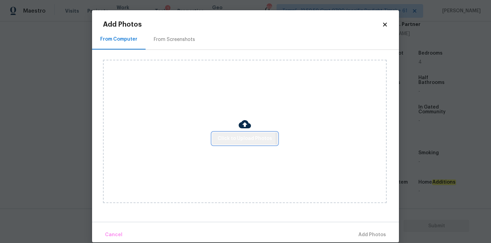
click at [223, 139] on span "Click to Upload Photos" at bounding box center [244, 138] width 55 height 9
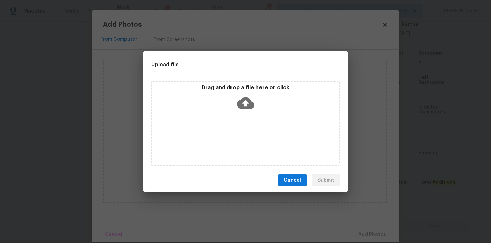
click at [251, 102] on icon at bounding box center [245, 103] width 17 height 12
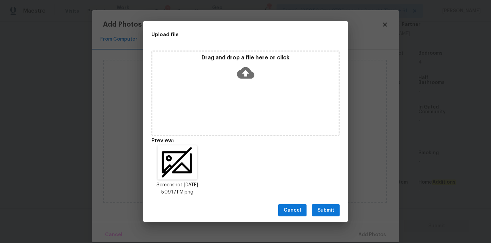
click at [334, 213] on button "Submit" at bounding box center [326, 210] width 28 height 13
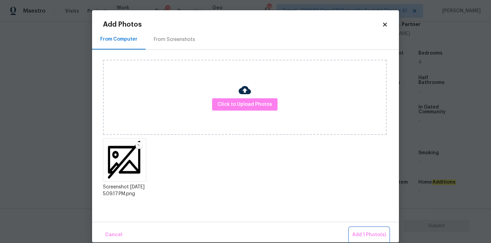
click at [368, 236] on span "Add 1 Photo(s)" at bounding box center [369, 234] width 34 height 9
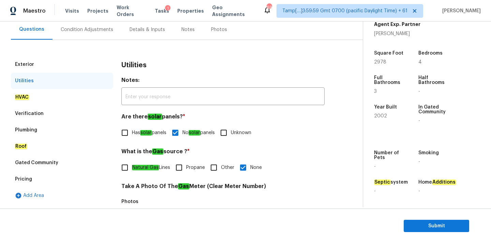
click at [86, 32] on div "Condition Adjustments" at bounding box center [87, 29] width 52 height 7
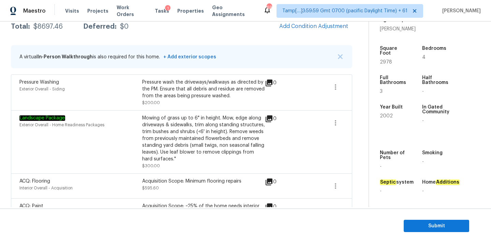
scroll to position [166, 0]
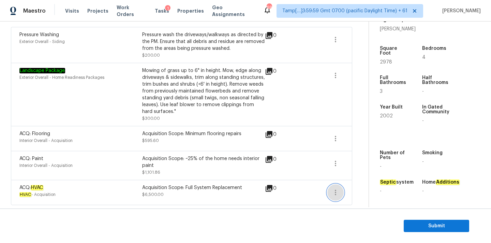
click at [336, 191] on icon "button" at bounding box center [335, 192] width 8 height 8
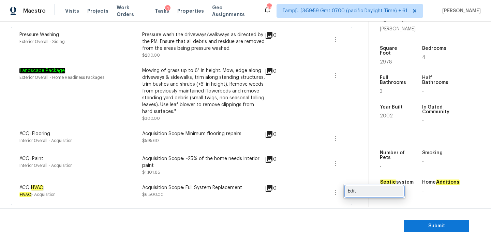
click at [357, 191] on div "Edit" at bounding box center [373, 190] width 53 height 7
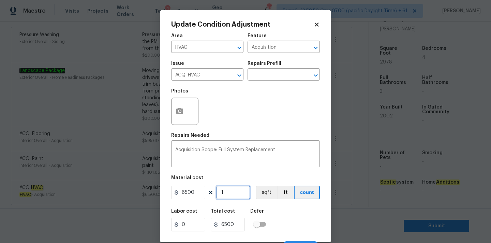
click at [227, 190] on input "1" at bounding box center [233, 192] width 34 height 14
type input "2"
type input "13000"
type input "2"
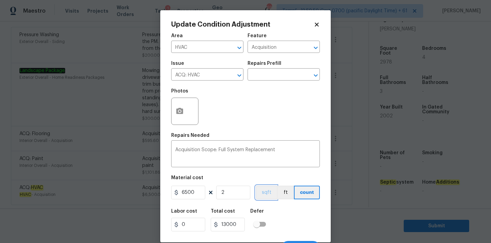
scroll to position [12, 0]
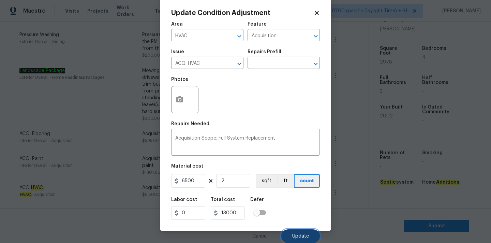
click at [298, 235] on span "Update" at bounding box center [300, 235] width 17 height 5
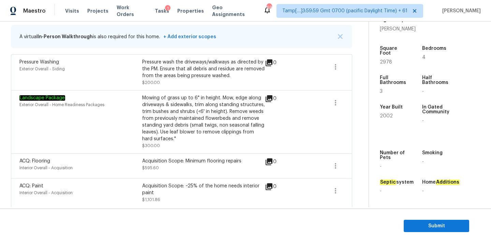
scroll to position [131, 0]
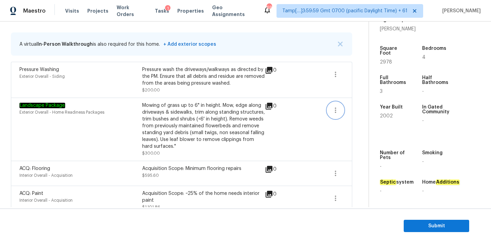
click at [331, 111] on icon "button" at bounding box center [335, 110] width 8 height 8
click at [346, 109] on link "Edit" at bounding box center [374, 109] width 58 height 10
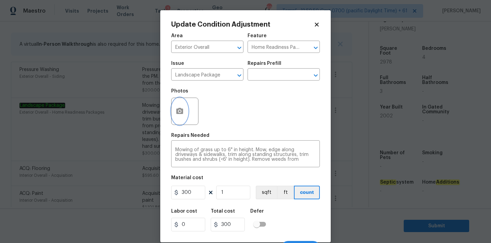
click at [174, 110] on button "button" at bounding box center [179, 111] width 16 height 27
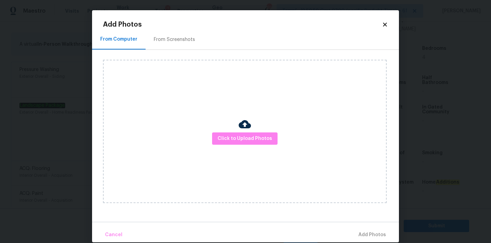
click at [169, 41] on div "From Screenshots" at bounding box center [174, 39] width 41 height 7
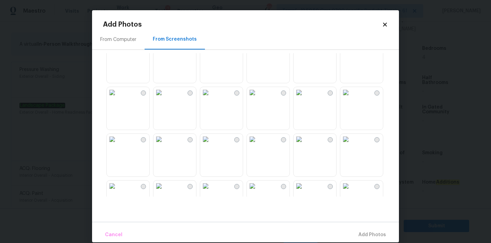
click at [258, 98] on img at bounding box center [252, 92] width 11 height 11
click at [211, 142] on img at bounding box center [205, 136] width 11 height 11
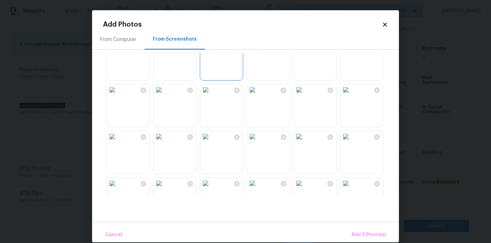
click at [164, 95] on img at bounding box center [158, 89] width 11 height 11
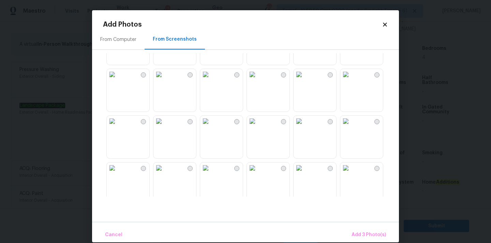
scroll to position [435, 0]
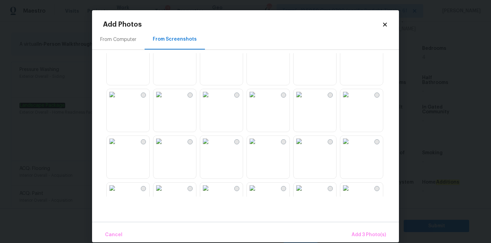
click at [164, 100] on img at bounding box center [158, 94] width 11 height 11
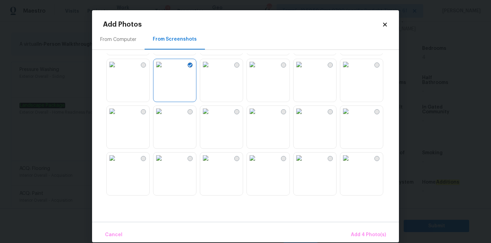
scroll to position [500, 0]
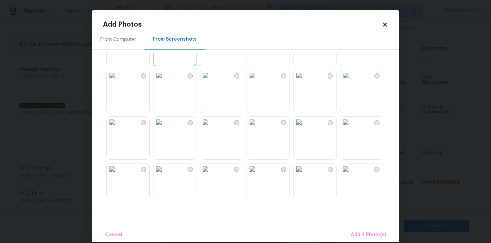
click at [211, 127] on img at bounding box center [205, 122] width 11 height 11
click at [351, 174] on img at bounding box center [345, 168] width 11 height 11
click at [373, 233] on span "Add 6 Photo(s)" at bounding box center [368, 234] width 35 height 9
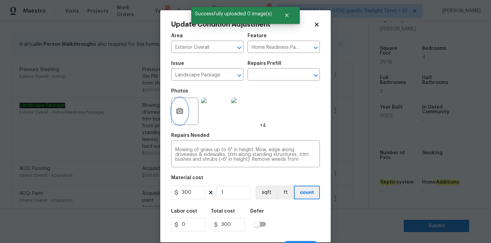
scroll to position [12, 0]
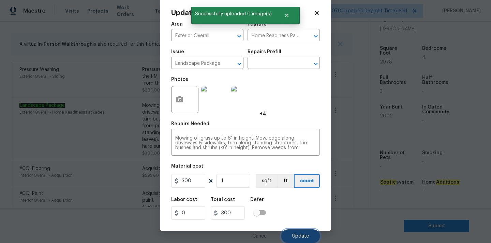
click at [296, 234] on span "Update" at bounding box center [300, 235] width 17 height 5
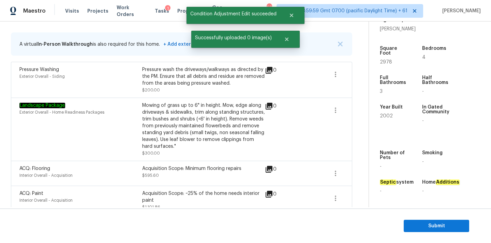
scroll to position [0, 0]
click at [337, 73] on icon "button" at bounding box center [335, 74] width 8 height 8
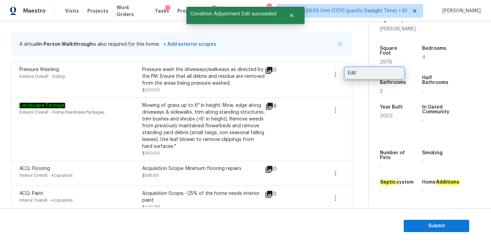
click at [359, 73] on div "Edit" at bounding box center [373, 72] width 53 height 7
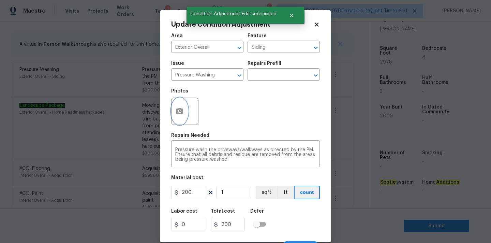
click at [176, 106] on button "button" at bounding box center [179, 111] width 16 height 27
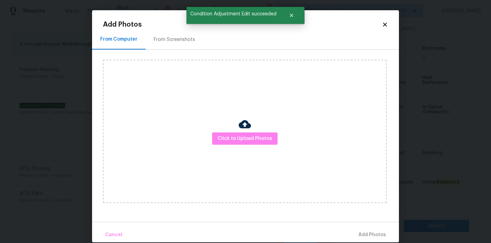
click at [171, 41] on div "From Screenshots" at bounding box center [174, 39] width 41 height 7
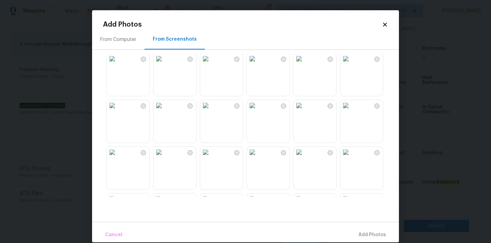
scroll to position [651, 0]
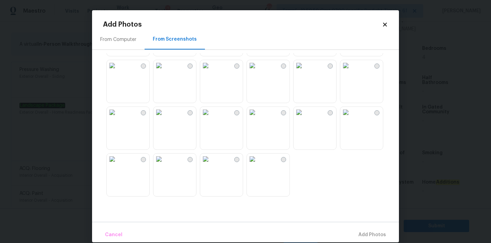
click at [118, 118] on img at bounding box center [112, 112] width 11 height 11
click at [363, 233] on span "Add 1 Photo(s)" at bounding box center [369, 234] width 34 height 9
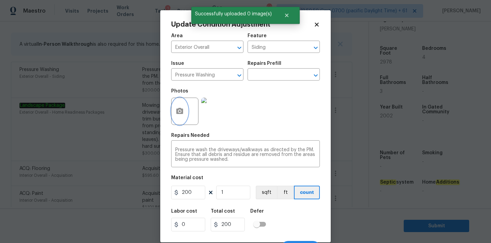
scroll to position [12, 0]
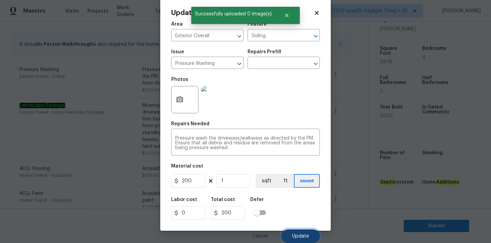
click at [295, 235] on span "Update" at bounding box center [300, 235] width 17 height 5
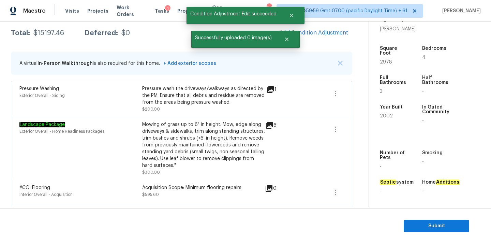
scroll to position [95, 0]
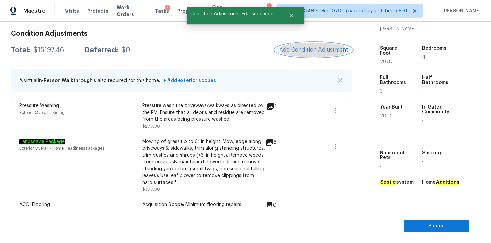
click at [313, 49] on span "Add Condition Adjustment" at bounding box center [313, 50] width 69 height 6
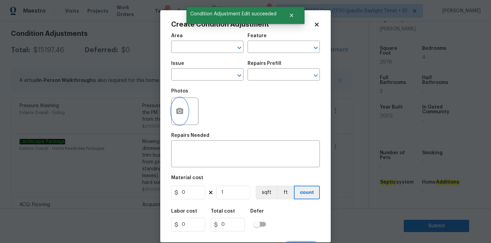
click at [179, 113] on icon "button" at bounding box center [179, 111] width 7 height 6
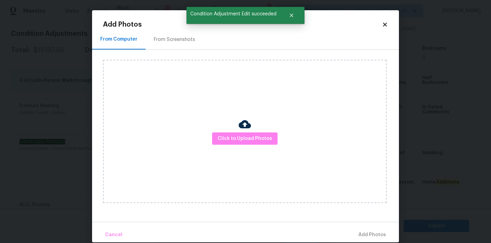
click at [166, 32] on div "From Screenshots" at bounding box center [174, 39] width 58 height 20
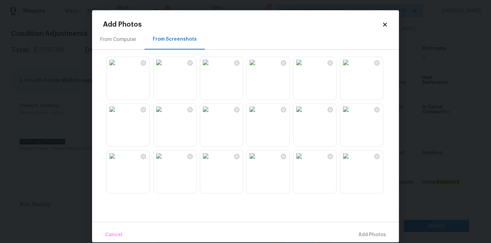
click at [123, 37] on div "From Computer" at bounding box center [118, 39] width 36 height 7
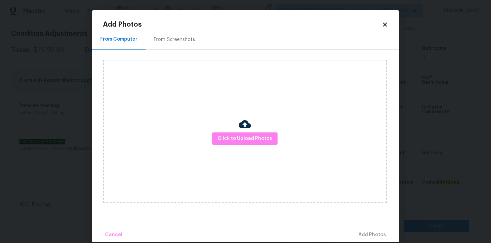
click at [241, 131] on div at bounding box center [244, 125] width 12 height 14
click at [242, 137] on span "Click to Upload Photos" at bounding box center [244, 138] width 55 height 9
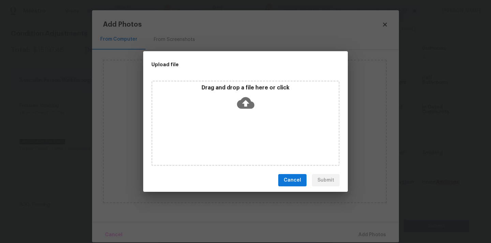
click at [243, 95] on icon at bounding box center [245, 102] width 17 height 17
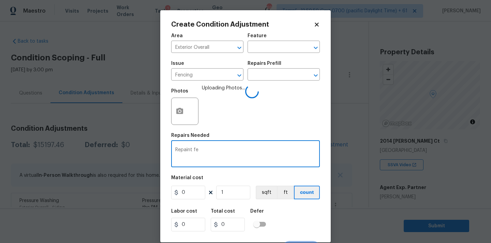
scroll to position [168, 0]
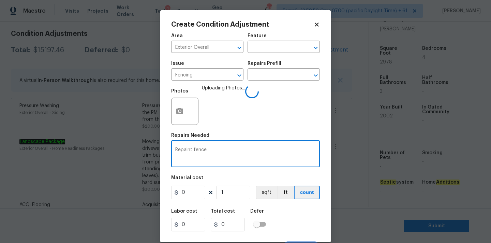
type textarea "Repaint fence"
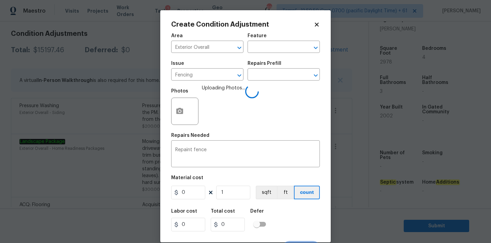
click at [194, 185] on figure "Material cost 0 1 sqft ft count" at bounding box center [245, 187] width 149 height 25
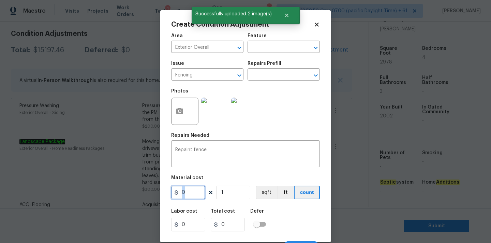
click at [191, 190] on input "0" at bounding box center [188, 192] width 34 height 14
type input "1000"
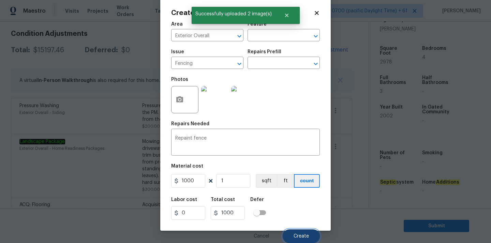
click at [296, 232] on button "Create" at bounding box center [300, 236] width 37 height 14
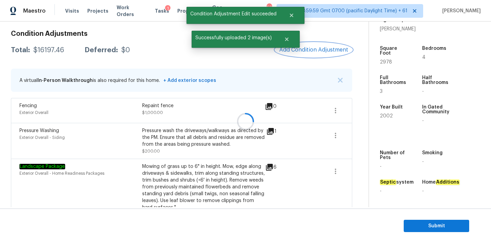
scroll to position [0, 0]
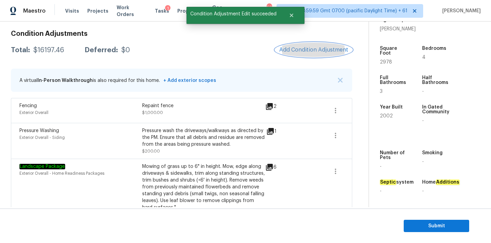
click at [306, 54] on button "Add Condition Adjustment" at bounding box center [313, 50] width 77 height 14
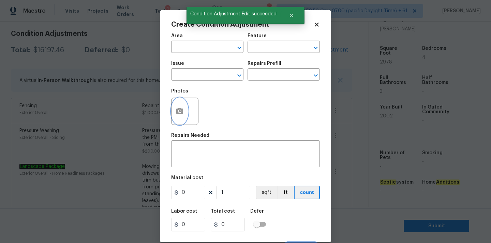
click at [183, 113] on icon "button" at bounding box center [179, 111] width 8 height 8
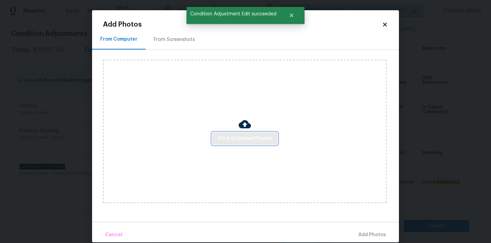
click at [223, 142] on span "Click to Upload Photos" at bounding box center [244, 138] width 55 height 9
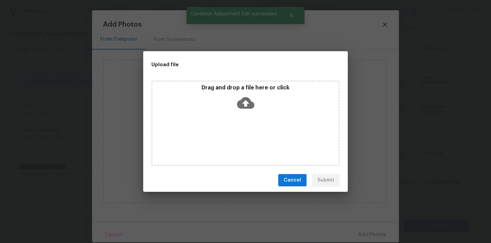
click at [242, 107] on icon at bounding box center [245, 103] width 17 height 12
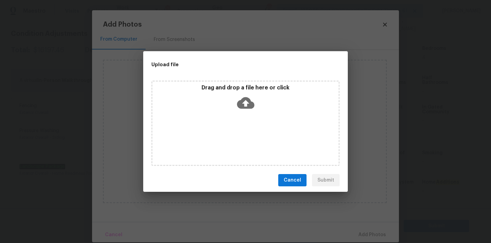
click at [292, 176] on span "Cancel" at bounding box center [291, 180] width 17 height 9
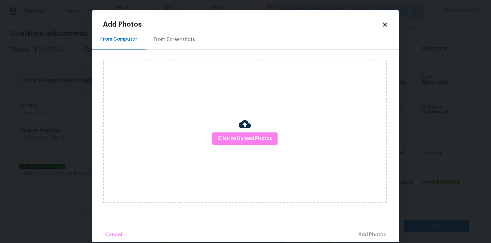
click at [383, 24] on icon at bounding box center [385, 24] width 6 height 6
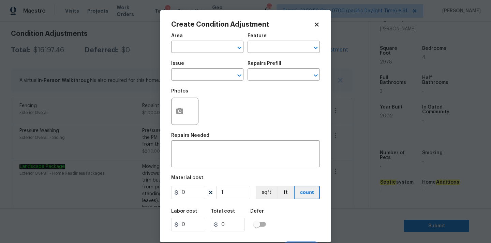
click at [317, 25] on icon at bounding box center [316, 24] width 4 height 4
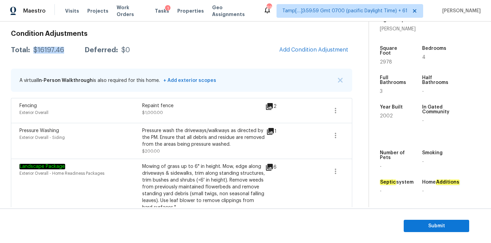
drag, startPoint x: 35, startPoint y: 51, endPoint x: 72, endPoint y: 51, distance: 36.8
click at [72, 51] on div "Total: $16197.46 Deferred: $0" at bounding box center [70, 50] width 119 height 7
copy div "$16197.46"
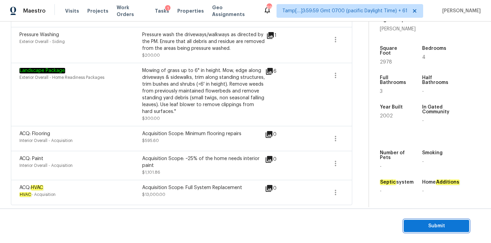
click at [428, 227] on span "Submit" at bounding box center [436, 225] width 55 height 9
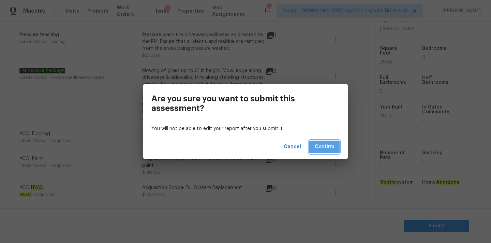
click at [316, 143] on span "Confirm" at bounding box center [323, 146] width 19 height 9
